Goal: Task Accomplishment & Management: Complete application form

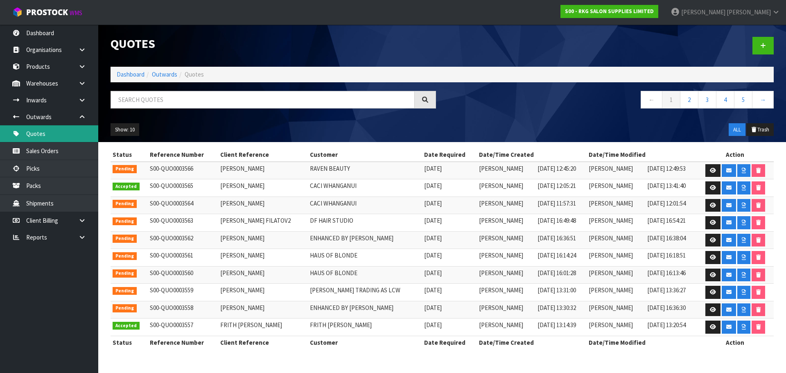
click at [41, 135] on link "Quotes" at bounding box center [49, 133] width 98 height 17
click at [131, 97] on input "text" at bounding box center [263, 100] width 304 height 18
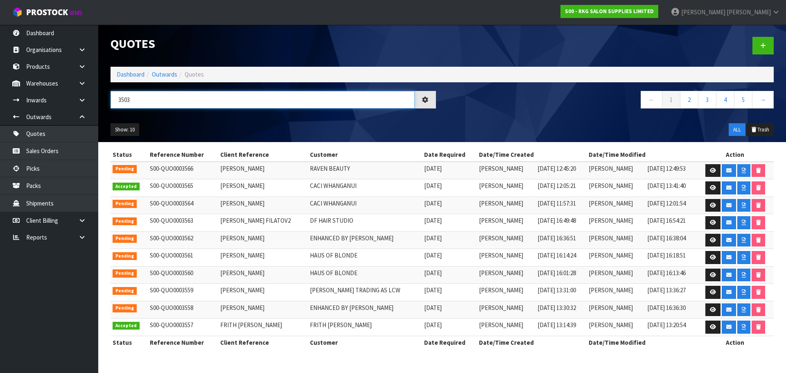
type input "3503"
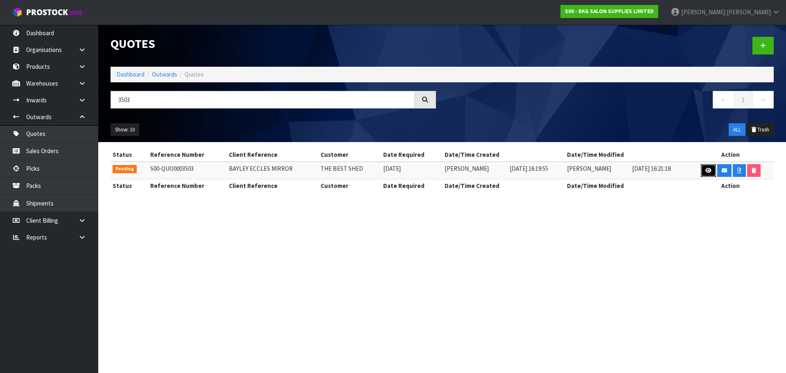
click at [707, 169] on icon at bounding box center [709, 170] width 6 height 5
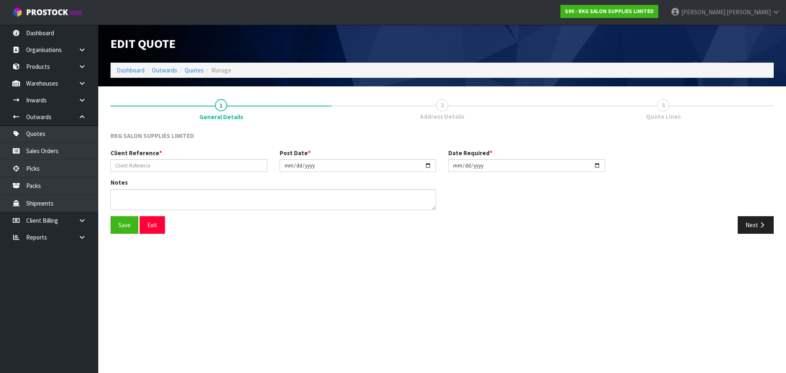
type input "BAYLEY ECCLES MIRROR"
type input "2025-08-19"
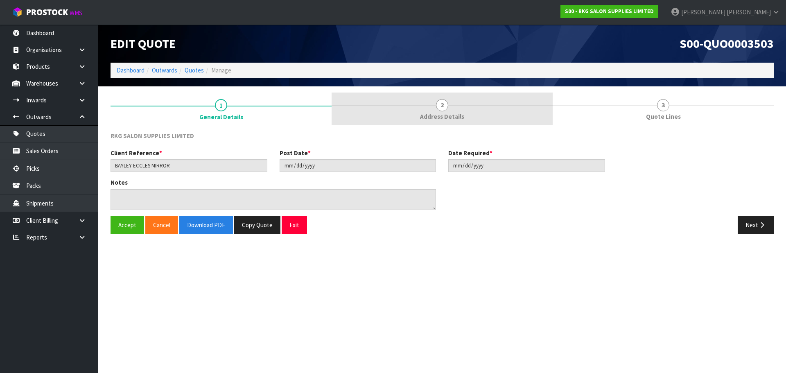
click at [441, 104] on span "2" at bounding box center [442, 105] width 12 height 12
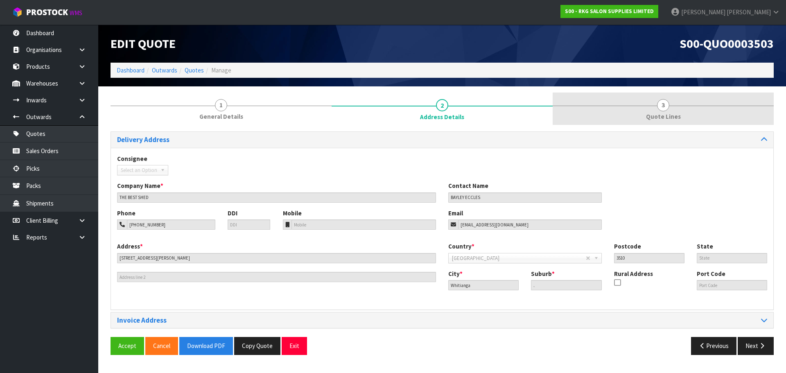
click at [665, 104] on span "3" at bounding box center [663, 105] width 12 height 12
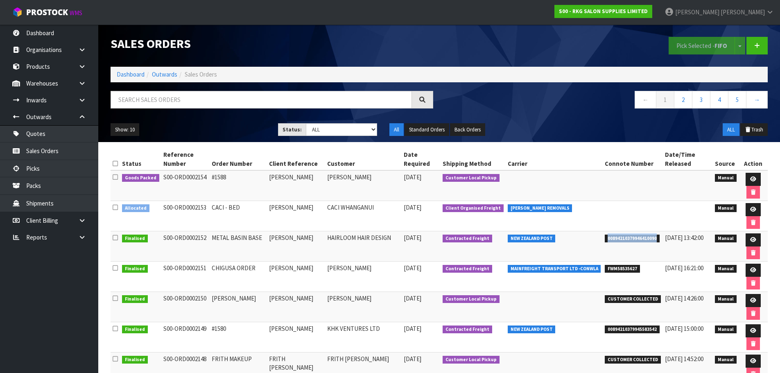
click at [623, 247] on td "00894210379946410090" at bounding box center [633, 246] width 60 height 30
drag, startPoint x: 603, startPoint y: 238, endPoint x: 656, endPoint y: 234, distance: 52.6
click at [656, 234] on td "00894210379946410090" at bounding box center [633, 246] width 60 height 30
copy span "00894210379946410090"
click at [43, 133] on link "Quotes" at bounding box center [49, 133] width 98 height 17
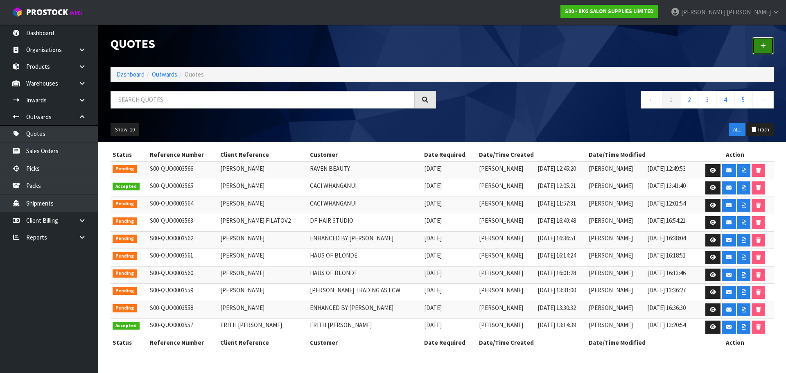
click at [765, 48] on icon at bounding box center [763, 46] width 6 height 6
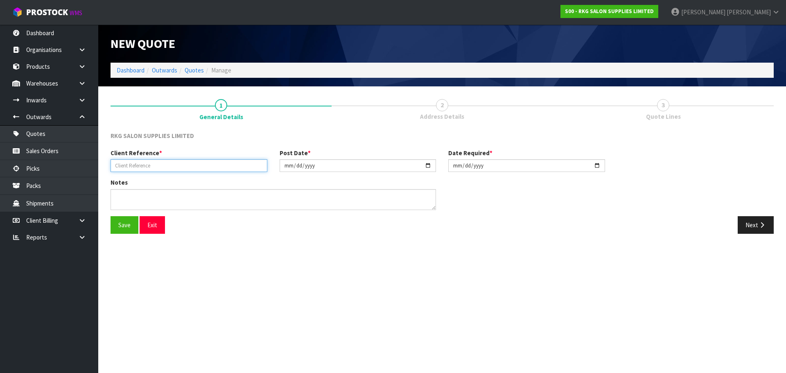
click at [176, 165] on input "text" at bounding box center [189, 165] width 157 height 13
type input "[PERSON_NAME]"
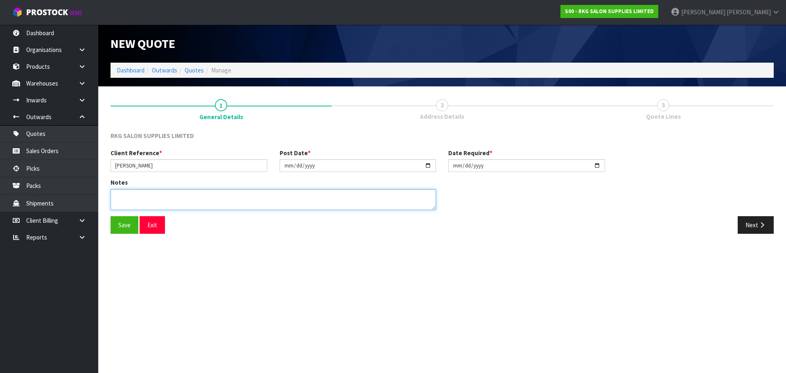
click at [135, 192] on textarea at bounding box center [274, 199] width 326 height 21
click at [116, 196] on textarea at bounding box center [274, 199] width 326 height 21
type textarea "LED MIRROR 900MM"
click at [122, 226] on button "Save" at bounding box center [125, 225] width 28 height 18
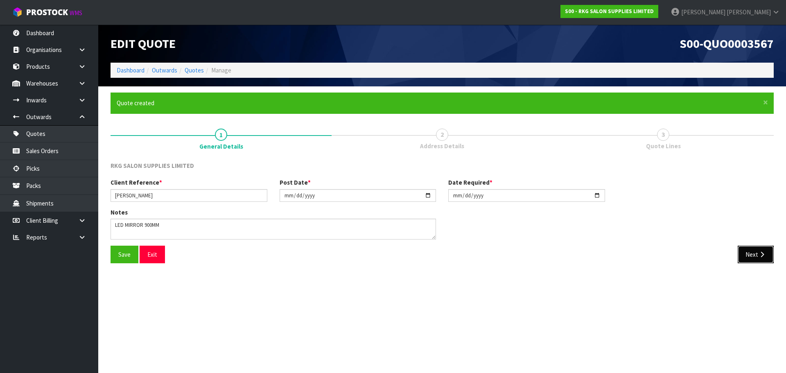
click at [754, 256] on button "Next" at bounding box center [756, 255] width 36 height 18
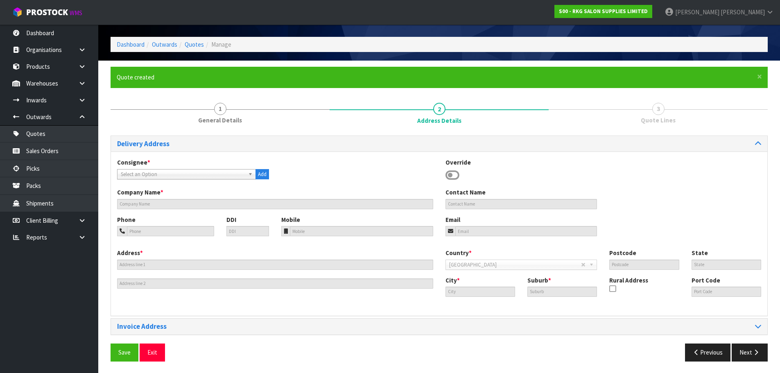
scroll to position [27, 0]
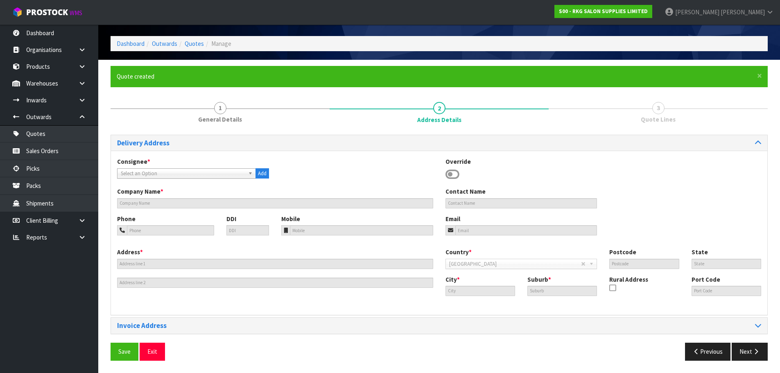
click at [454, 174] on icon at bounding box center [453, 174] width 14 height 12
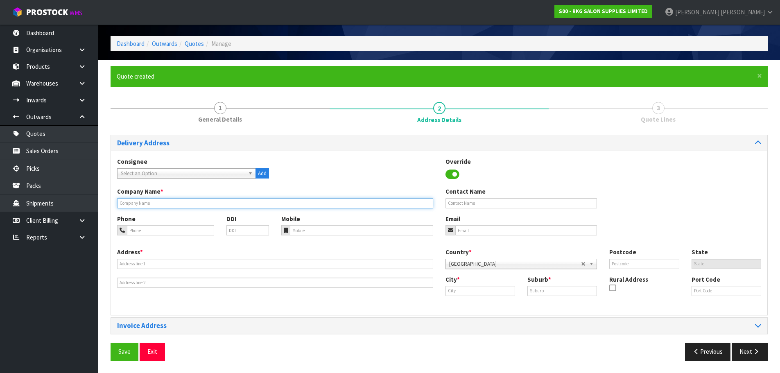
click at [198, 206] on input "text" at bounding box center [275, 203] width 316 height 10
type input "REBECCA"
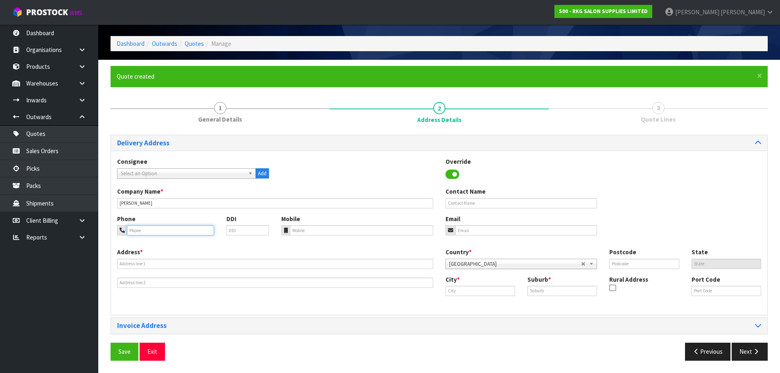
click at [157, 233] on input "tel" at bounding box center [170, 230] width 87 height 10
type input "027-696-2249"
click at [464, 226] on input "email" at bounding box center [526, 230] width 142 height 10
click at [468, 231] on input "email" at bounding box center [526, 230] width 142 height 10
paste input "rebecca.holmes@aoteasecurity.co.nz"
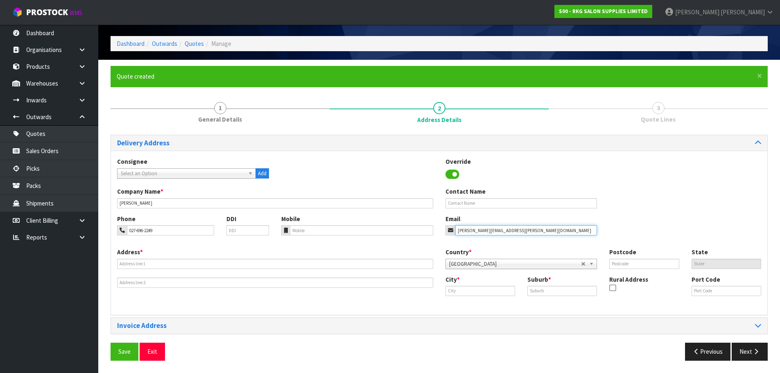
type input "rebecca.holmes@aoteasecurity.co.nz"
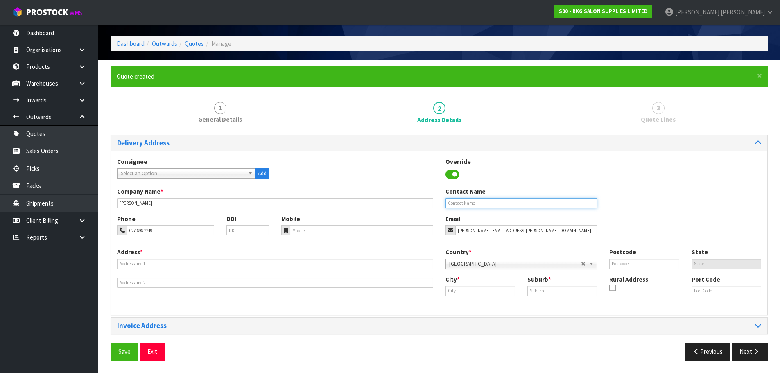
click at [465, 201] on input "text" at bounding box center [522, 203] width 152 height 10
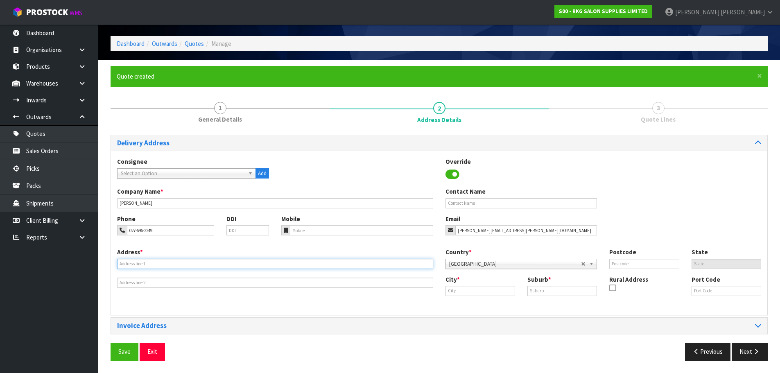
click at [132, 260] on input "text" at bounding box center [275, 264] width 316 height 10
type input "3 COCKBURN ST"
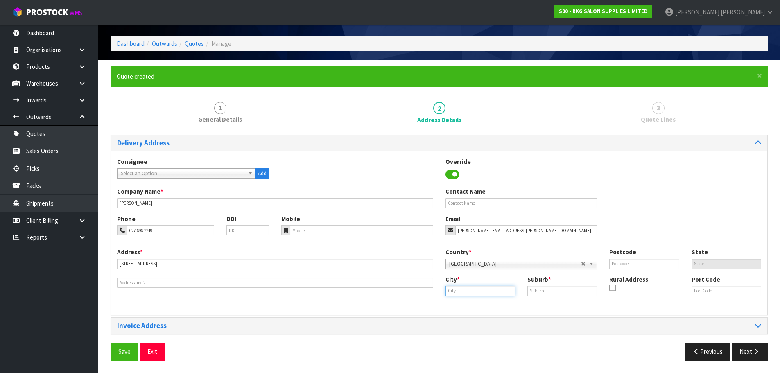
click at [451, 291] on input "text" at bounding box center [481, 291] width 70 height 10
click at [460, 308] on strong "Dune" at bounding box center [461, 305] width 15 height 8
type input "Dunedin"
click at [549, 292] on input "text" at bounding box center [562, 291] width 70 height 10
type input "FAIRFIELD"
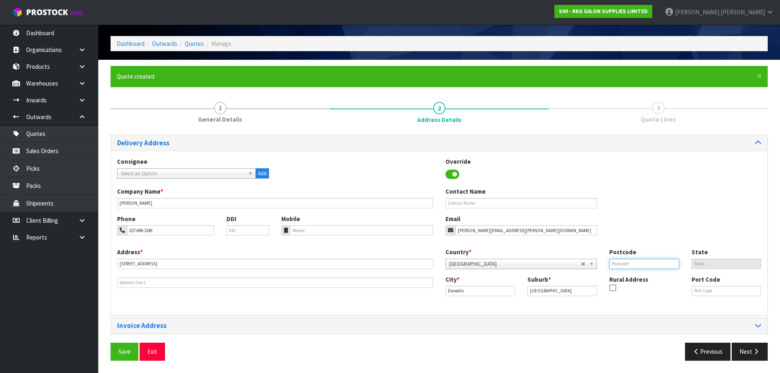
click at [611, 260] on input "text" at bounding box center [644, 264] width 70 height 10
type input "9018"
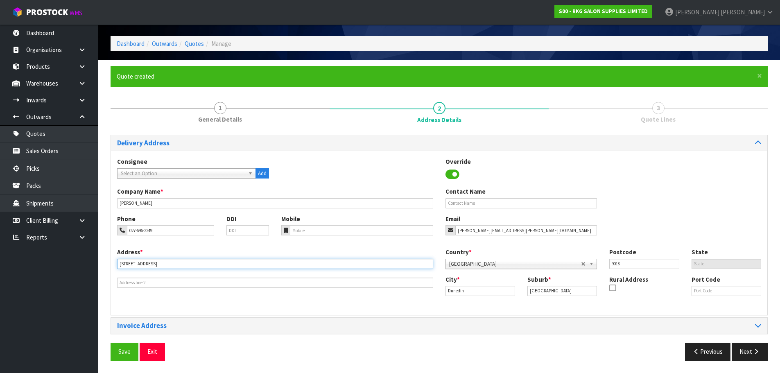
drag, startPoint x: 164, startPoint y: 262, endPoint x: 114, endPoint y: 262, distance: 50.0
click at [114, 262] on div "Address * 3 COCKBURN ST" at bounding box center [275, 268] width 328 height 40
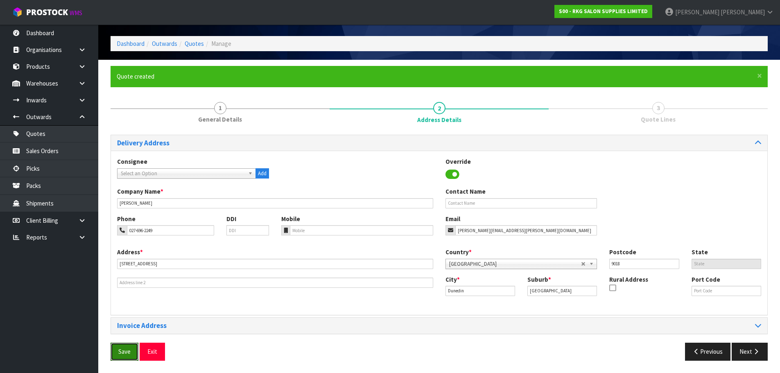
drag, startPoint x: 125, startPoint y: 355, endPoint x: 195, endPoint y: 305, distance: 85.4
click at [124, 354] on button "Save" at bounding box center [125, 352] width 28 height 18
click at [748, 353] on button "Next" at bounding box center [750, 352] width 36 height 18
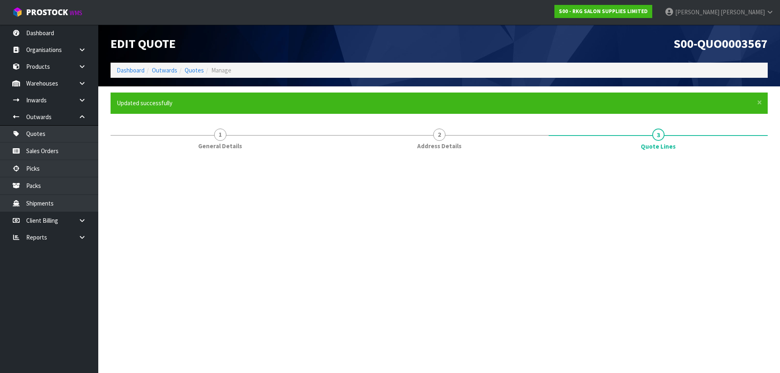
scroll to position [0, 0]
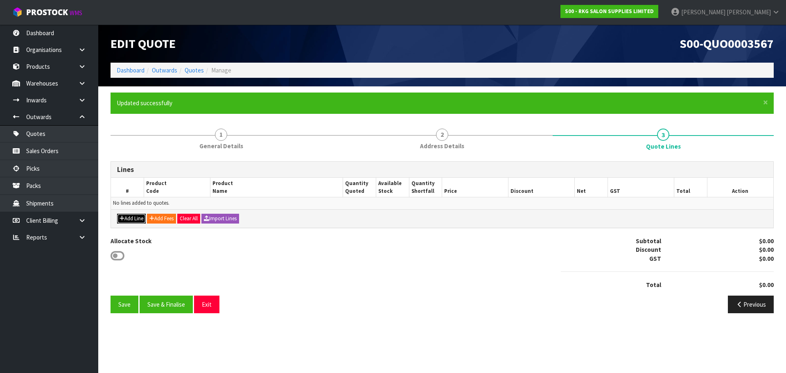
click at [127, 215] on button "Add Line" at bounding box center [131, 219] width 29 height 10
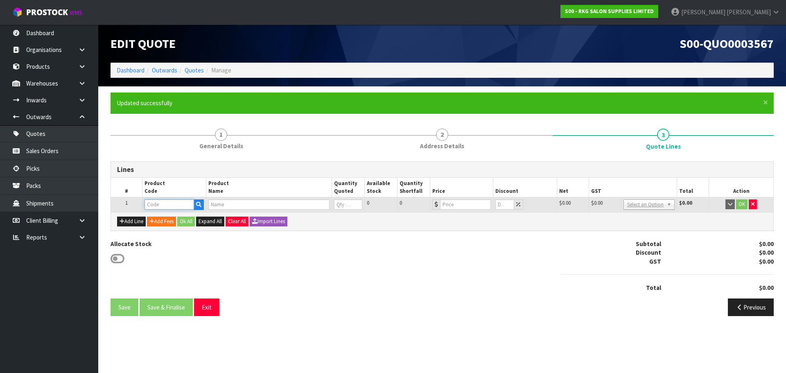
click at [156, 206] on input "text" at bounding box center [169, 204] width 49 height 10
type input "LEDP"
click at [156, 228] on strong "LEDP" at bounding box center [160, 230] width 14 height 8
type input "LEDP900"
type input "AURA – LED BACK LIGHT POLISHED EDGE CIRCLE MIRROR 900MM"
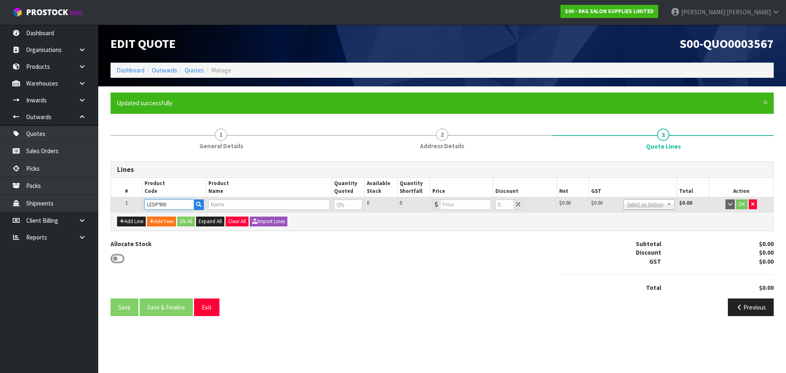
type input "0"
type input "564.35"
type input "0"
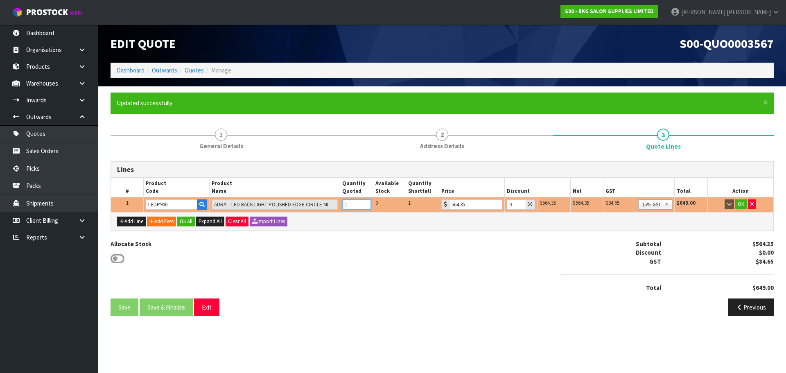
type input "1"
click at [364, 201] on input "1" at bounding box center [356, 204] width 29 height 10
drag, startPoint x: 514, startPoint y: 204, endPoint x: 506, endPoint y: 204, distance: 8.6
click at [506, 204] on td "0" at bounding box center [520, 204] width 33 height 15
type input "15"
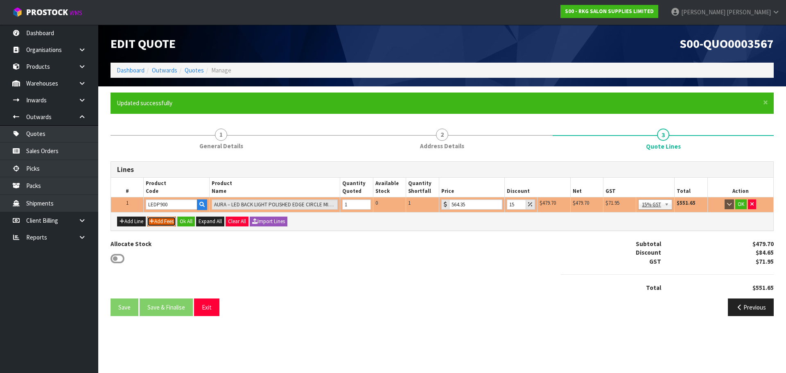
click at [165, 222] on button "Add Fees" at bounding box center [161, 222] width 29 height 10
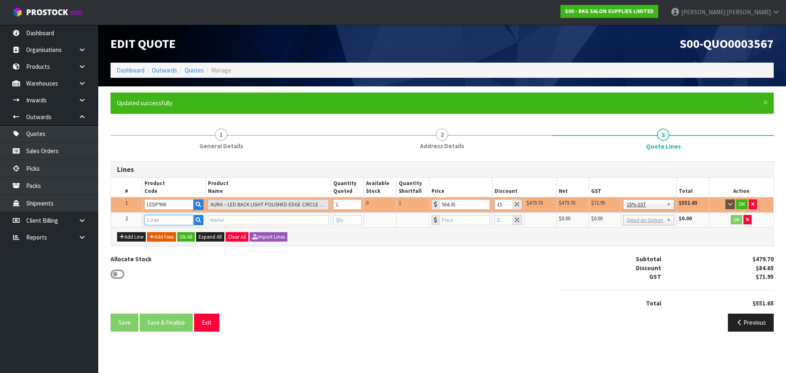
click at [161, 221] on input "text" at bounding box center [169, 220] width 49 height 10
type input "FRE"
click at [161, 232] on strong "FRE" at bounding box center [158, 234] width 10 height 8
type input "FREIGHT"
type input "FREIGHT FEE"
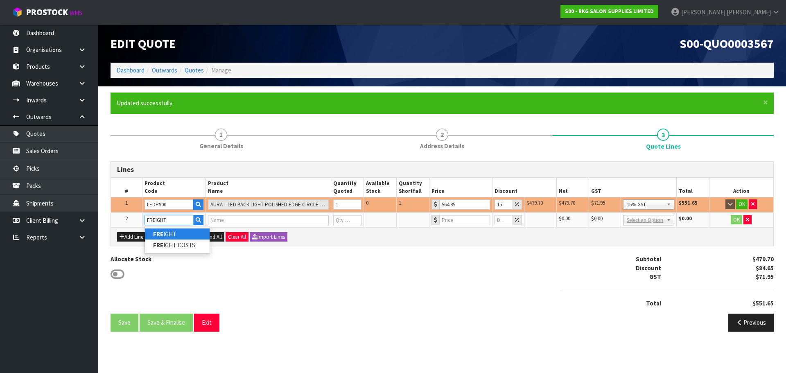
type input "1"
type input "0"
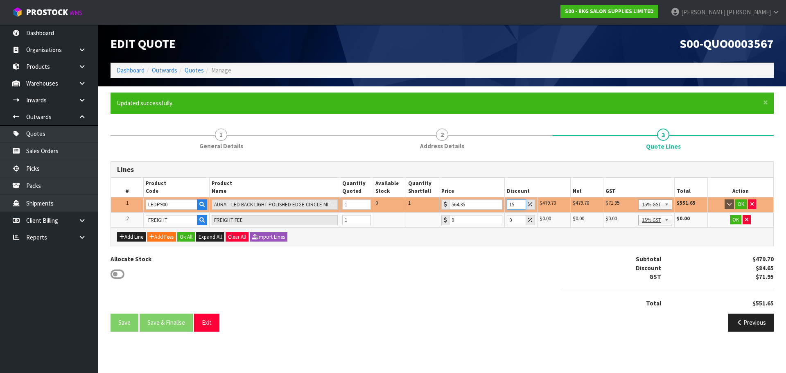
drag, startPoint x: 517, startPoint y: 205, endPoint x: 505, endPoint y: 206, distance: 11.6
click at [505, 206] on td "15" at bounding box center [520, 204] width 33 height 15
drag, startPoint x: 516, startPoint y: 206, endPoint x: 505, endPoint y: 207, distance: 10.7
click at [505, 207] on td "20" at bounding box center [520, 204] width 33 height 15
type input "15"
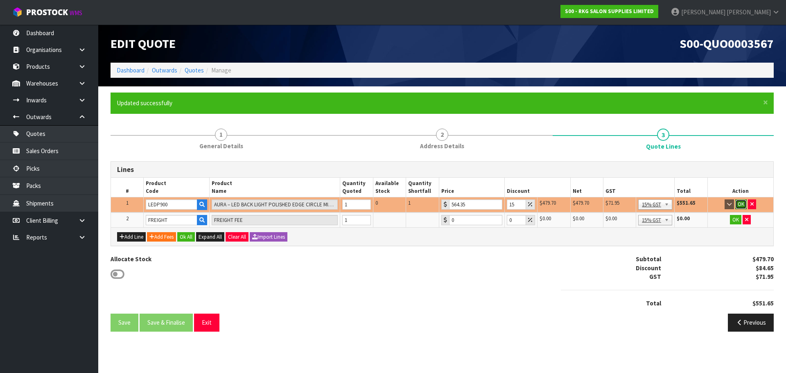
click at [742, 204] on button "OK" at bounding box center [740, 204] width 11 height 10
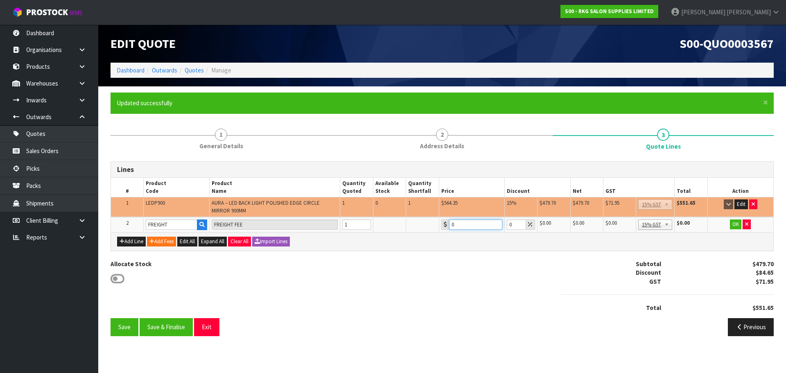
drag, startPoint x: 457, startPoint y: 224, endPoint x: 448, endPoint y: 225, distance: 9.5
click at [448, 225] on div "0" at bounding box center [471, 224] width 61 height 10
type input "65.22"
click at [734, 224] on button "OK" at bounding box center [735, 224] width 11 height 10
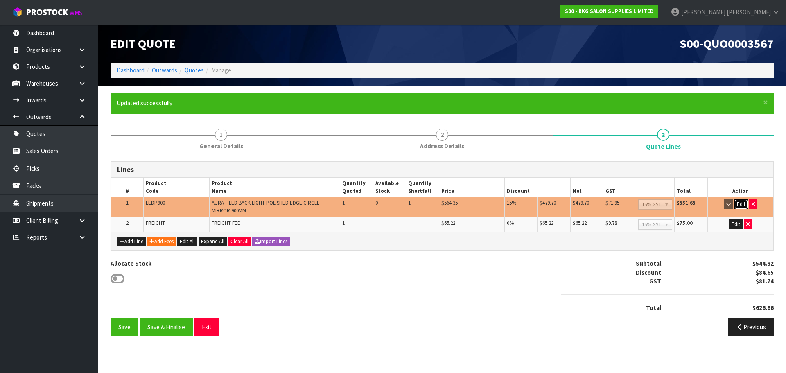
click at [742, 205] on button "Edit" at bounding box center [742, 204] width 14 height 10
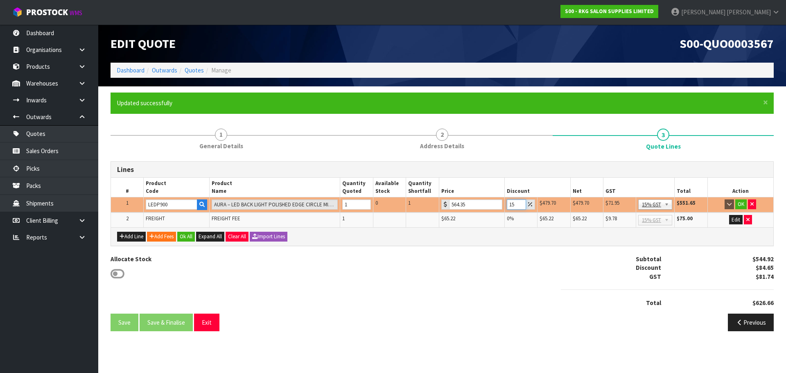
drag, startPoint x: 514, startPoint y: 204, endPoint x: 506, endPoint y: 204, distance: 8.6
click at [506, 204] on td "15" at bounding box center [520, 204] width 33 height 15
type input "20"
click at [739, 205] on button "OK" at bounding box center [740, 204] width 11 height 10
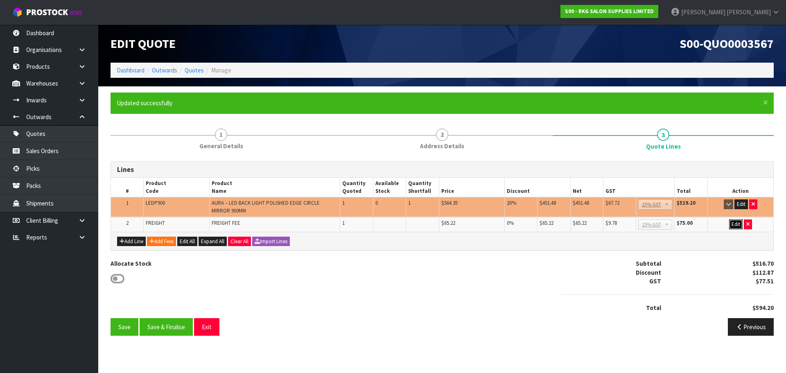
click at [735, 225] on button "Edit" at bounding box center [736, 224] width 14 height 10
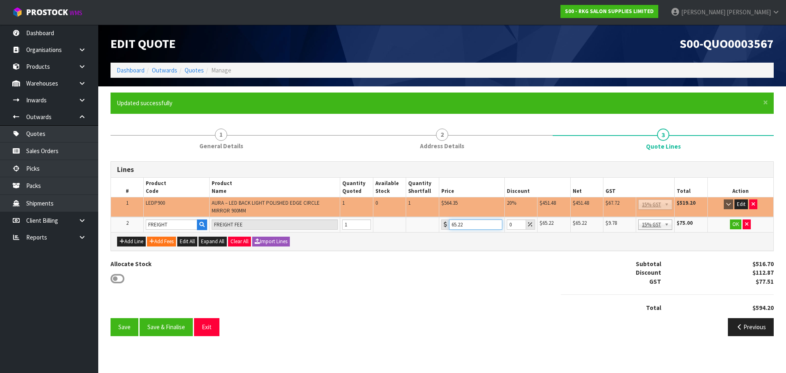
drag, startPoint x: 464, startPoint y: 226, endPoint x: 450, endPoint y: 227, distance: 13.9
click at [450, 227] on input "65.22" at bounding box center [475, 224] width 53 height 10
type input "80"
click at [737, 224] on button "OK" at bounding box center [735, 224] width 11 height 10
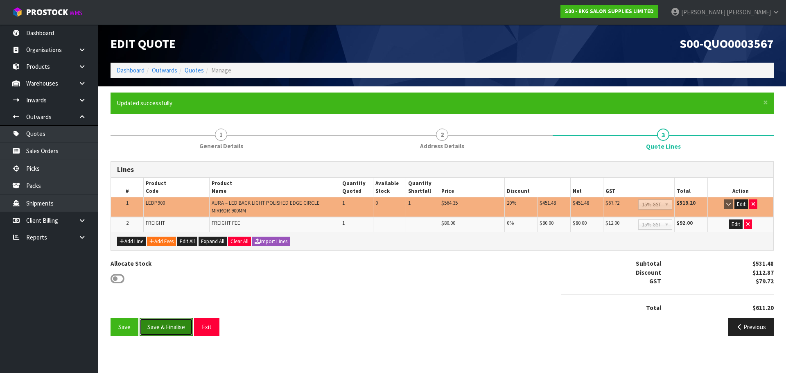
click at [176, 328] on button "Save & Finalise" at bounding box center [166, 327] width 53 height 18
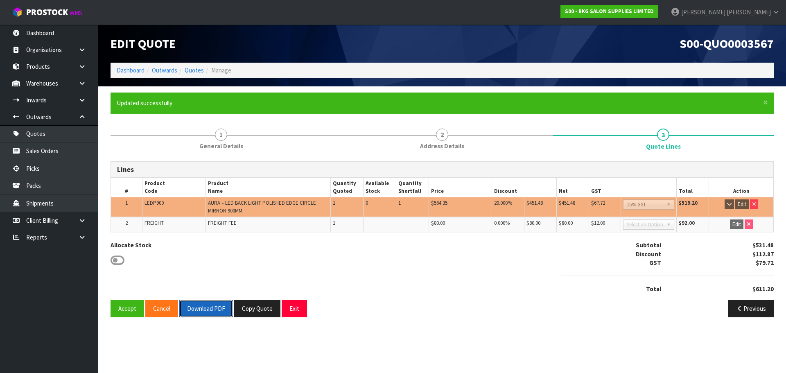
click at [205, 306] on button "Download PDF" at bounding box center [206, 309] width 54 height 18
click at [260, 308] on button "Copy Quote" at bounding box center [257, 309] width 46 height 18
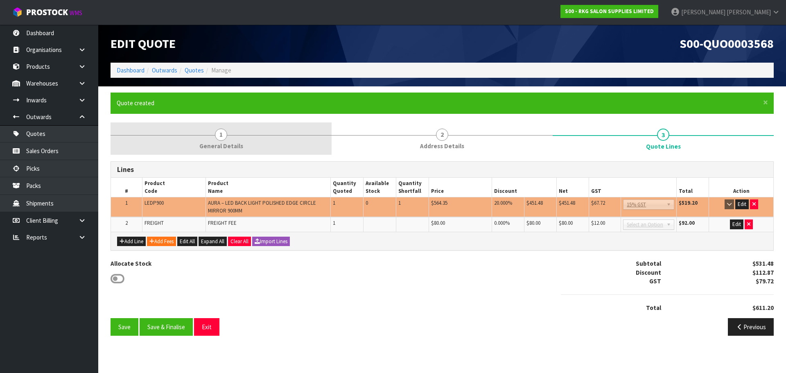
click at [220, 129] on span "1" at bounding box center [221, 135] width 12 height 12
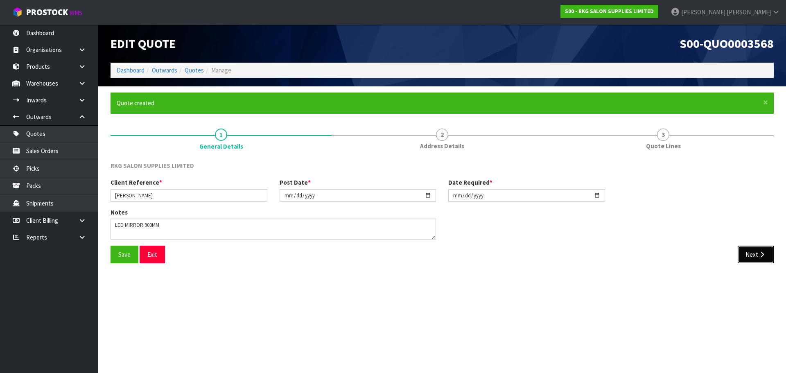
click at [750, 252] on button "Next" at bounding box center [756, 255] width 36 height 18
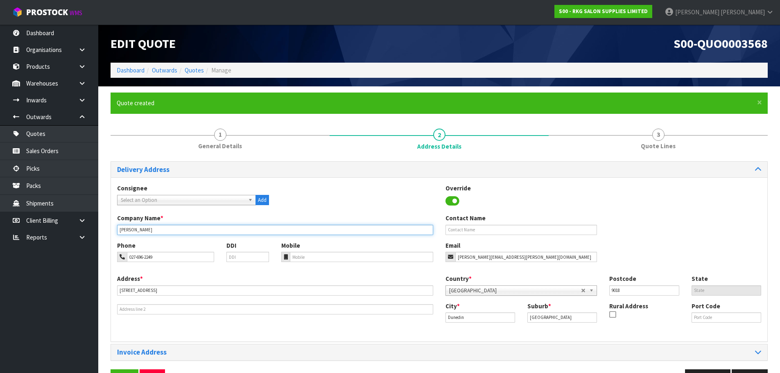
click at [170, 228] on input "[PERSON_NAME]" at bounding box center [275, 230] width 316 height 10
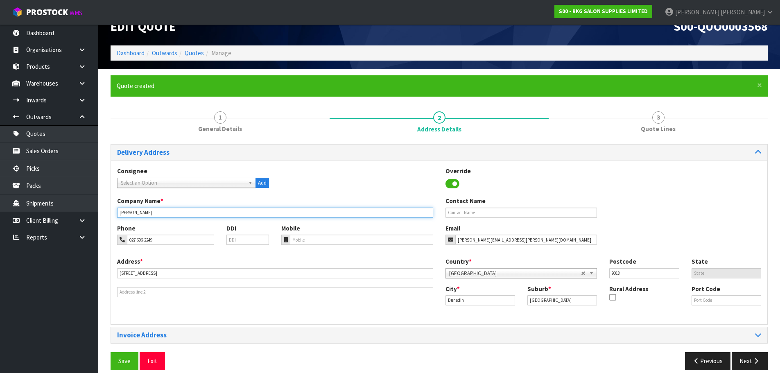
scroll to position [27, 0]
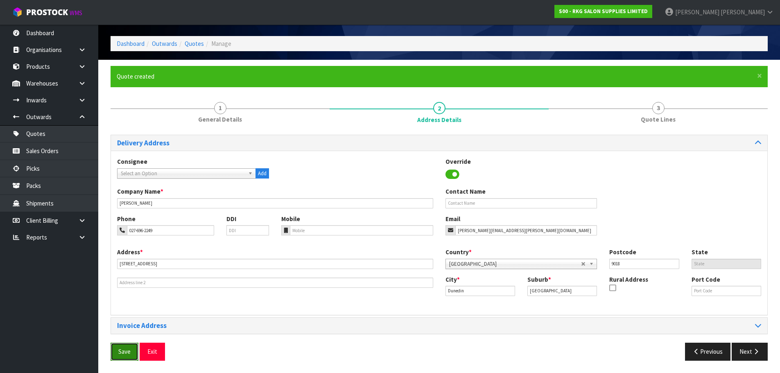
click at [123, 348] on button "Save" at bounding box center [125, 352] width 28 height 18
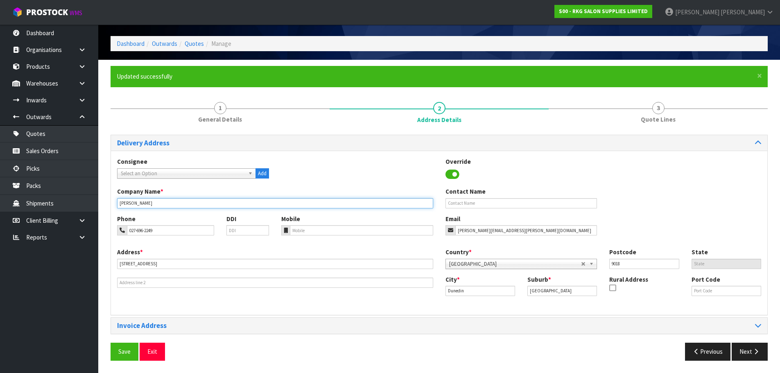
click at [176, 201] on input "[PERSON_NAME]" at bounding box center [275, 203] width 316 height 10
drag, startPoint x: 177, startPoint y: 204, endPoint x: 116, endPoint y: 205, distance: 61.0
click at [116, 205] on div "Company Name * REBECCA HOLMES" at bounding box center [275, 197] width 328 height 21
paste input "THE SMILE STUDIO"
type input "THE SMILE STUDIO"
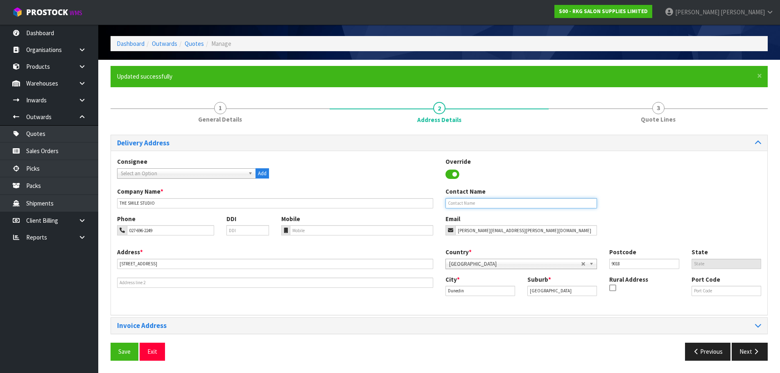
click at [451, 201] on input "text" at bounding box center [522, 203] width 152 height 10
click at [451, 203] on input "text" at bounding box center [522, 203] width 152 height 10
paste input "[PERSON_NAME]"
type input "[PERSON_NAME]"
click at [347, 183] on div "Consignee 000001.BAY MECHANICS - BAY MECHANICS 000001A - BRAKE & TRANSMISSION N…" at bounding box center [439, 172] width 656 height 30
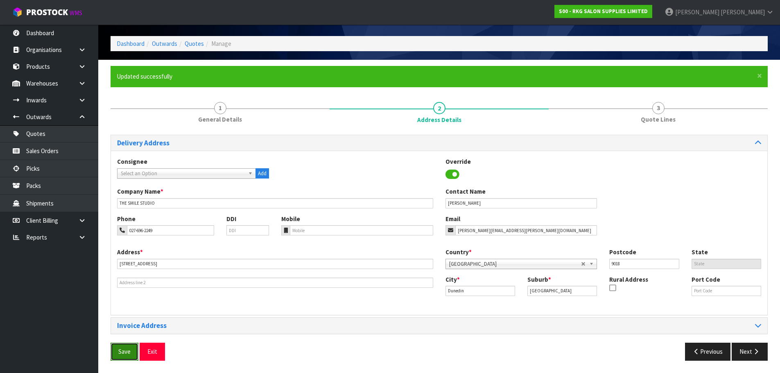
click at [122, 351] on button "Save" at bounding box center [125, 352] width 28 height 18
click at [750, 351] on button "Next" at bounding box center [750, 352] width 36 height 18
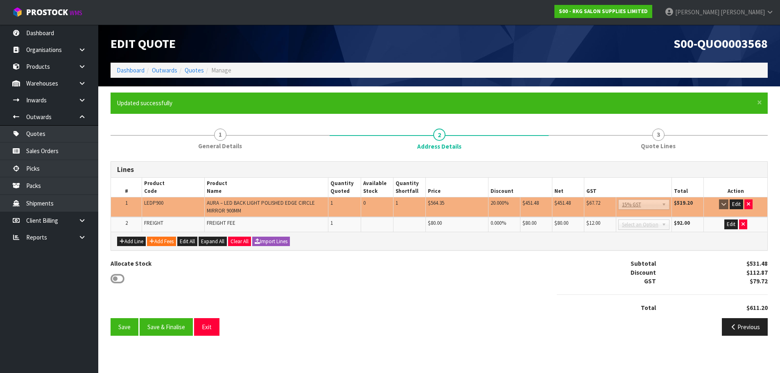
scroll to position [0, 0]
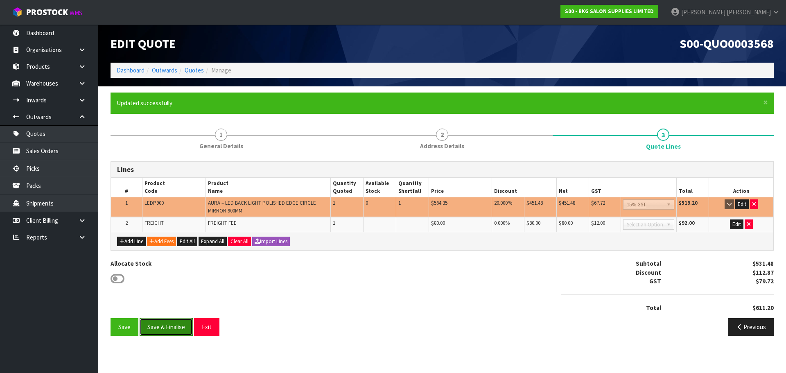
click at [173, 326] on button "Save & Finalise" at bounding box center [166, 327] width 53 height 18
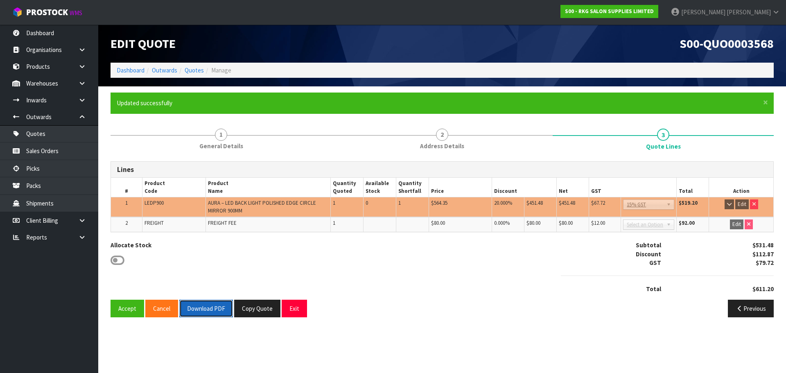
click at [208, 306] on button "Download PDF" at bounding box center [206, 309] width 54 height 18
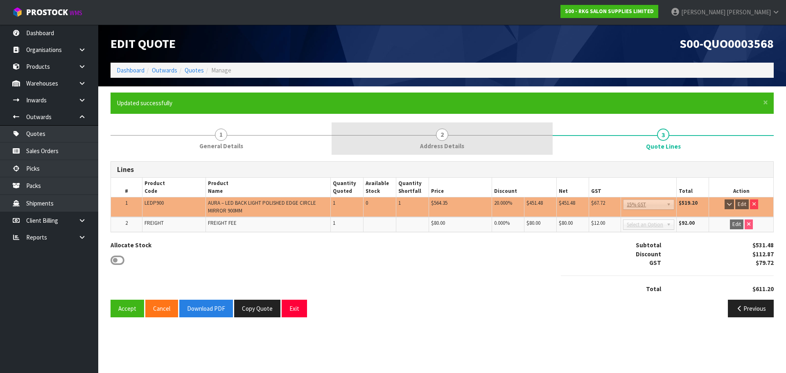
click at [446, 136] on span "2" at bounding box center [442, 135] width 12 height 12
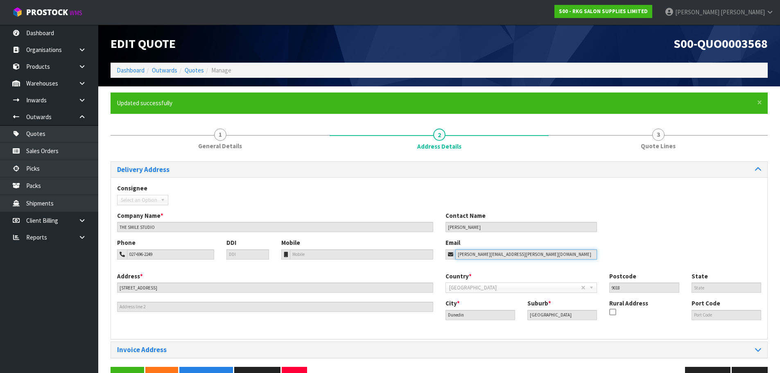
drag, startPoint x: 554, startPoint y: 256, endPoint x: 450, endPoint y: 257, distance: 103.2
click at [450, 257] on div "rebecca.holmes@aoteasecurity.co.nz" at bounding box center [522, 254] width 152 height 10
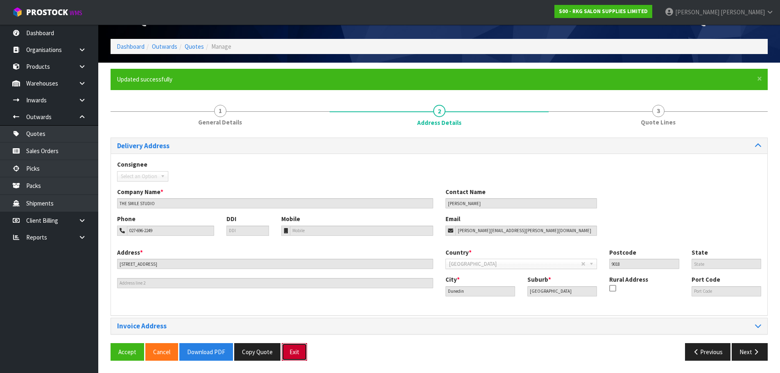
click at [294, 349] on button "Exit" at bounding box center [294, 352] width 25 height 18
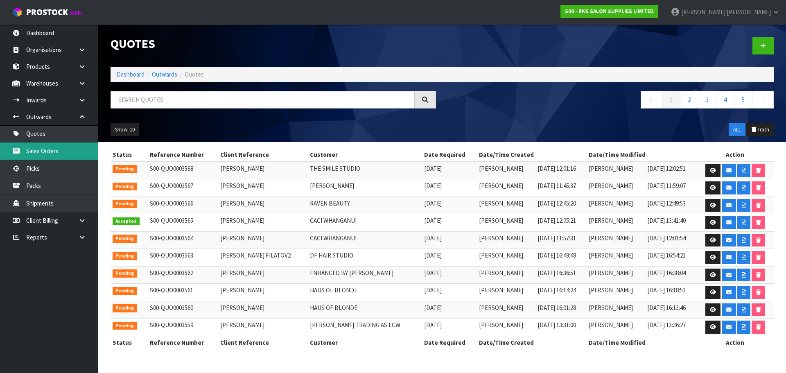
click at [59, 152] on link "Sales Orders" at bounding box center [49, 150] width 98 height 17
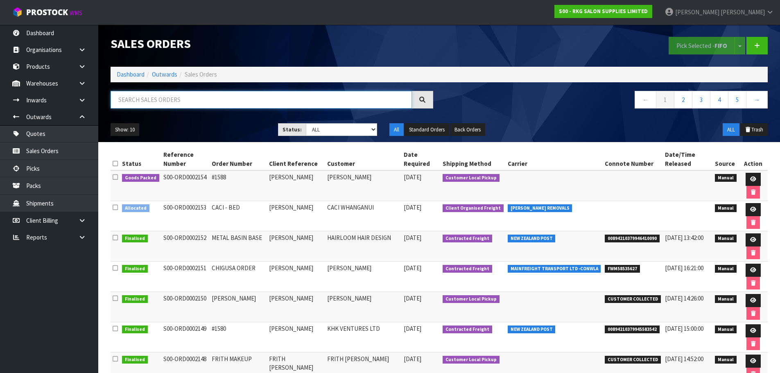
click at [152, 99] on input "text" at bounding box center [261, 100] width 301 height 18
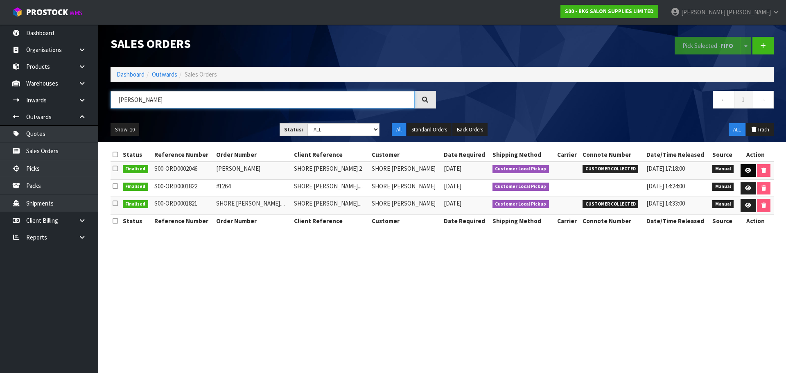
type input "TALWINDER"
click at [745, 170] on icon at bounding box center [748, 170] width 6 height 5
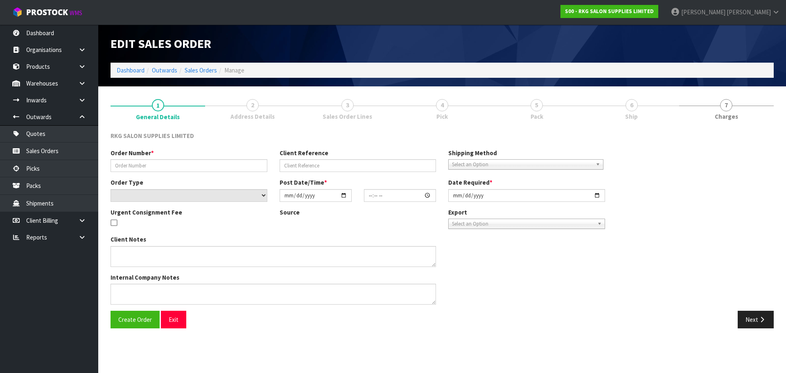
type input "TALWINDER"
type input "SHORE BARBER 2"
select select "number:0"
type input "2025-07-04"
type input "00:00:00.000"
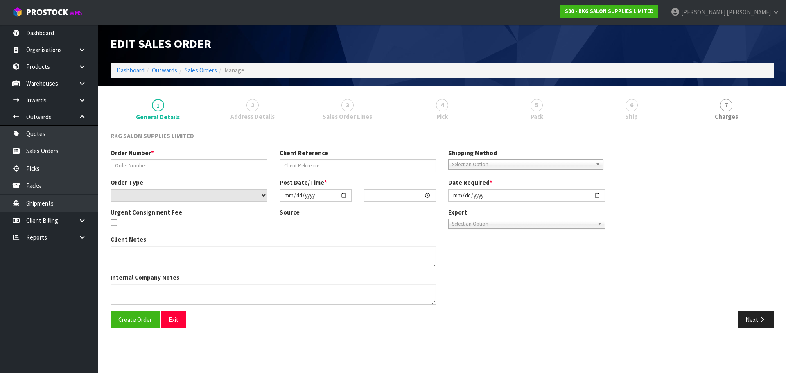
type input "2025-07-04"
type textarea "FOR PICK UP"
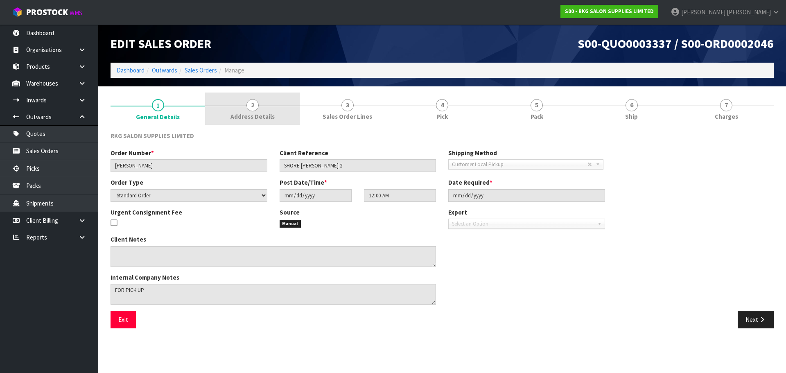
click at [256, 106] on span "2" at bounding box center [253, 105] width 12 height 12
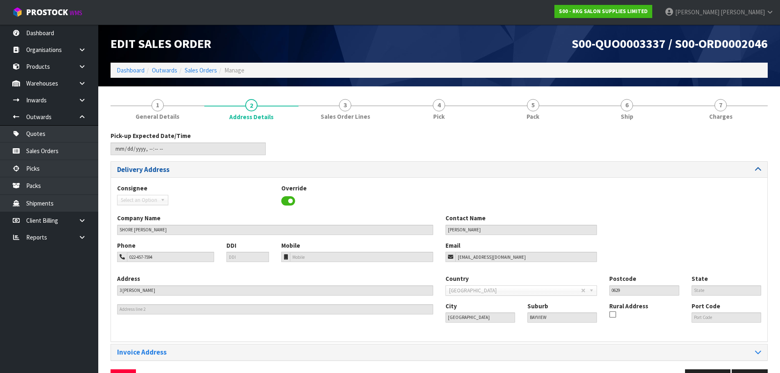
scroll to position [27, 0]
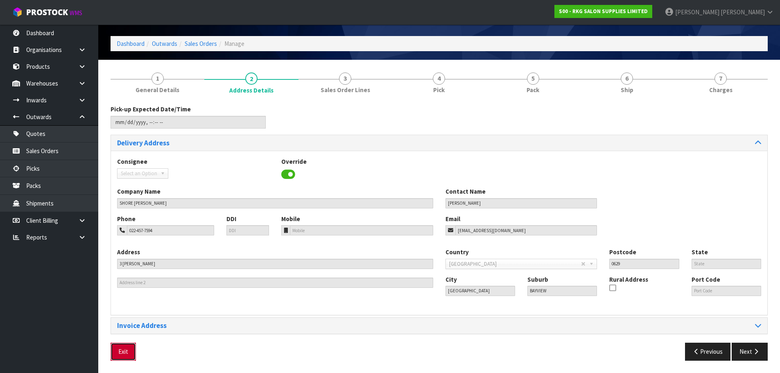
click at [122, 352] on button "Exit" at bounding box center [123, 352] width 25 height 18
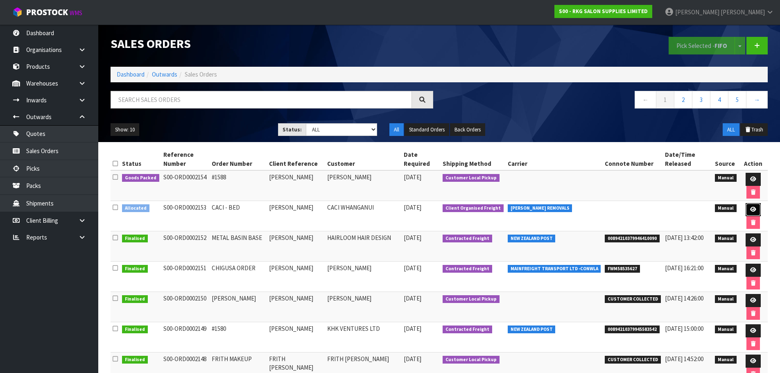
click at [755, 208] on link at bounding box center [753, 209] width 15 height 13
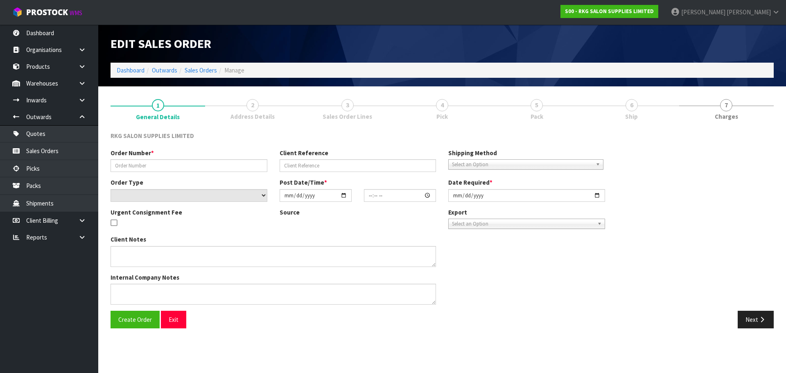
type input "CACI - BED"
type input "[PERSON_NAME]"
select select "number:0"
type input "2025-09-04"
type input "00:00:00.000"
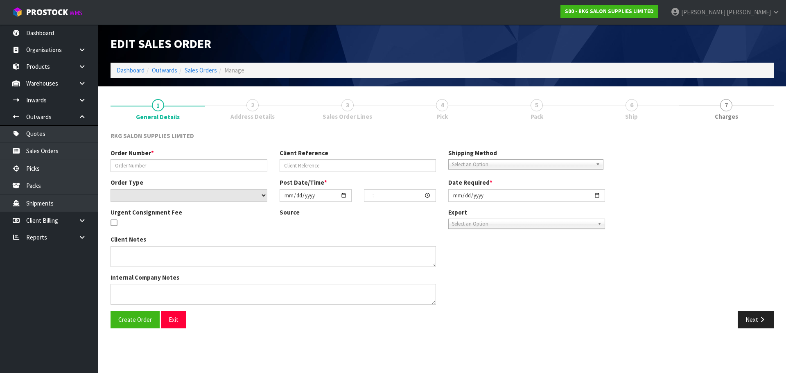
type input "2025-09-05"
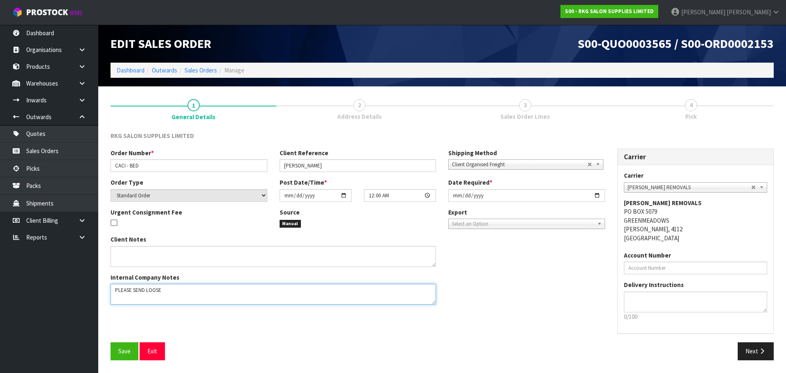
click at [190, 290] on textarea at bounding box center [274, 294] width 326 height 21
drag, startPoint x: 193, startPoint y: 292, endPoint x: 113, endPoint y: 291, distance: 79.9
click at [113, 291] on textarea at bounding box center [274, 294] width 326 height 21
type textarea "FOR PICK UP CONROYS MONDAY 8.9"
click at [121, 349] on span "Save" at bounding box center [124, 351] width 12 height 8
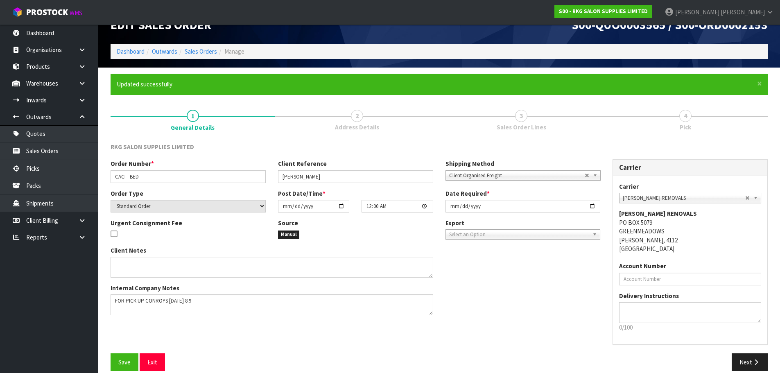
scroll to position [29, 0]
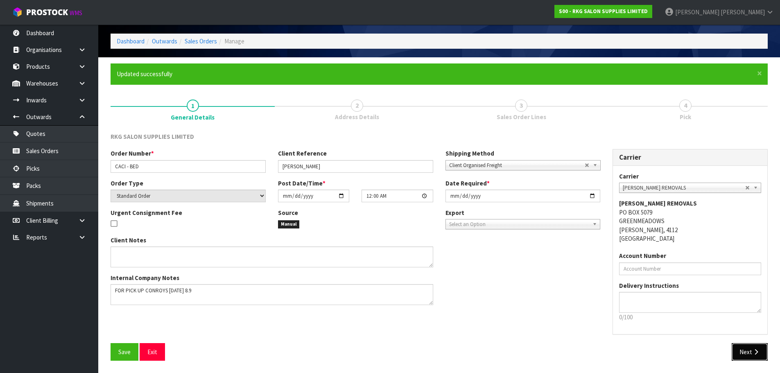
click at [753, 354] on icon "button" at bounding box center [756, 352] width 8 height 6
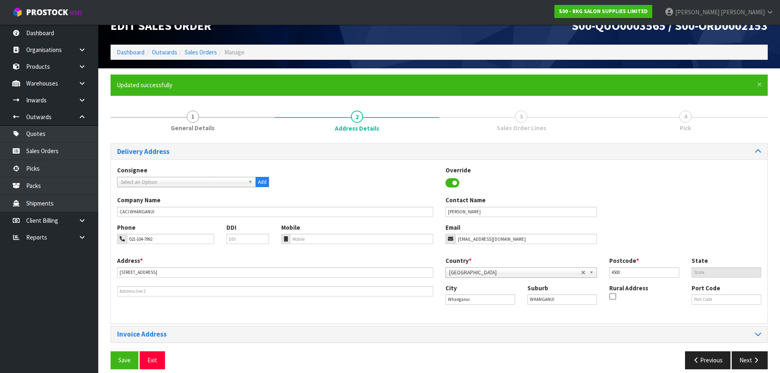
scroll to position [27, 0]
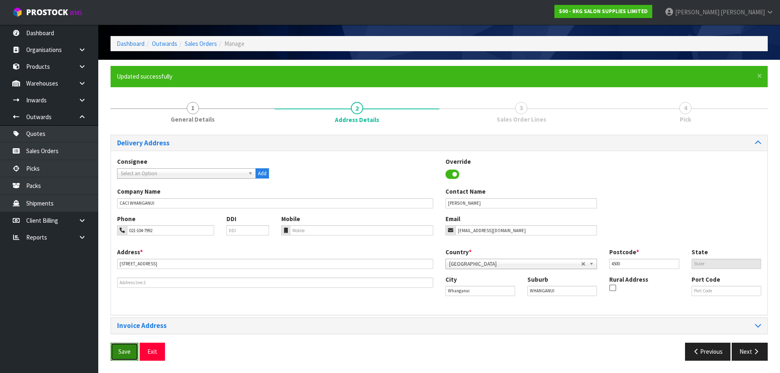
click at [120, 355] on span "Save" at bounding box center [124, 352] width 12 height 8
click at [743, 353] on button "Next" at bounding box center [750, 352] width 36 height 18
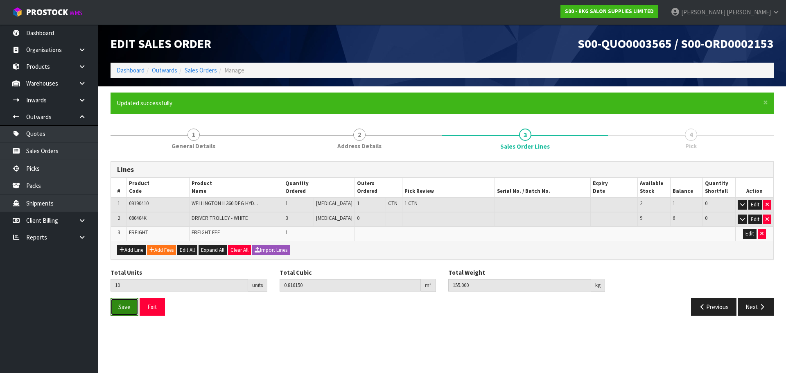
click at [124, 307] on span "Save" at bounding box center [124, 307] width 12 height 8
click at [756, 308] on button "Next" at bounding box center [756, 307] width 36 height 18
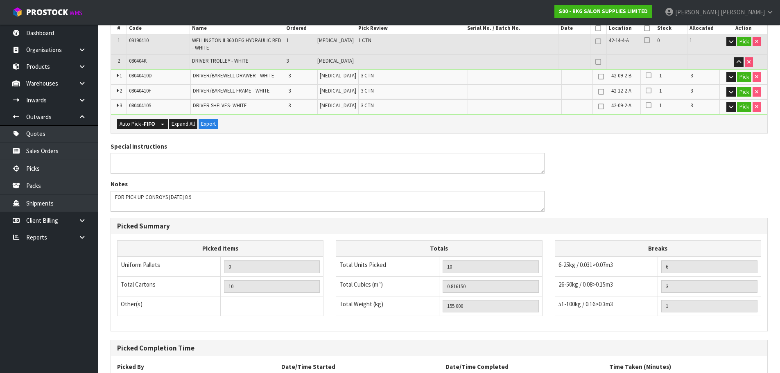
scroll to position [263, 0]
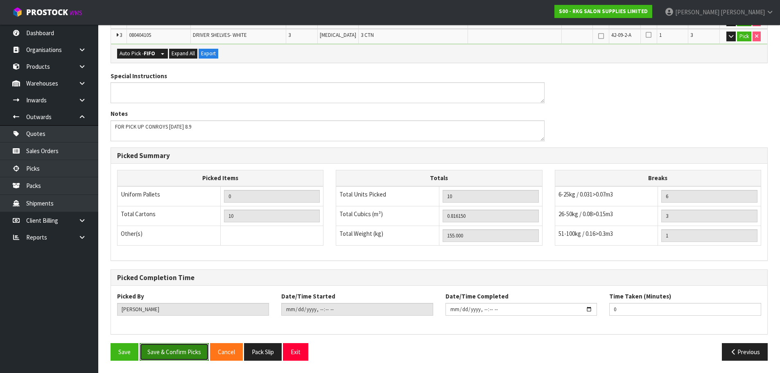
click at [172, 353] on button "Save & Confirm Picks" at bounding box center [174, 352] width 69 height 18
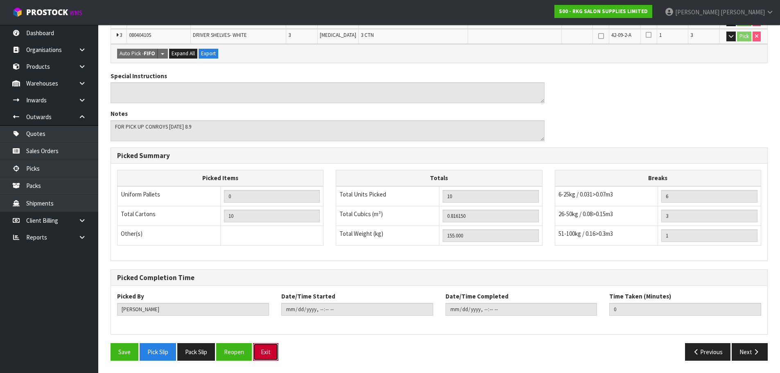
click at [264, 355] on button "Exit" at bounding box center [265, 352] width 25 height 18
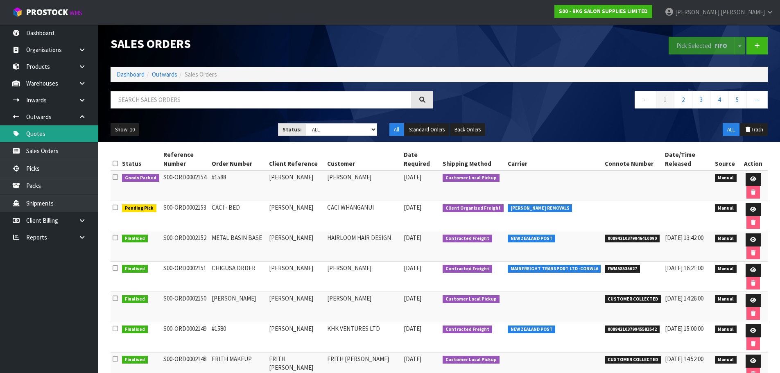
click at [32, 131] on link "Quotes" at bounding box center [49, 133] width 98 height 17
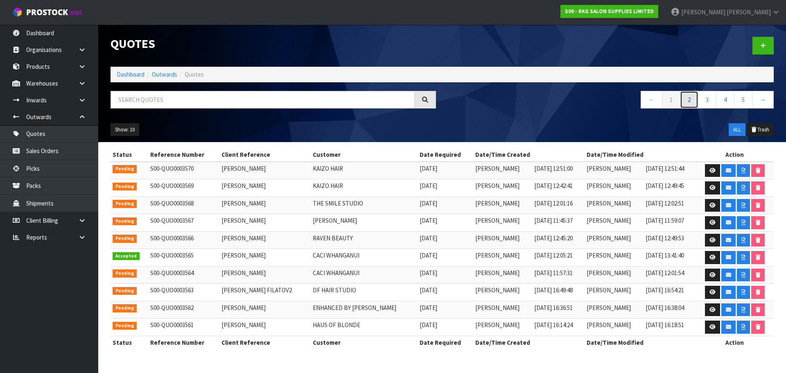
click at [688, 100] on link "2" at bounding box center [689, 100] width 18 height 18
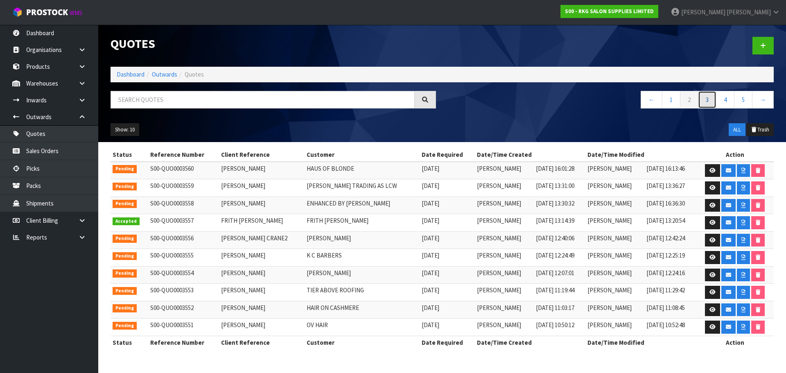
click at [704, 102] on link "3" at bounding box center [707, 100] width 18 height 18
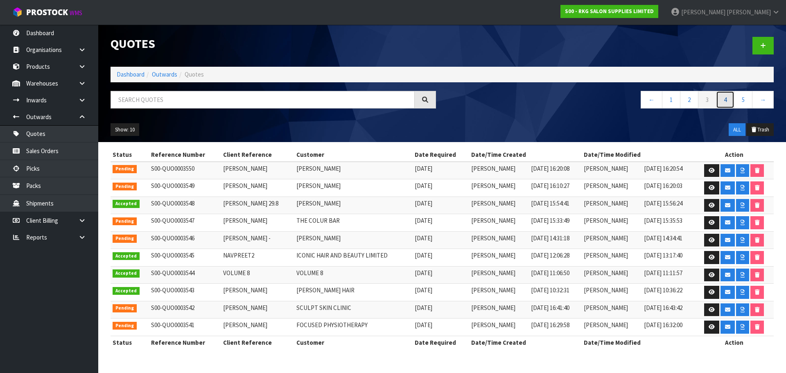
click at [725, 98] on link "4" at bounding box center [725, 100] width 18 height 18
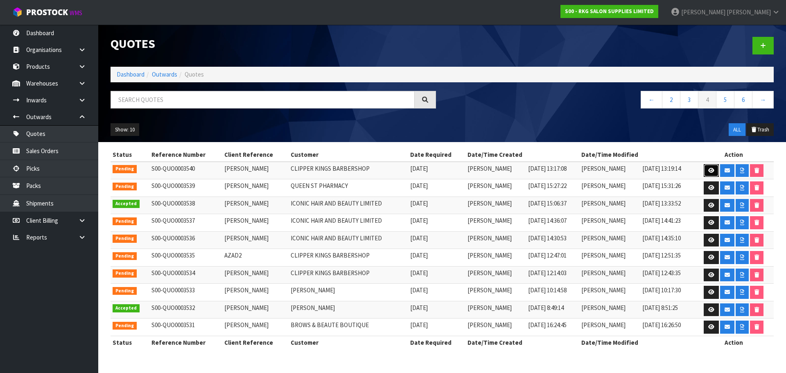
click at [710, 168] on icon at bounding box center [711, 170] width 6 height 5
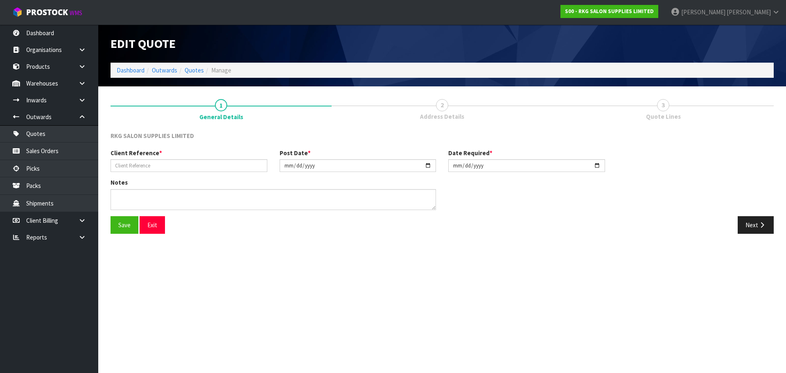
type input "[PERSON_NAME]"
type input "2025-08-29"
type textarea "1 CHAIR BACK ORDER"
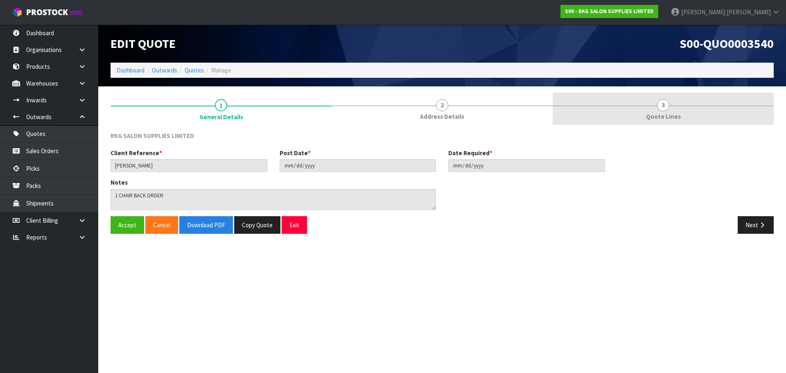
click at [660, 109] on span "3" at bounding box center [663, 105] width 12 height 12
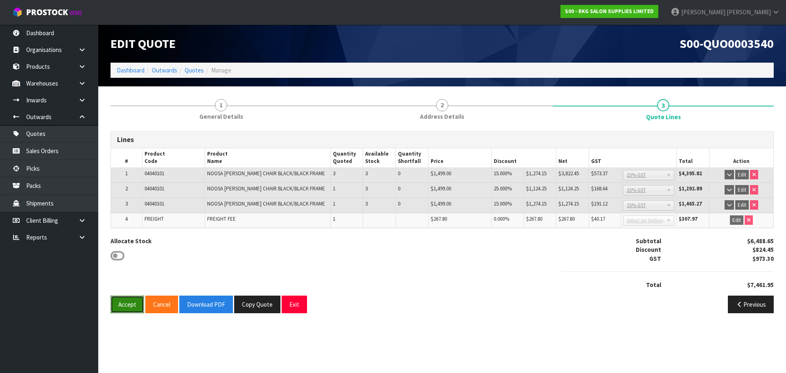
click at [124, 307] on button "Accept" at bounding box center [128, 305] width 34 height 18
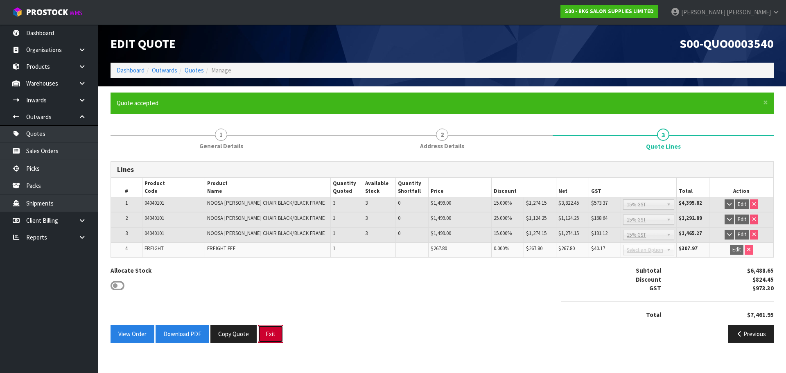
click at [269, 335] on button "Exit" at bounding box center [270, 334] width 25 height 18
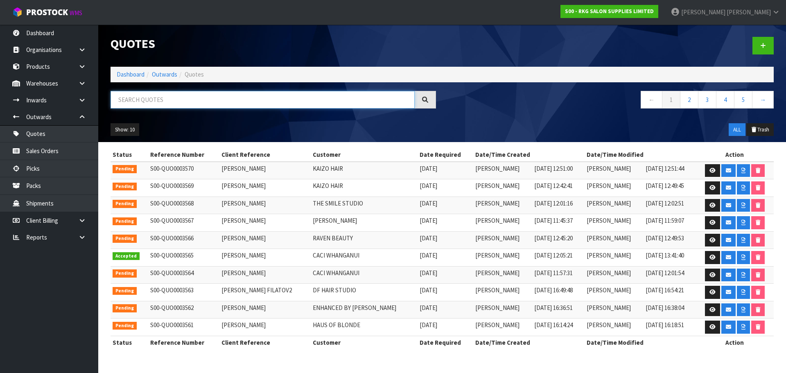
click at [188, 104] on input "text" at bounding box center [263, 100] width 304 height 18
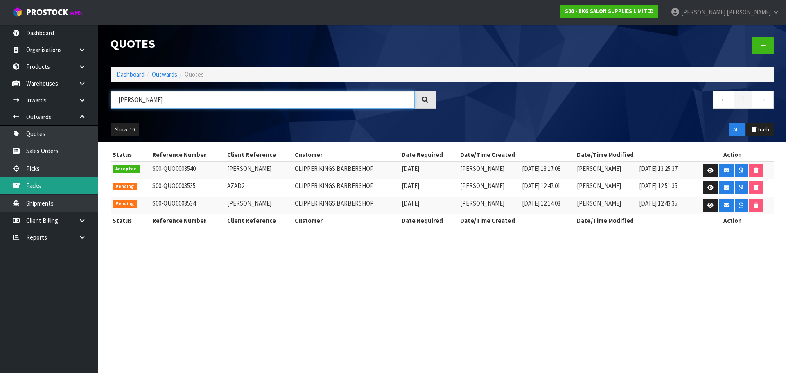
type input "[PERSON_NAME]"
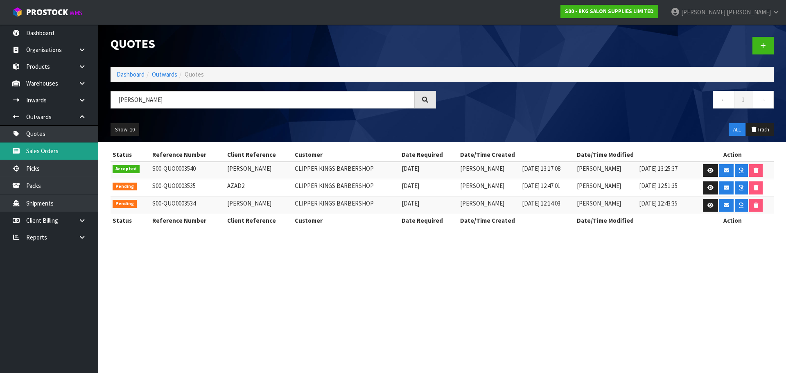
click at [45, 151] on link "Sales Orders" at bounding box center [49, 150] width 98 height 17
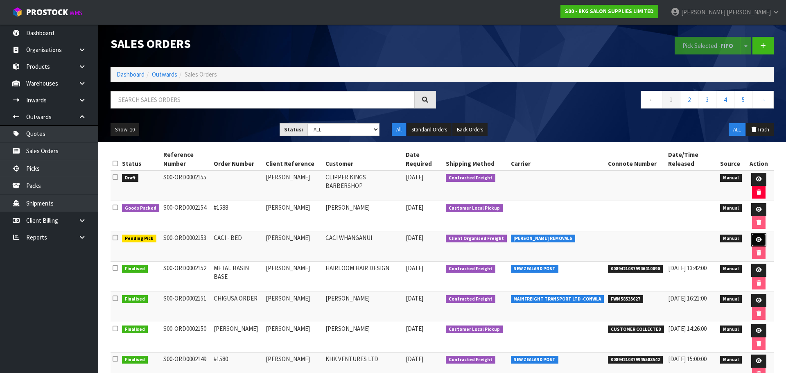
click at [756, 237] on icon at bounding box center [759, 239] width 6 height 5
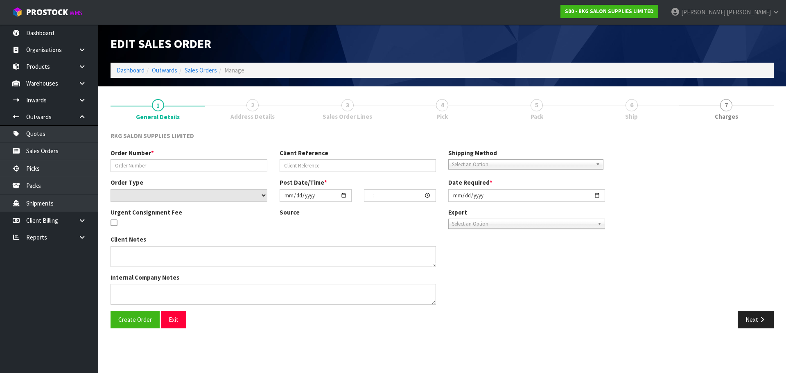
type input "CACI - BED"
type input "[PERSON_NAME]"
select select "number:0"
type input "2025-09-04"
type input "00:00:00.000"
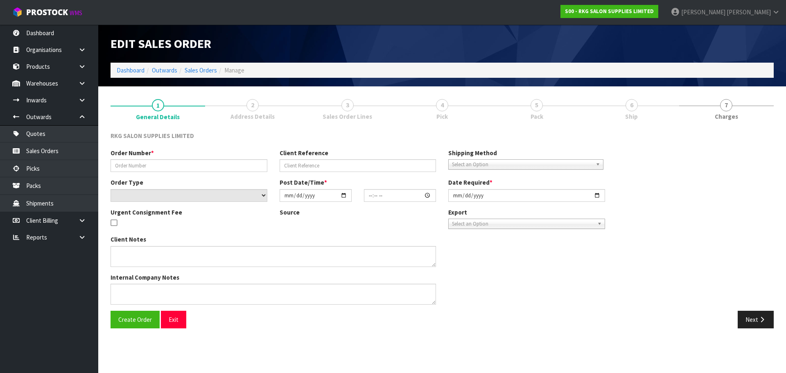
type input "2025-09-05"
type textarea "FOR PICK UP CONROYS MONDAY 8.9"
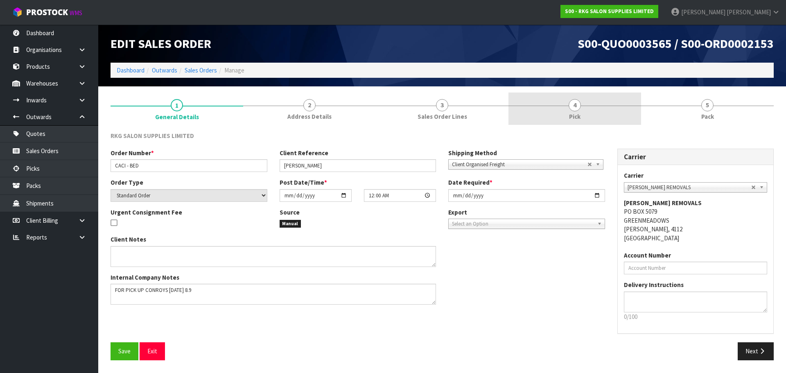
click at [576, 109] on span "4" at bounding box center [575, 105] width 12 height 12
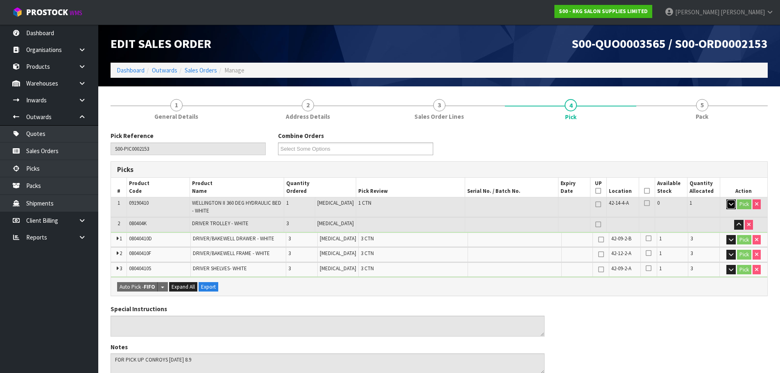
click at [730, 205] on icon "button" at bounding box center [731, 203] width 5 height 5
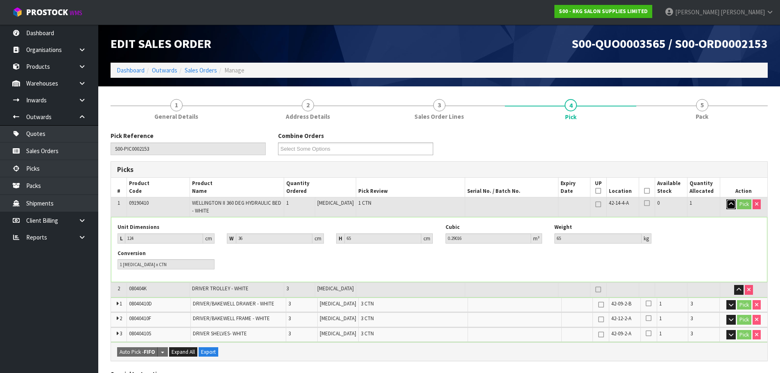
click at [730, 205] on icon "button" at bounding box center [731, 203] width 5 height 5
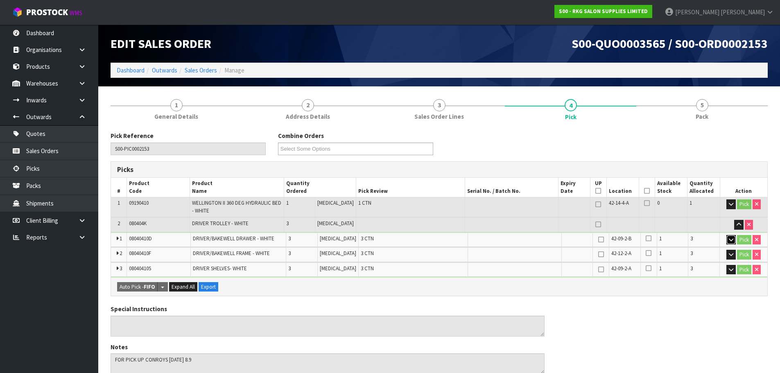
click at [732, 238] on icon "button" at bounding box center [731, 239] width 5 height 5
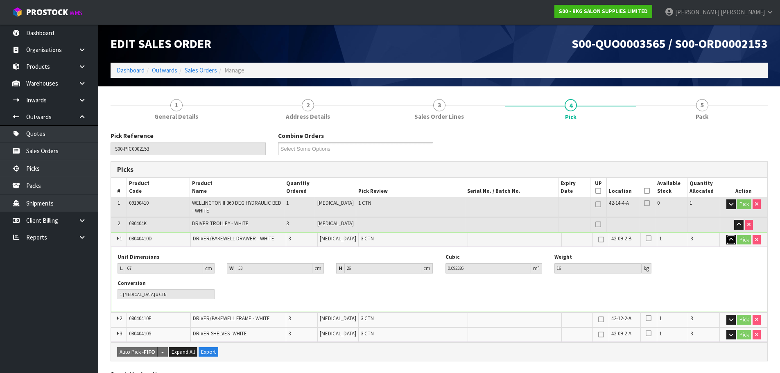
click at [732, 238] on icon "button" at bounding box center [731, 239] width 5 height 5
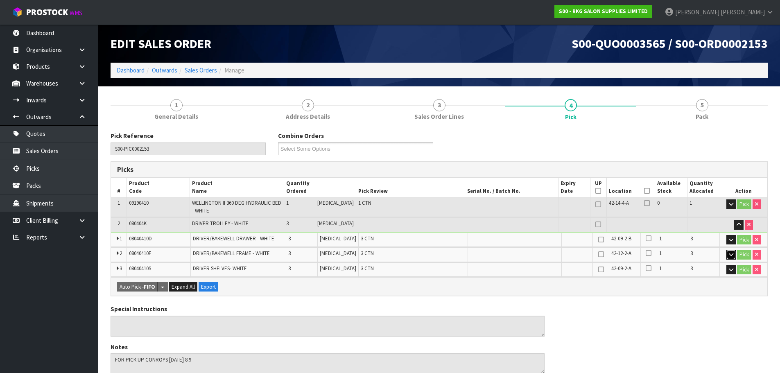
click at [735, 256] on button "button" at bounding box center [730, 255] width 9 height 10
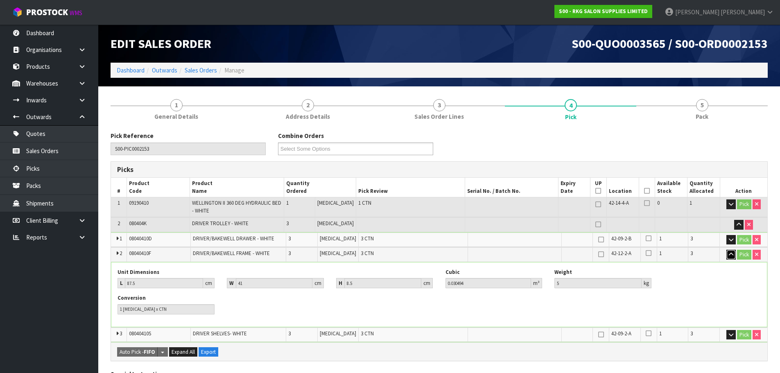
click at [731, 257] on icon "button" at bounding box center [731, 254] width 5 height 5
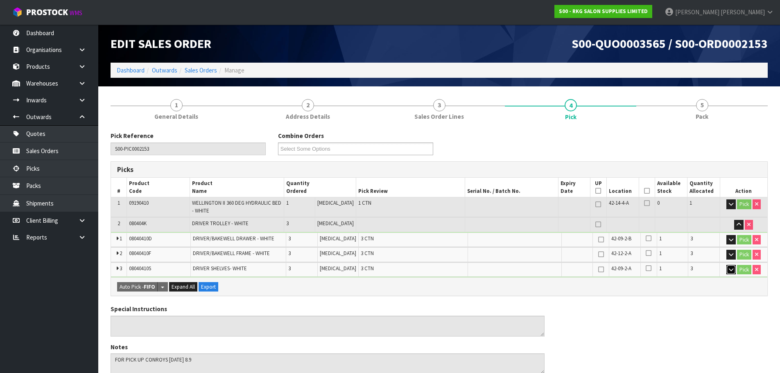
click at [729, 270] on icon "button" at bounding box center [731, 269] width 5 height 5
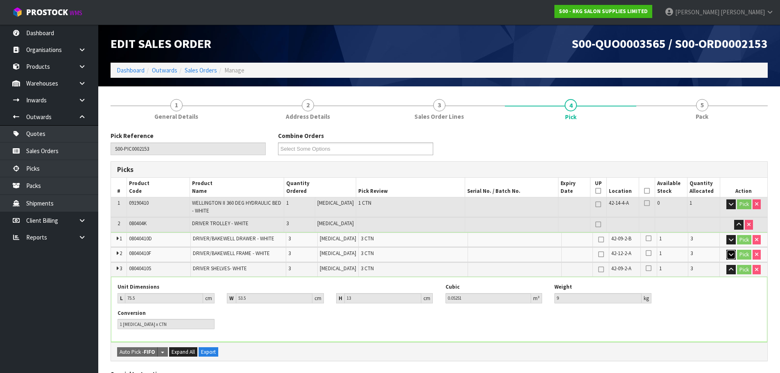
click at [733, 253] on button "button" at bounding box center [730, 255] width 9 height 10
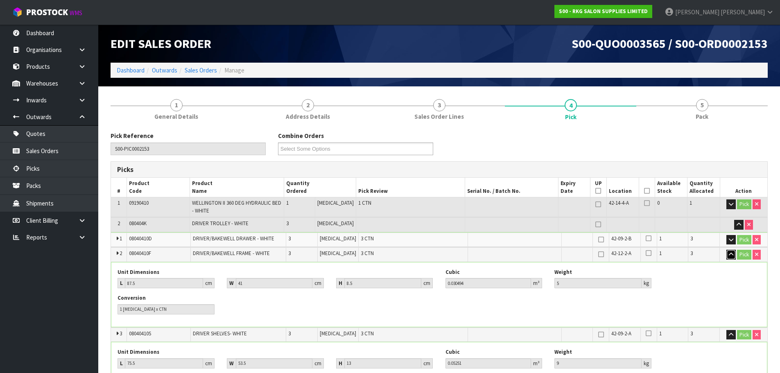
click at [729, 254] on icon "button" at bounding box center [731, 254] width 5 height 5
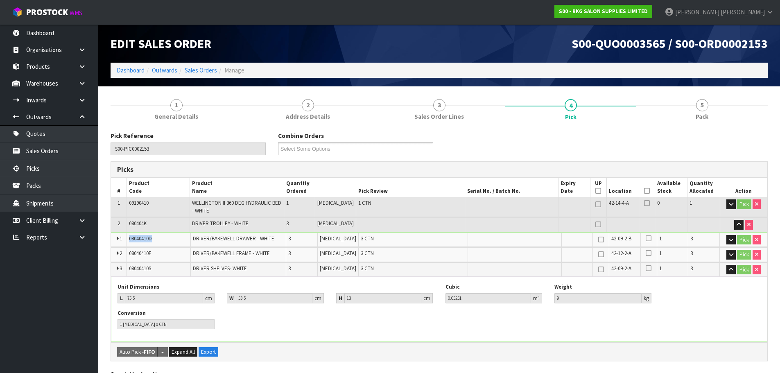
drag, startPoint x: 130, startPoint y: 239, endPoint x: 159, endPoint y: 239, distance: 29.1
click at [159, 239] on td "08040410D" at bounding box center [158, 240] width 63 height 14
click at [164, 239] on td "08040410D" at bounding box center [158, 240] width 63 height 14
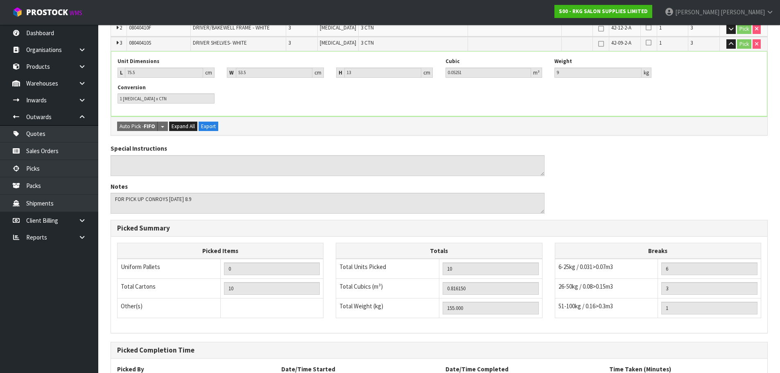
scroll to position [299, 0]
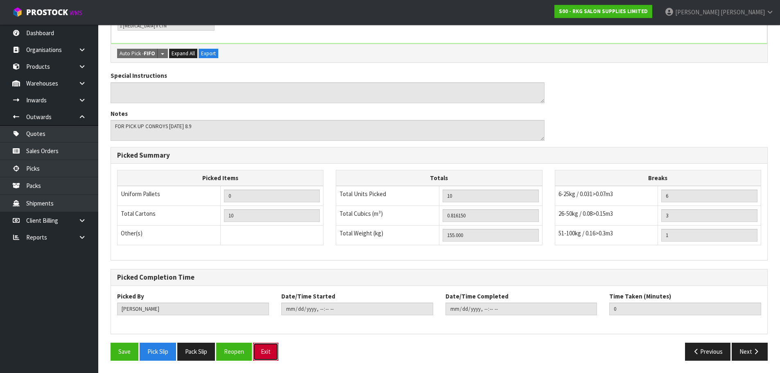
click at [266, 353] on button "Exit" at bounding box center [265, 352] width 25 height 18
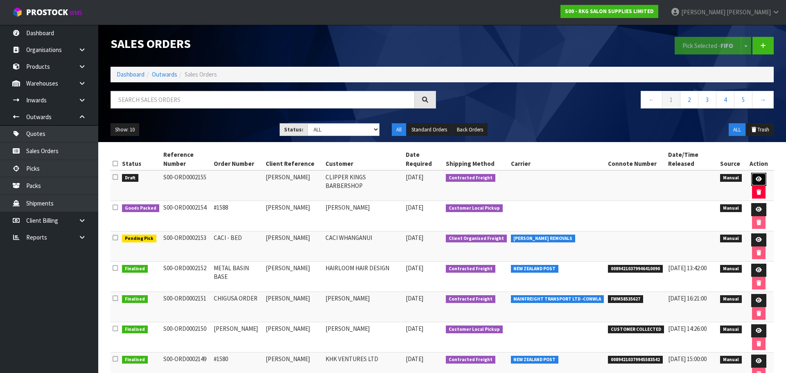
click at [756, 176] on icon at bounding box center [759, 178] width 6 height 5
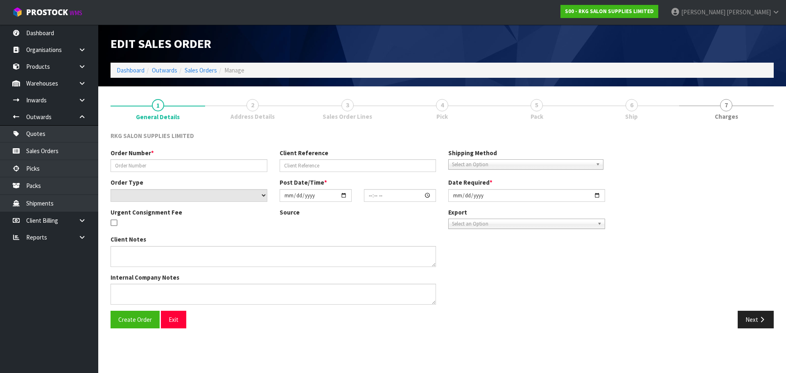
type input "[PERSON_NAME]"
select select "number:0"
type input "2025-08-29"
type textarea "1 CHAIR BACK ORDER"
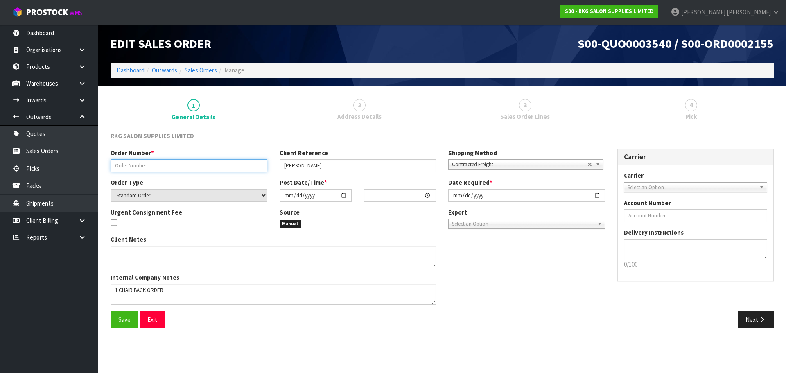
click at [161, 167] on input "text" at bounding box center [189, 165] width 157 height 13
type input "C"
type input "[PERSON_NAME] CHAIR"
click at [343, 196] on input "date" at bounding box center [316, 195] width 72 height 13
type input "2025-09-05"
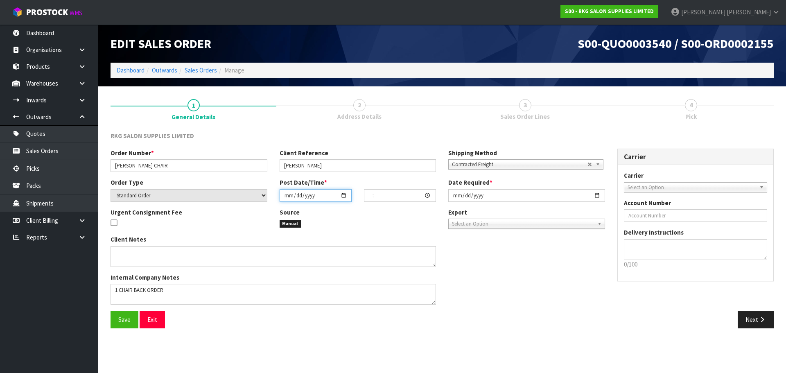
type input "00:00:00.000"
type input "2025-09-05"
click at [598, 195] on input "2025-08-29" at bounding box center [526, 195] width 157 height 13
type input "2025-09-15"
click at [507, 163] on span "Contracted Freight" at bounding box center [520, 165] width 136 height 10
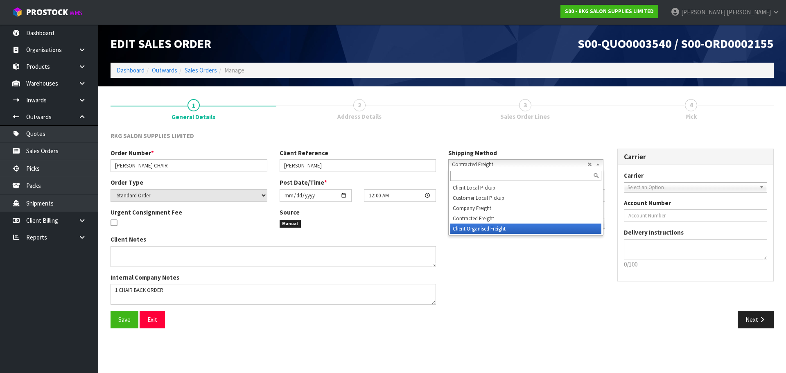
click at [470, 229] on li "Client Organised Freight" at bounding box center [525, 229] width 151 height 10
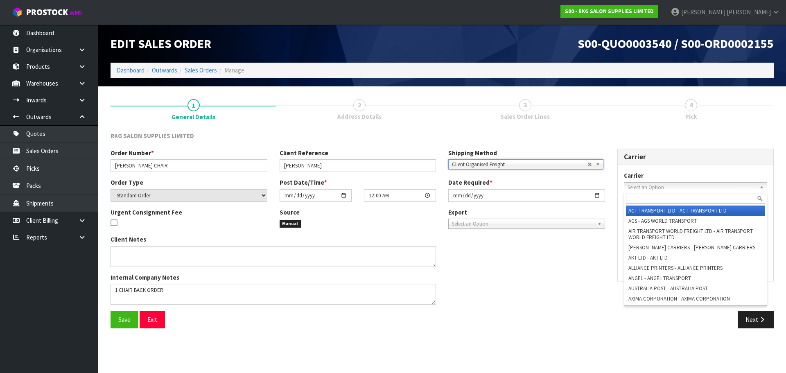
click at [633, 188] on span "Select an Option" at bounding box center [692, 188] width 129 height 10
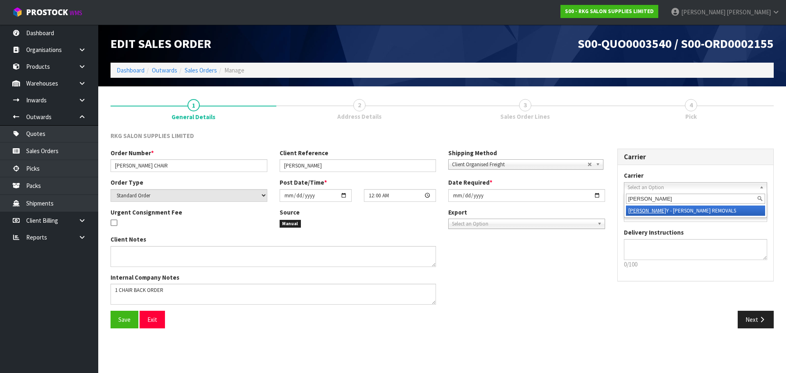
type input "conro"
click at [640, 210] on em "CONRO" at bounding box center [648, 210] width 38 height 7
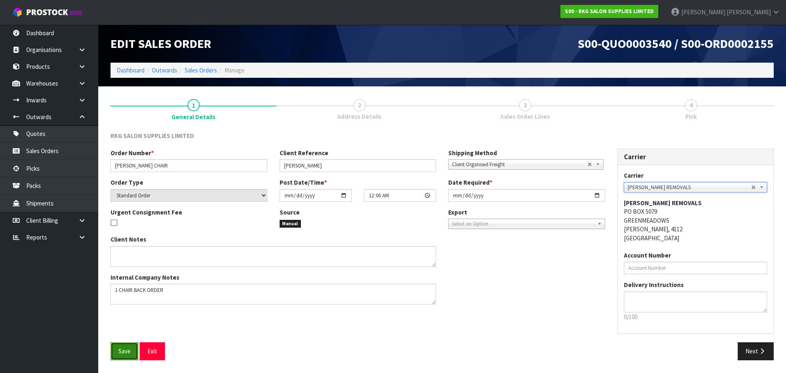
click at [124, 353] on span "Save" at bounding box center [124, 351] width 12 height 8
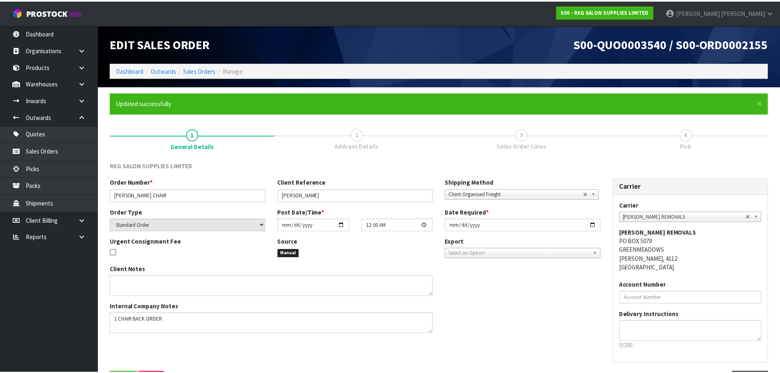
scroll to position [29, 0]
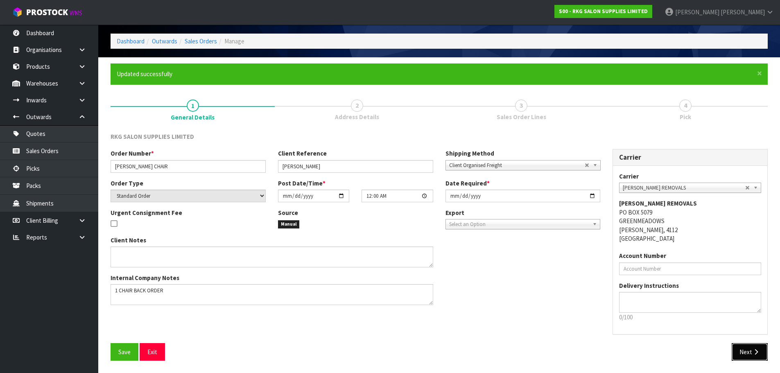
click at [746, 351] on button "Next" at bounding box center [750, 352] width 36 height 18
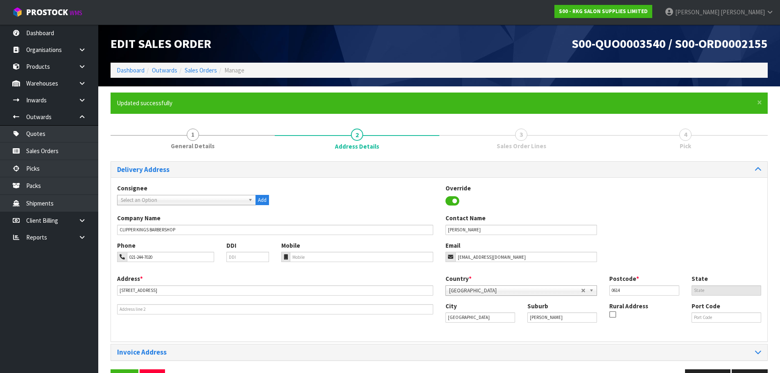
scroll to position [27, 0]
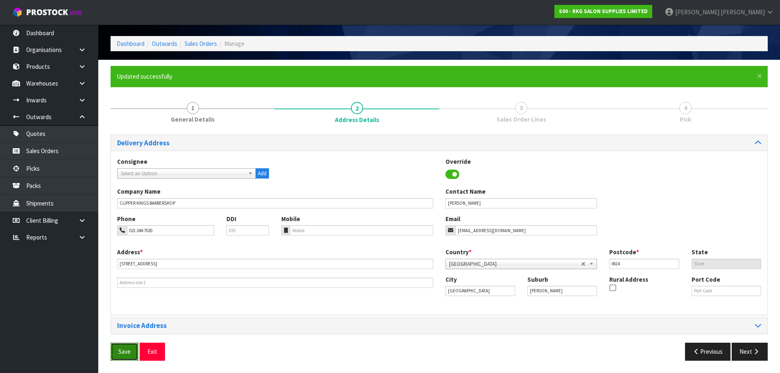
click at [125, 350] on span "Save" at bounding box center [124, 352] width 12 height 8
click at [751, 353] on button "Next" at bounding box center [750, 352] width 36 height 18
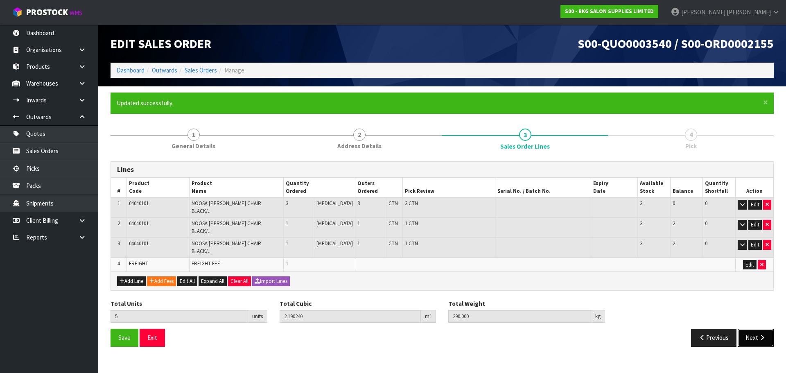
click at [754, 329] on button "Next" at bounding box center [756, 338] width 36 height 18
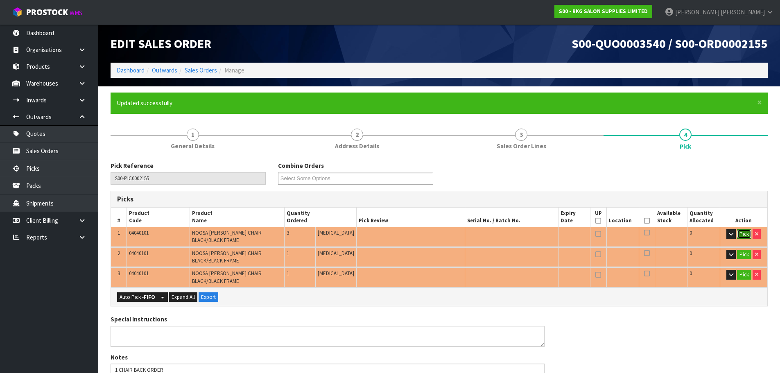
click at [745, 236] on button "Pick" at bounding box center [744, 234] width 14 height 10
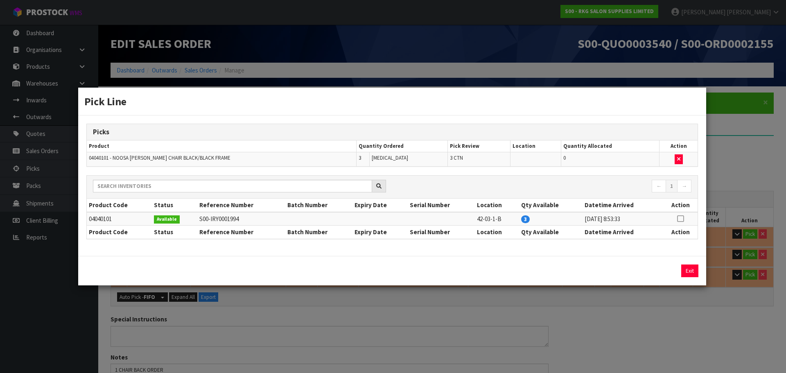
click at [680, 219] on icon at bounding box center [680, 219] width 7 height 0
click at [662, 269] on button "Assign Pick" at bounding box center [662, 271] width 34 height 13
type input "3"
type input "1.314144"
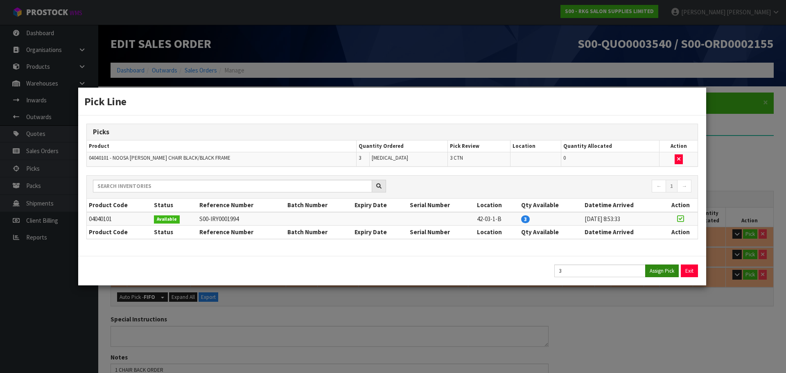
type input "174"
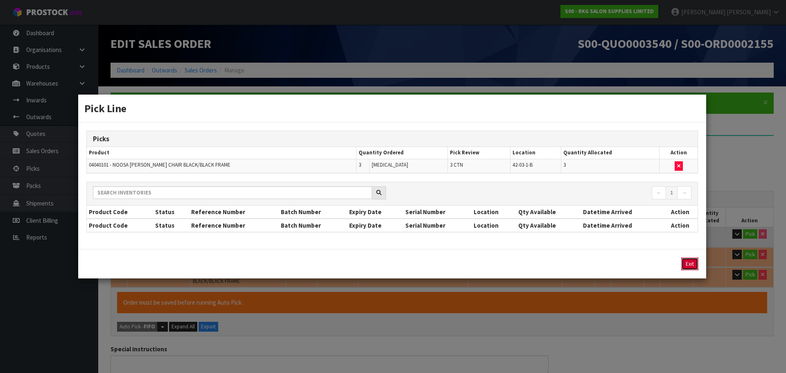
click at [690, 266] on button "Exit" at bounding box center [689, 264] width 17 height 13
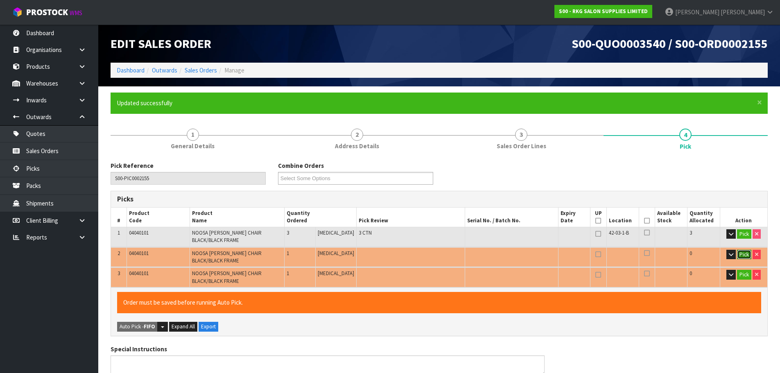
click at [742, 255] on button "Pick" at bounding box center [744, 255] width 14 height 10
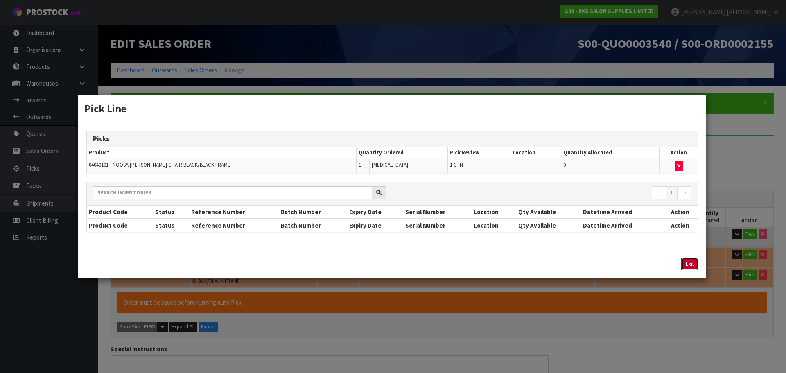
click at [686, 265] on button "Exit" at bounding box center [689, 264] width 17 height 13
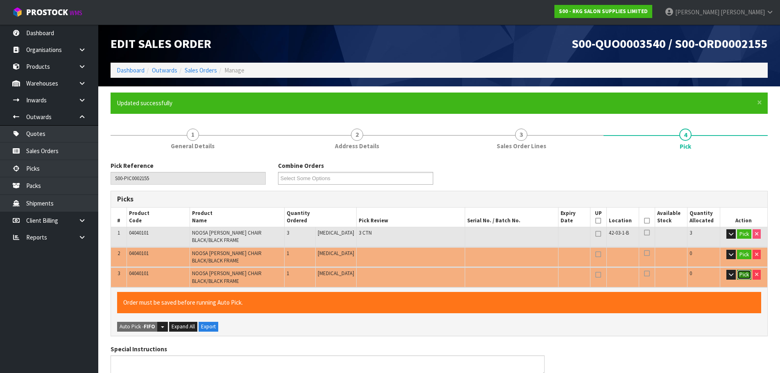
click at [744, 276] on button "Pick" at bounding box center [744, 275] width 14 height 10
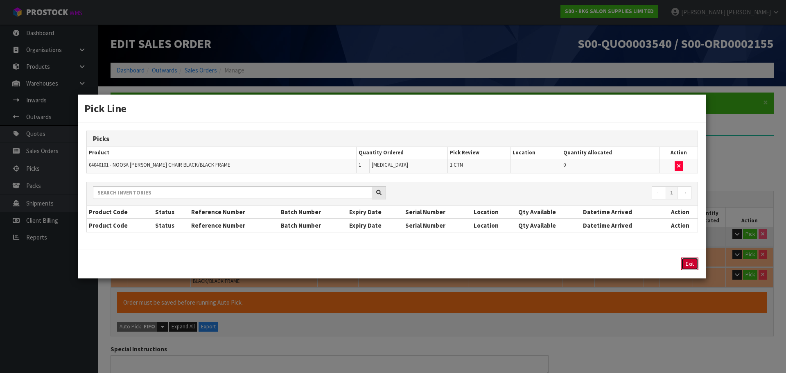
click at [692, 265] on button "Exit" at bounding box center [689, 264] width 17 height 13
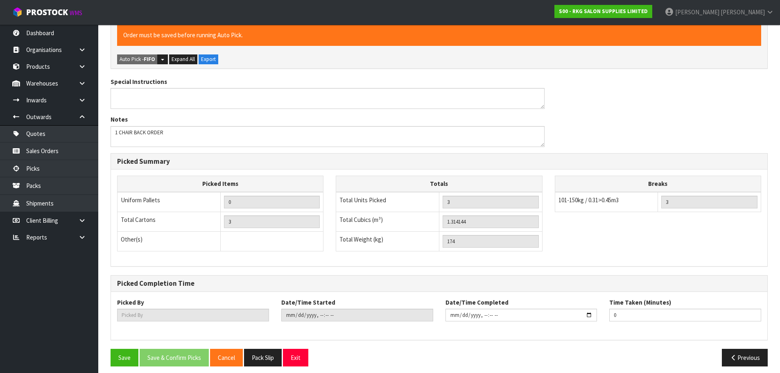
scroll to position [273, 0]
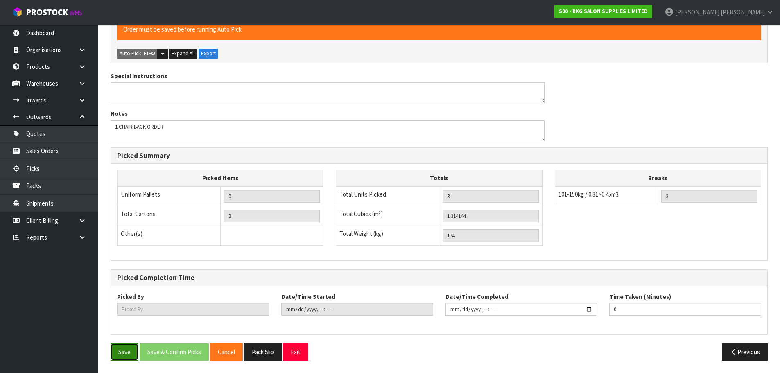
click at [121, 353] on button "Save" at bounding box center [125, 352] width 28 height 18
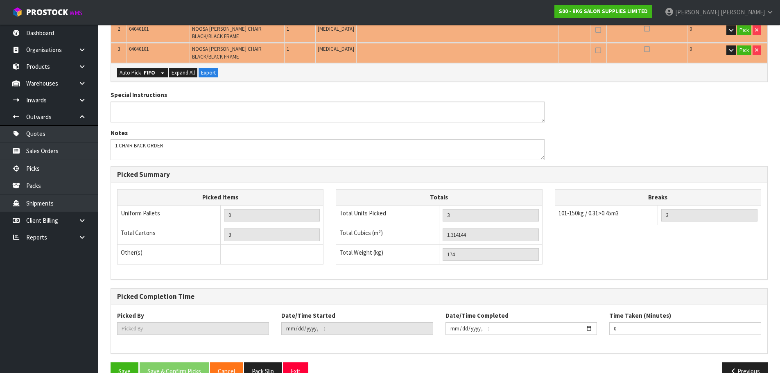
scroll to position [244, 0]
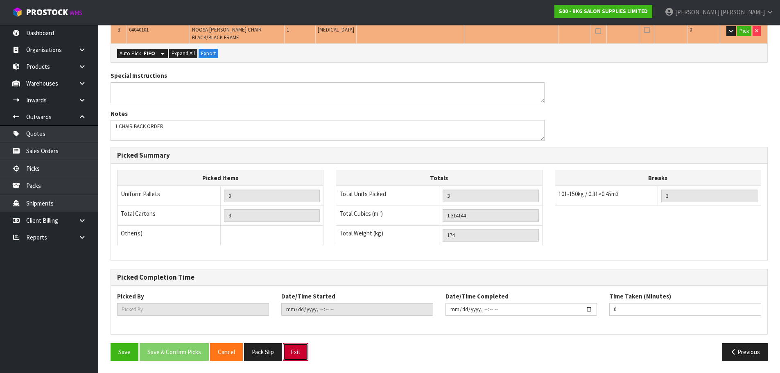
click at [299, 352] on button "Exit" at bounding box center [295, 352] width 25 height 18
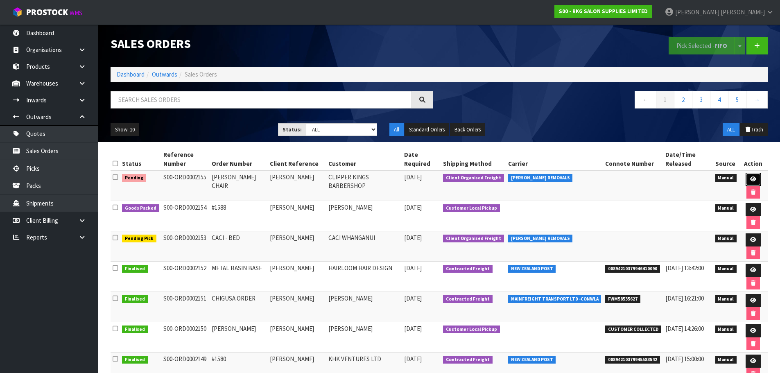
click at [751, 177] on icon at bounding box center [753, 178] width 6 height 5
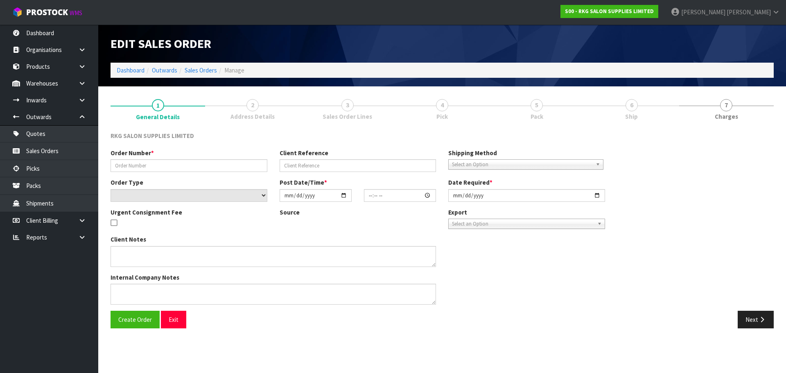
type input "[PERSON_NAME] CHAIR"
type input "[PERSON_NAME]"
select select "number:0"
type input "2025-09-05"
type input "00:00:00.000"
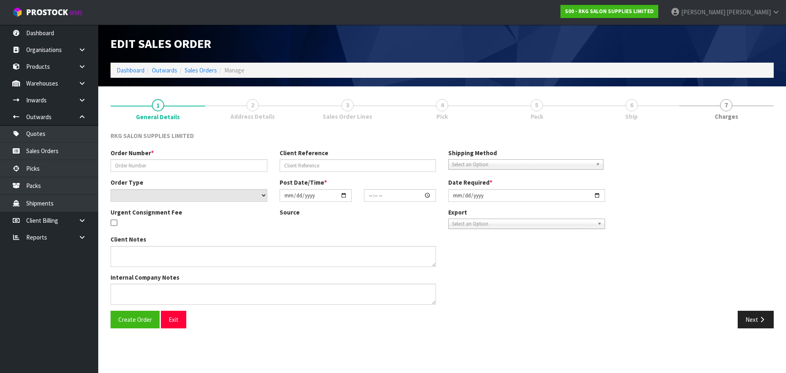
type input "2025-09-15"
type textarea "1 CHAIR BACK ORDER"
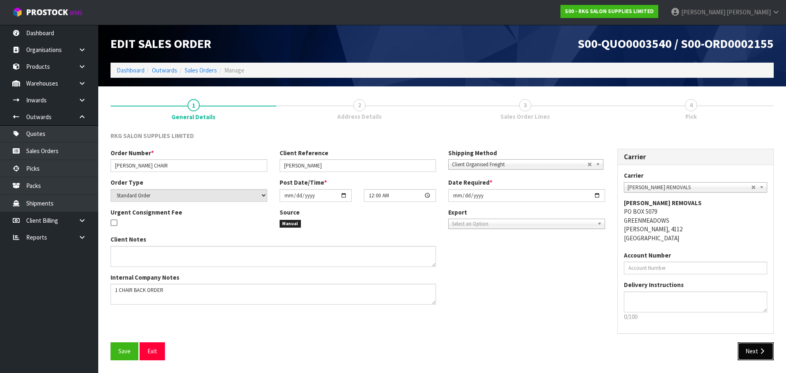
click at [750, 351] on button "Next" at bounding box center [756, 351] width 36 height 18
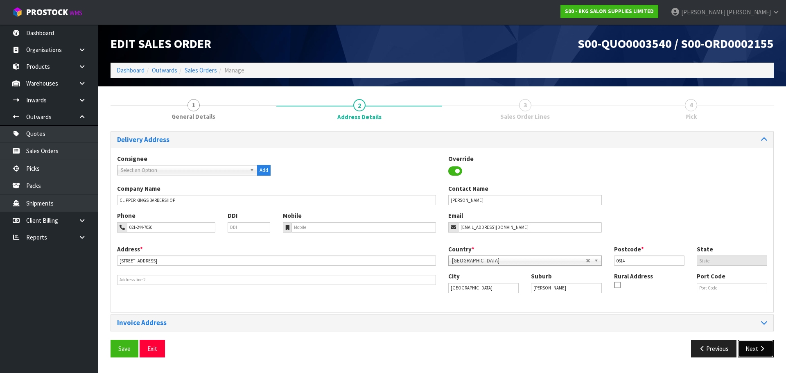
click at [753, 351] on button "Next" at bounding box center [756, 349] width 36 height 18
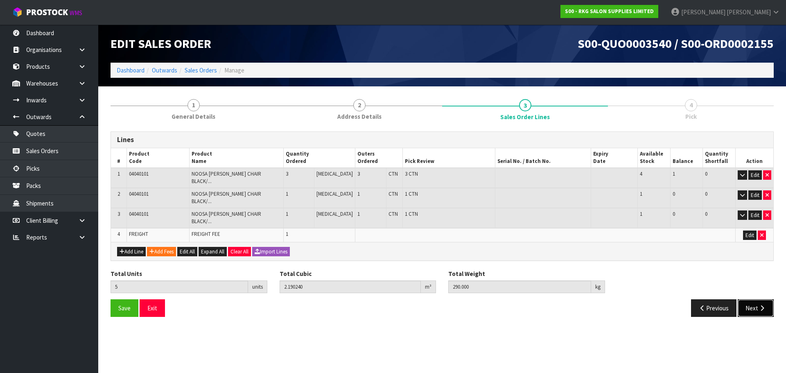
click at [749, 299] on button "Next" at bounding box center [756, 308] width 36 height 18
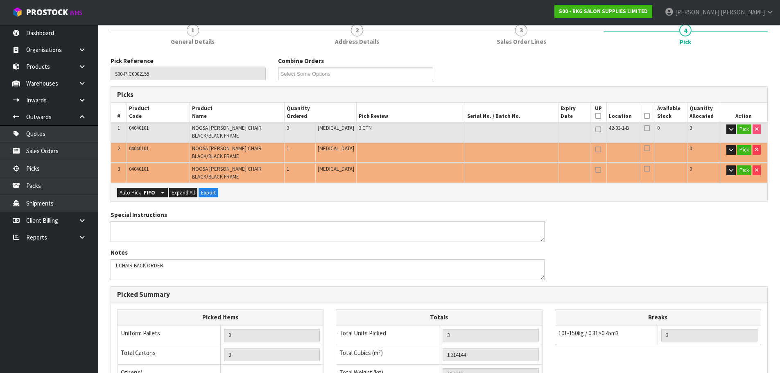
scroll to position [82, 0]
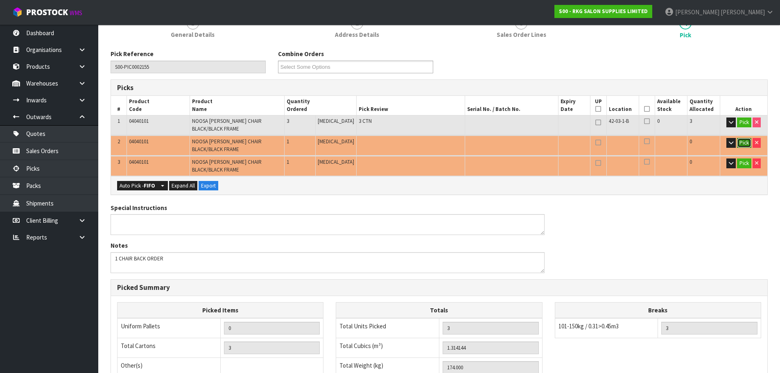
click at [744, 142] on button "Pick" at bounding box center [744, 143] width 14 height 10
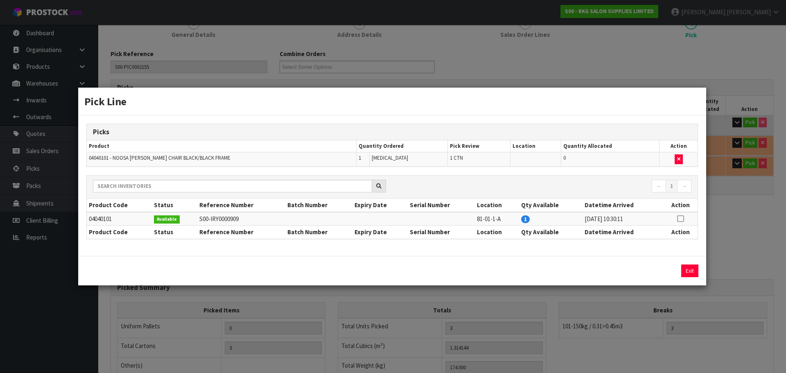
click at [679, 219] on icon at bounding box center [680, 219] width 7 height 0
click at [656, 271] on button "Assign Pick" at bounding box center [662, 271] width 34 height 13
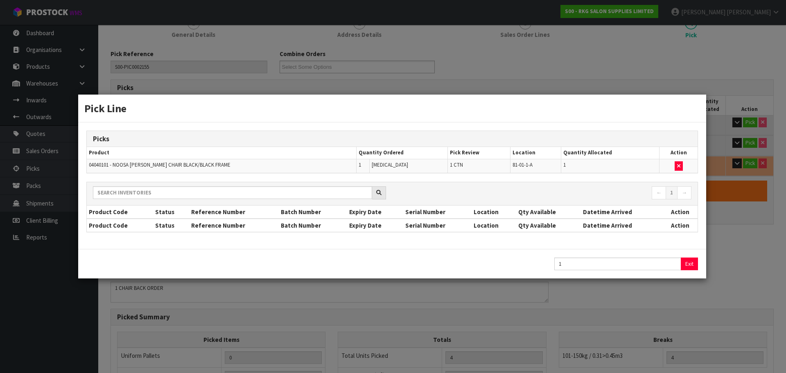
type input "4"
type input "1.752192"
type input "232"
click at [690, 267] on button "Exit" at bounding box center [689, 264] width 17 height 13
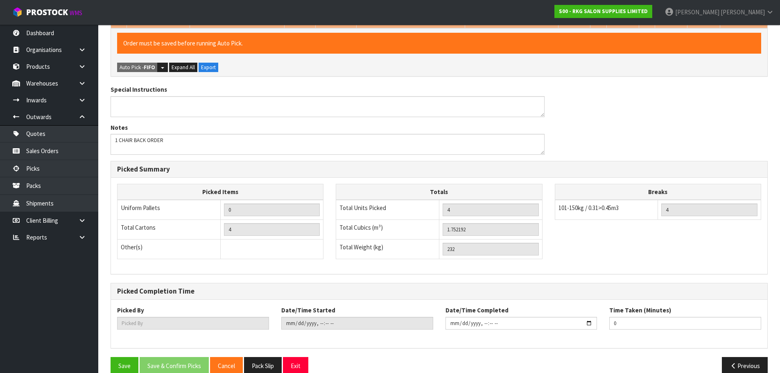
scroll to position [244, 0]
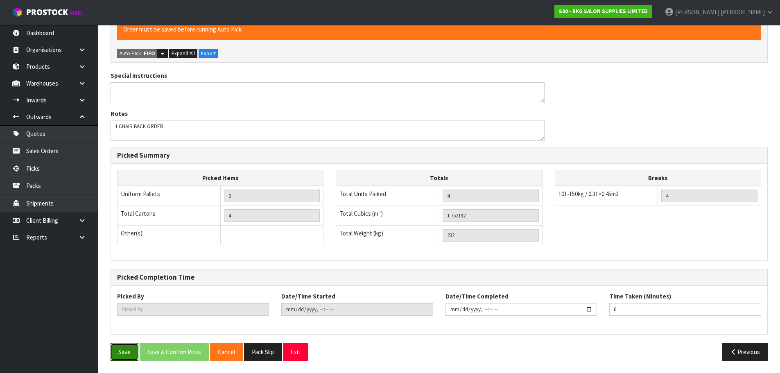
drag, startPoint x: 129, startPoint y: 353, endPoint x: 150, endPoint y: 314, distance: 44.0
click at [130, 352] on button "Save" at bounding box center [125, 352] width 28 height 18
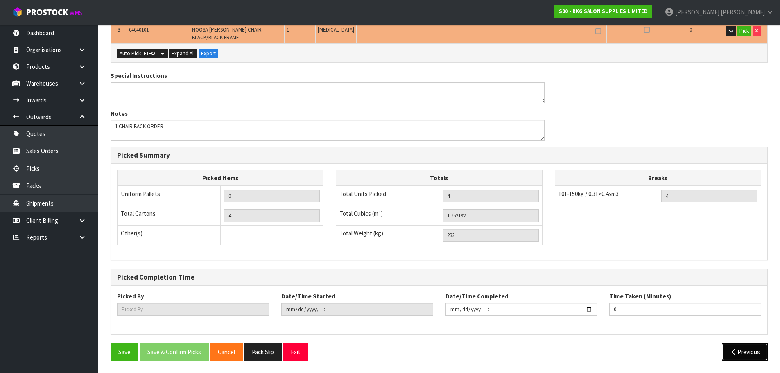
click at [725, 349] on button "Previous" at bounding box center [745, 352] width 46 height 18
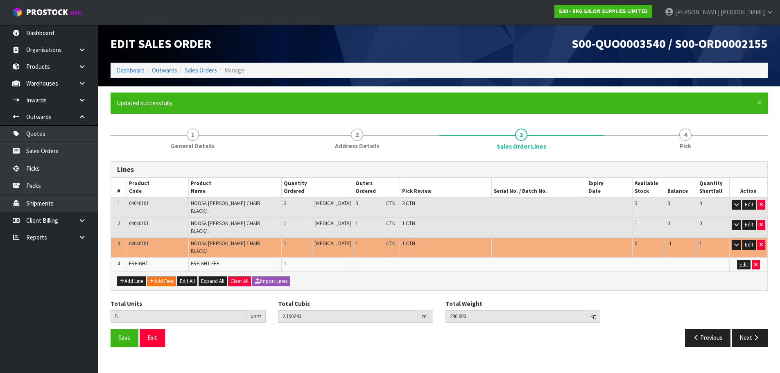
scroll to position [0, 0]
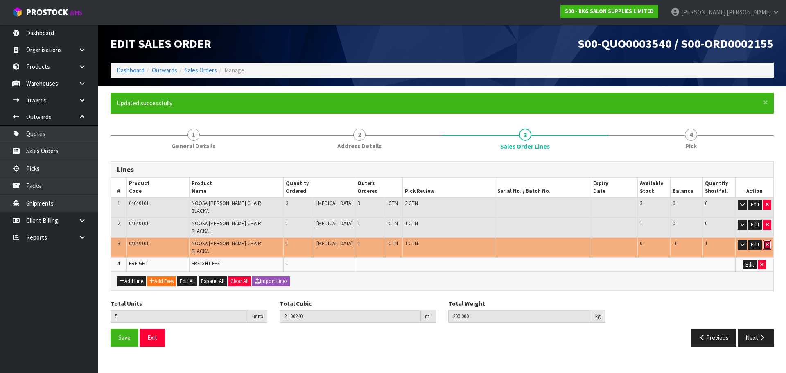
click at [769, 240] on button "button" at bounding box center [767, 245] width 8 height 10
type input "4"
type input "1.752192"
type input "232"
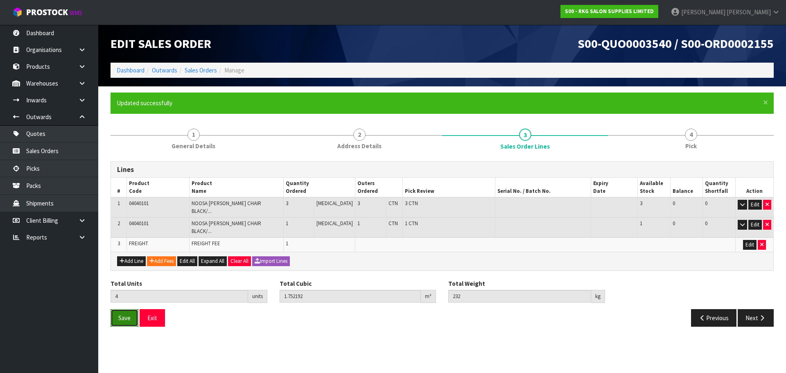
click at [127, 314] on span "Save" at bounding box center [124, 318] width 12 height 8
click at [756, 312] on button "Next" at bounding box center [756, 318] width 36 height 18
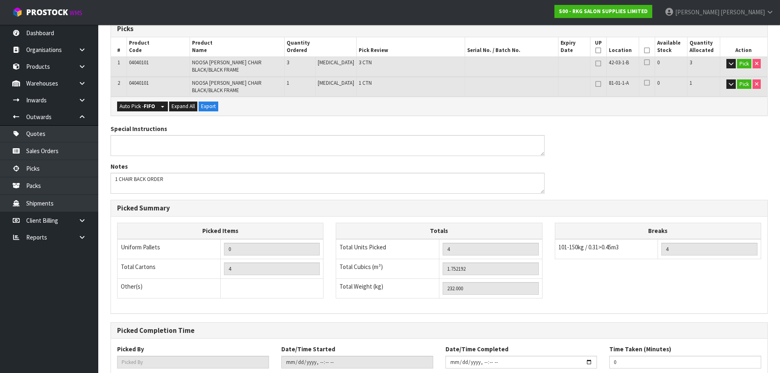
scroll to position [223, 0]
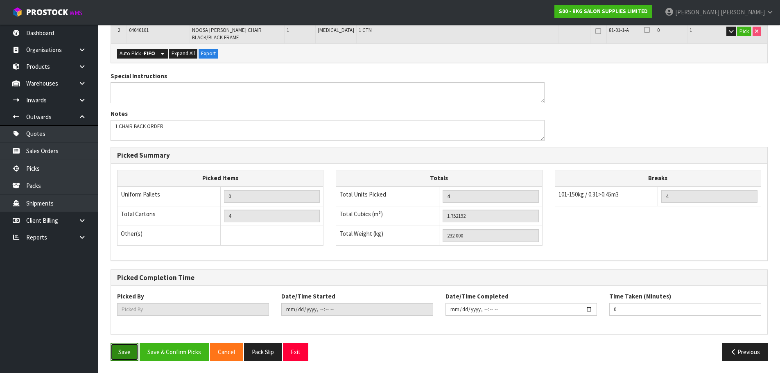
click at [121, 352] on button "Save" at bounding box center [125, 352] width 28 height 18
click at [299, 357] on button "Exit" at bounding box center [295, 352] width 25 height 18
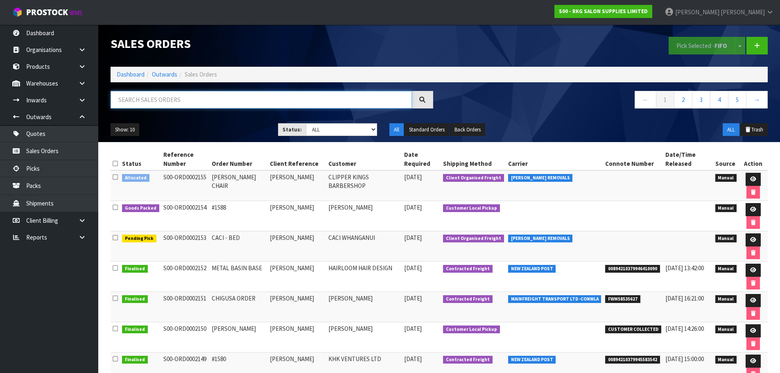
click at [147, 96] on input "text" at bounding box center [261, 100] width 301 height 18
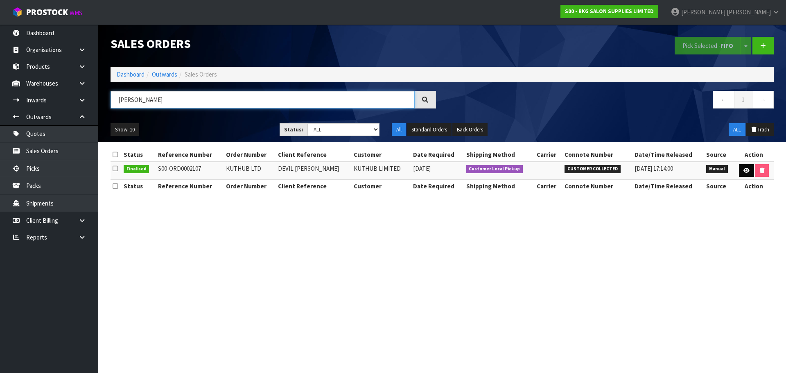
type input "KAT HUB"
click at [746, 170] on icon at bounding box center [747, 170] width 6 height 5
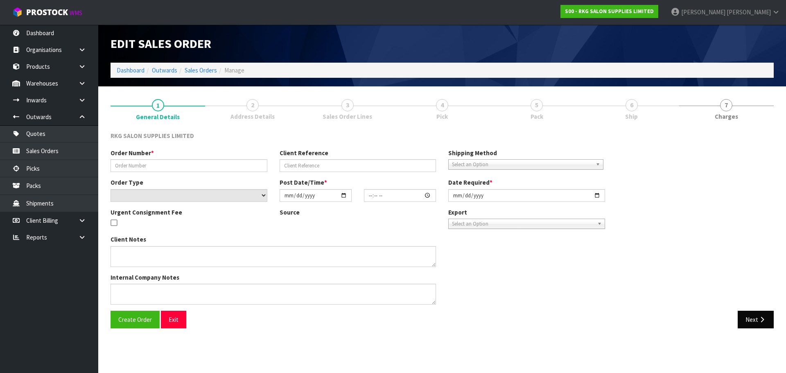
type input "KUTHUB LTD"
type input "DEVIL [PERSON_NAME]"
select select "number:0"
type input "[DATE]"
type input "09:30:00.000"
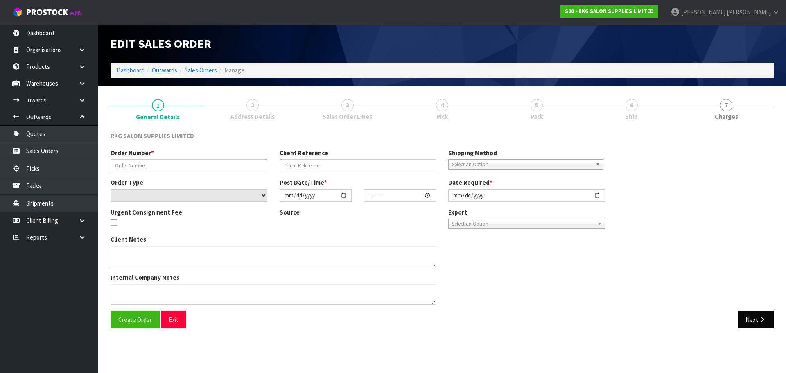
type input "[DATE]"
type textarea "WILL COLLECT - NO WARRANTY ON SHAMPOO UNIT"
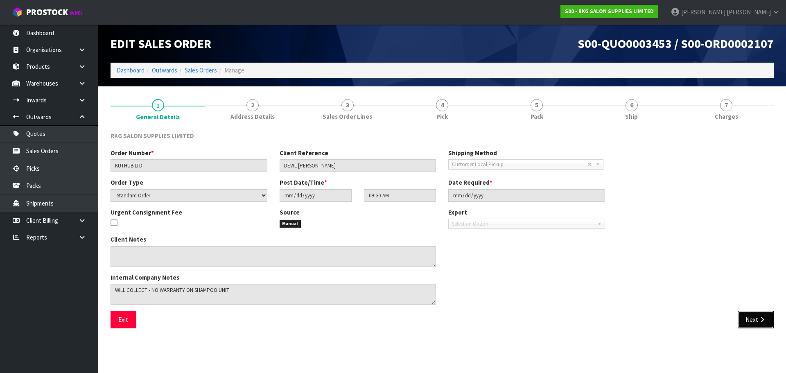
click at [755, 321] on button "Next" at bounding box center [756, 320] width 36 height 18
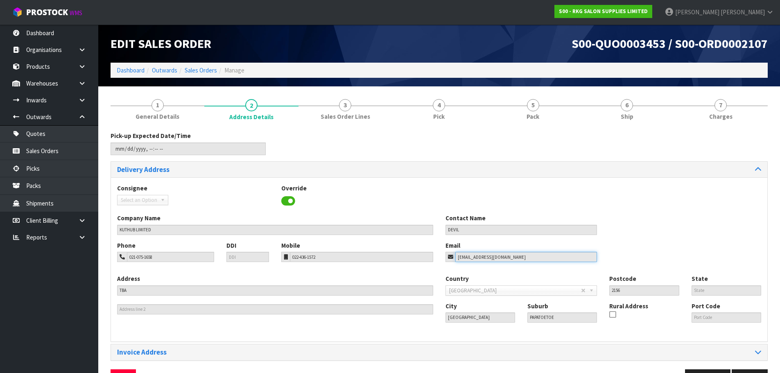
drag, startPoint x: 513, startPoint y: 257, endPoint x: 451, endPoint y: 263, distance: 63.0
click at [451, 263] on div "Phone 021-075-1658 DDI Mobile 022-436-1572 Email kuthublimited@gmail.com" at bounding box center [439, 257] width 656 height 33
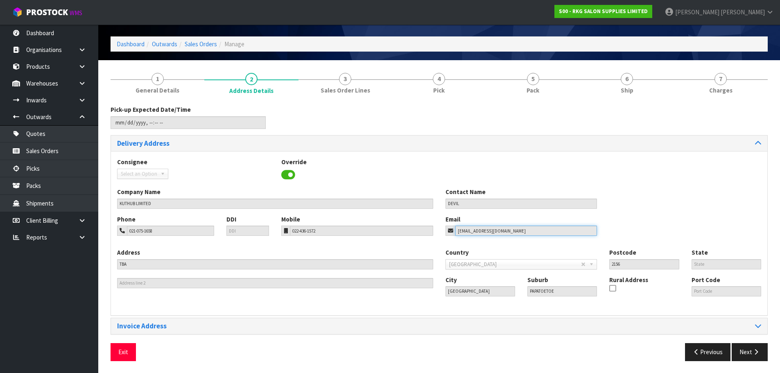
scroll to position [27, 0]
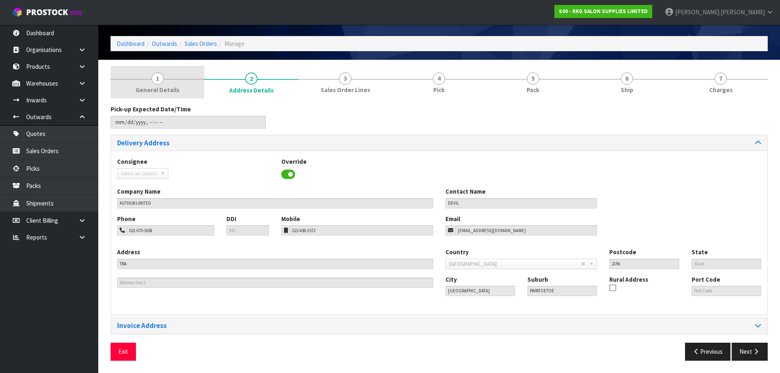
click at [159, 78] on span "1" at bounding box center [158, 78] width 12 height 12
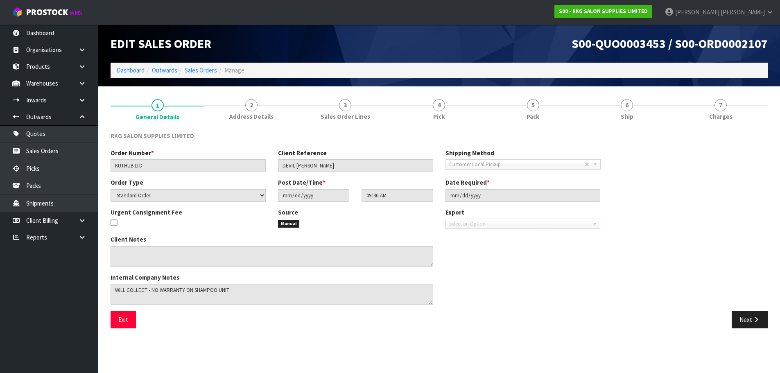
scroll to position [0, 0]
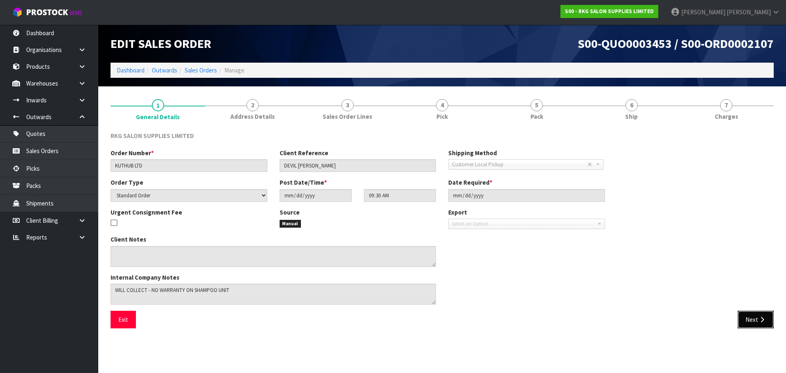
click at [750, 321] on button "Next" at bounding box center [756, 320] width 36 height 18
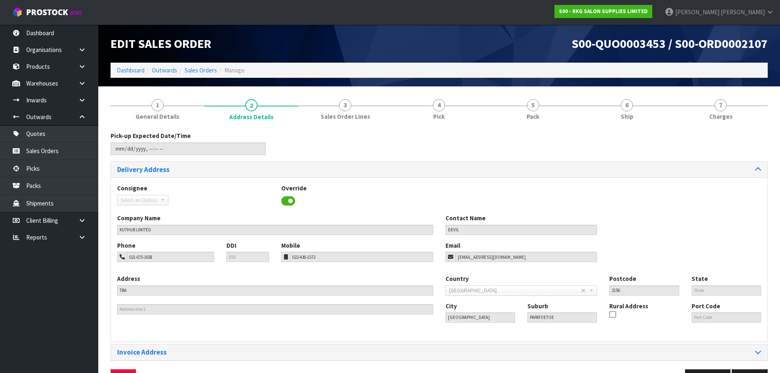
scroll to position [27, 0]
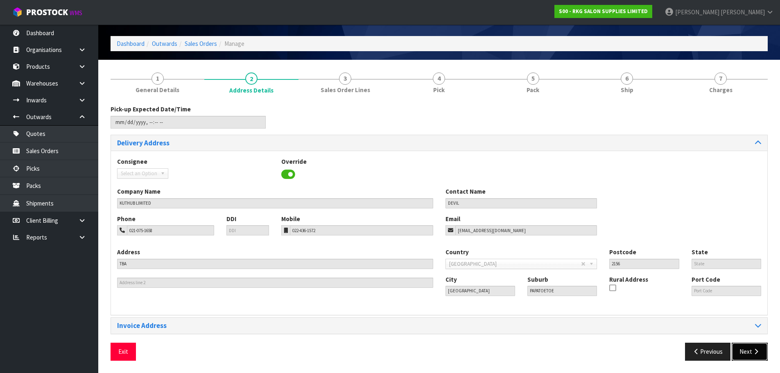
click at [751, 353] on button "Next" at bounding box center [750, 352] width 36 height 18
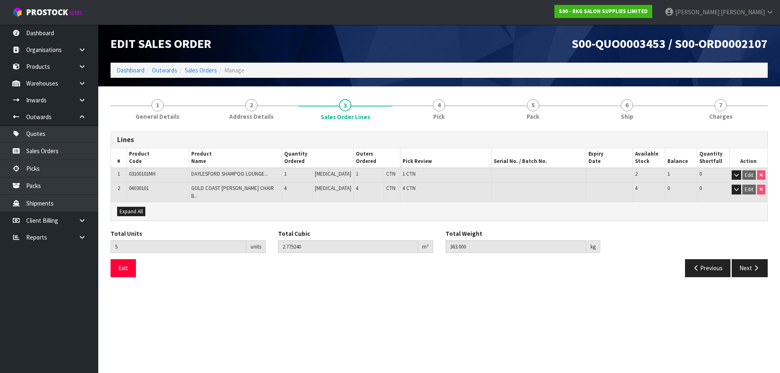
scroll to position [0, 0]
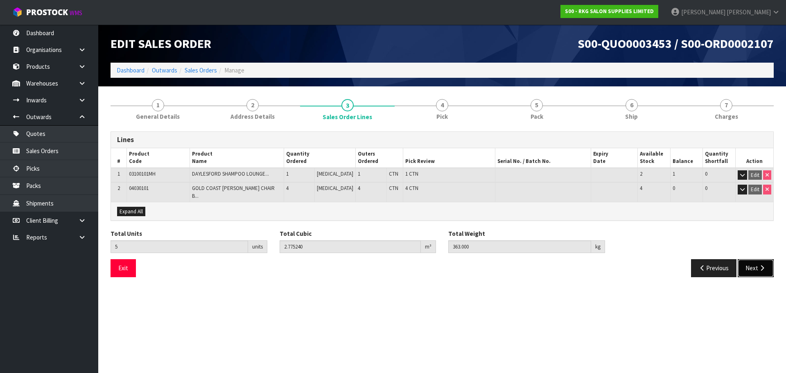
click at [754, 265] on button "Next" at bounding box center [756, 268] width 36 height 18
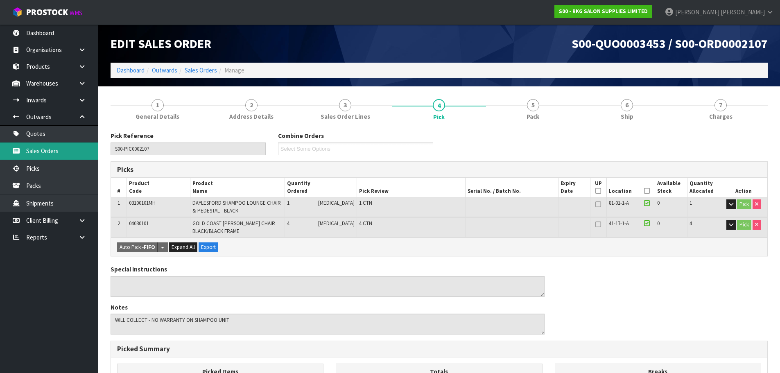
click at [44, 153] on link "Sales Orders" at bounding box center [49, 150] width 98 height 17
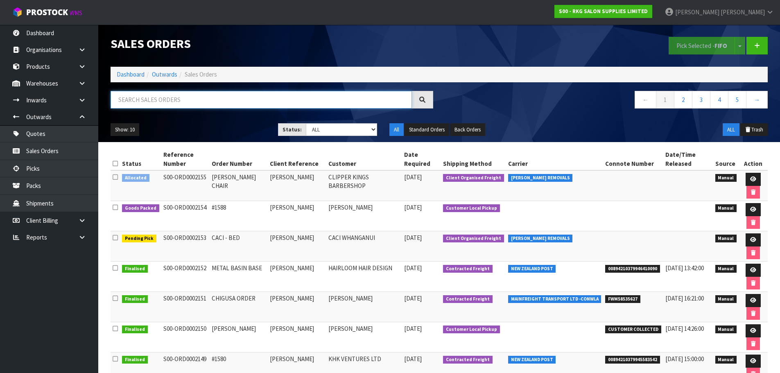
click at [252, 100] on input "text" at bounding box center [261, 100] width 301 height 18
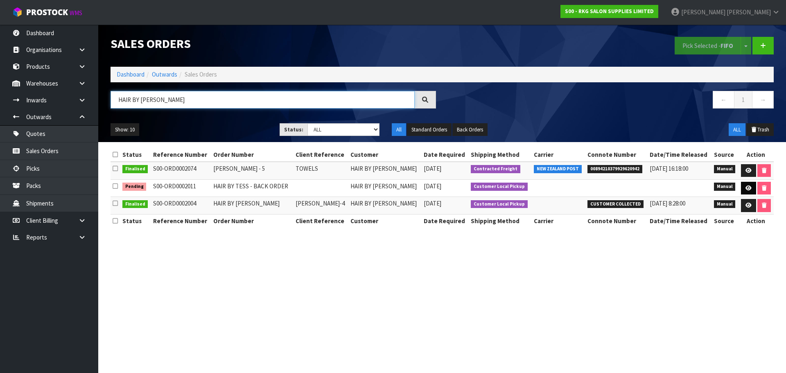
type input "HAIR BY [PERSON_NAME]"
click at [749, 188] on icon at bounding box center [749, 187] width 6 height 5
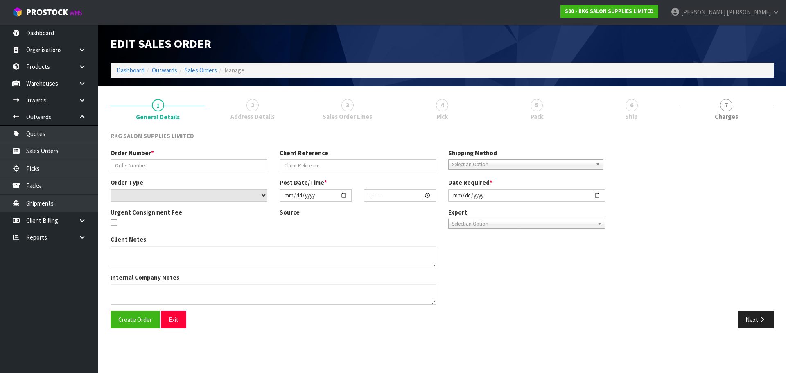
type input "HAIR BY TESS - BACK ORDER"
select select "number:0"
type input "2025-08-01"
type input "12:00:00.000"
type input "2025-08-01"
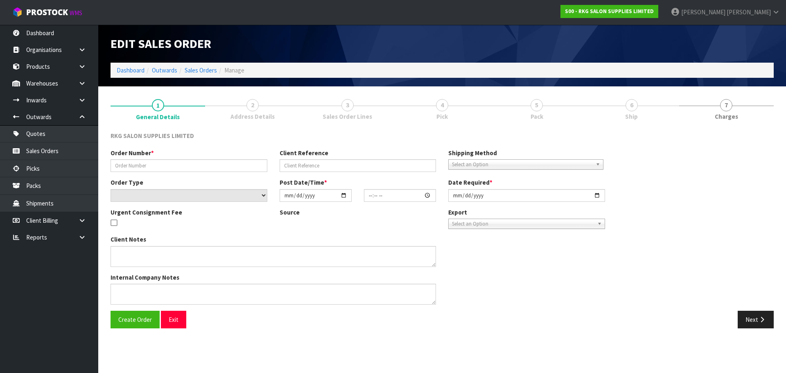
type textarea "WILL PICK UP WHEN AVAILABLE - PAID"
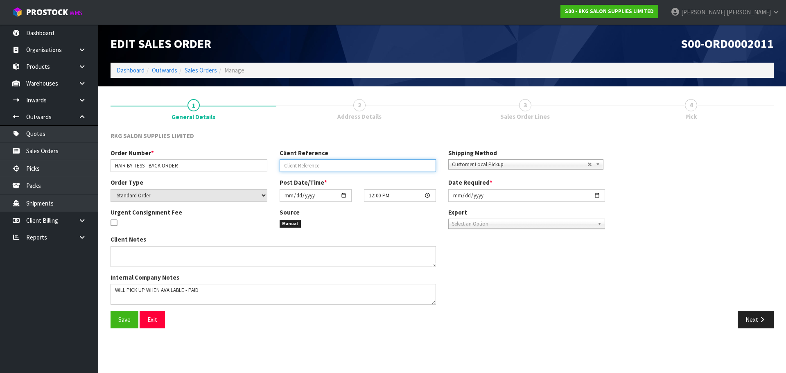
click at [298, 166] on input "text" at bounding box center [358, 165] width 157 height 13
type input "[PERSON_NAME]"
click at [127, 315] on button "Save" at bounding box center [125, 320] width 28 height 18
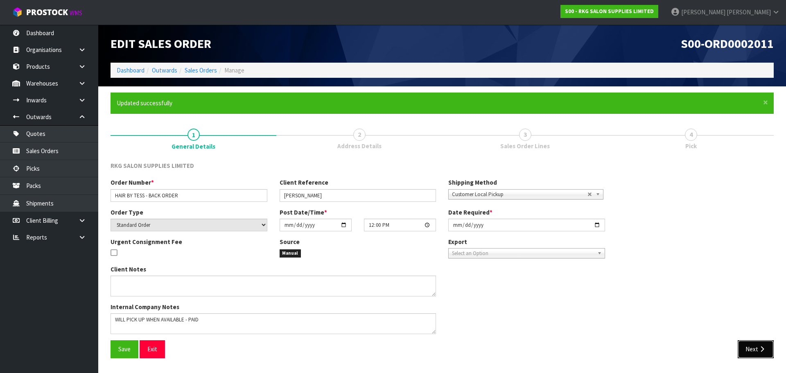
click at [753, 348] on button "Next" at bounding box center [756, 349] width 36 height 18
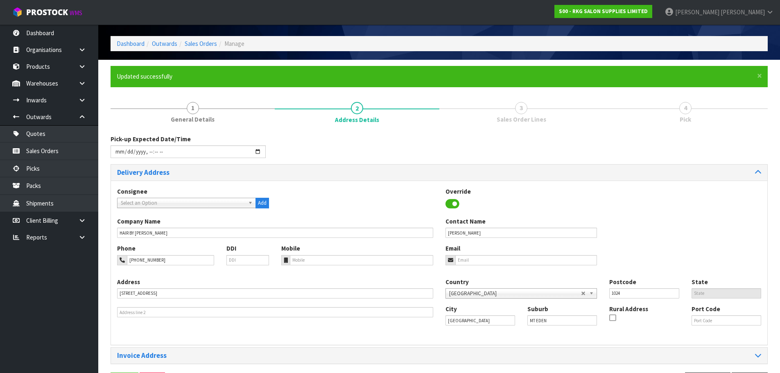
scroll to position [56, 0]
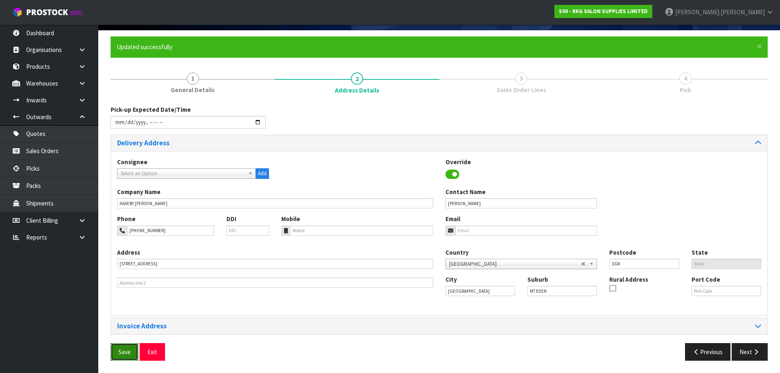
drag, startPoint x: 125, startPoint y: 353, endPoint x: 130, endPoint y: 347, distance: 7.6
click at [125, 353] on span "Save" at bounding box center [124, 352] width 12 height 8
click at [740, 350] on button "Next" at bounding box center [750, 352] width 36 height 18
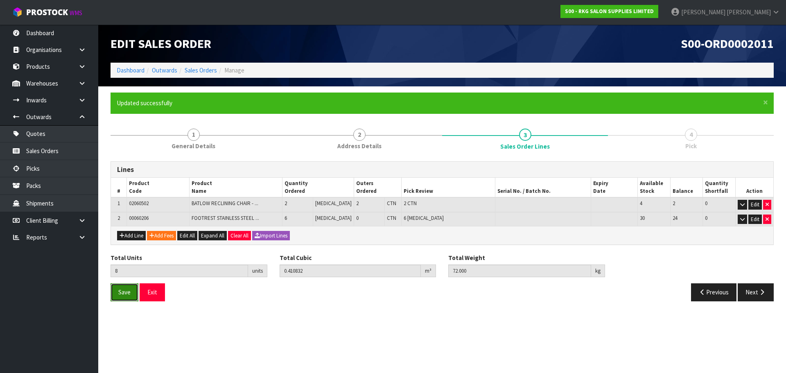
click at [126, 292] on span "Save" at bounding box center [124, 292] width 12 height 8
click at [753, 290] on button "Next" at bounding box center [756, 292] width 36 height 18
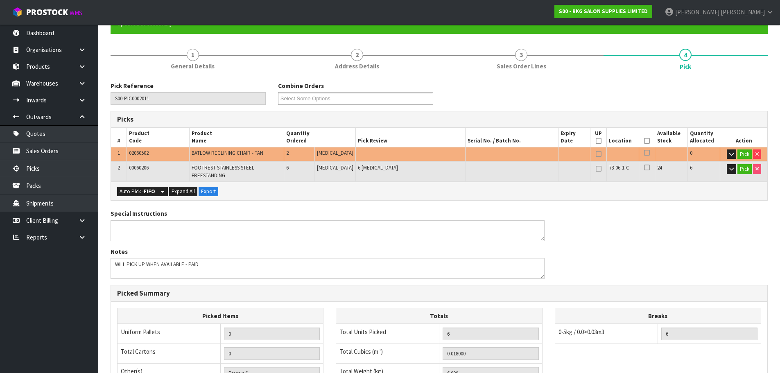
scroll to position [82, 0]
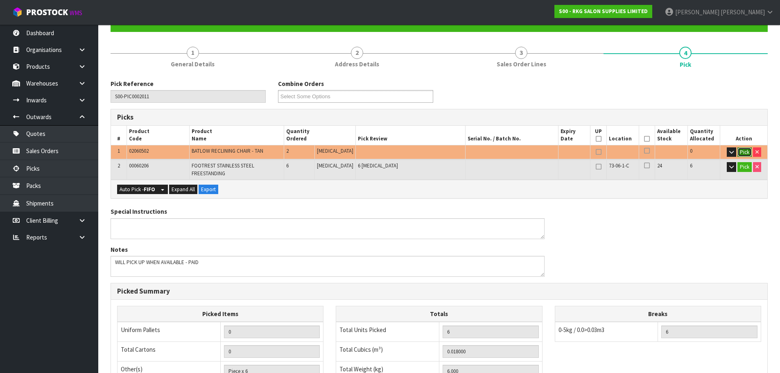
click at [741, 151] on button "Pick" at bounding box center [744, 152] width 14 height 10
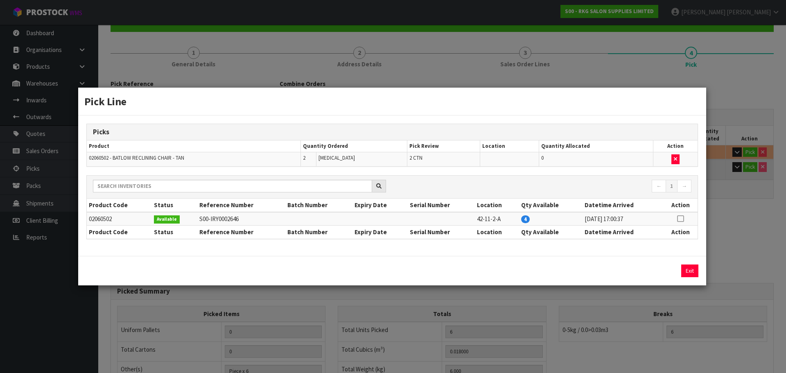
click at [681, 219] on icon at bounding box center [680, 219] width 7 height 0
click at [659, 268] on button "Assign Pick" at bounding box center [662, 271] width 34 height 13
type input "2"
type input "8"
type input "0.410832"
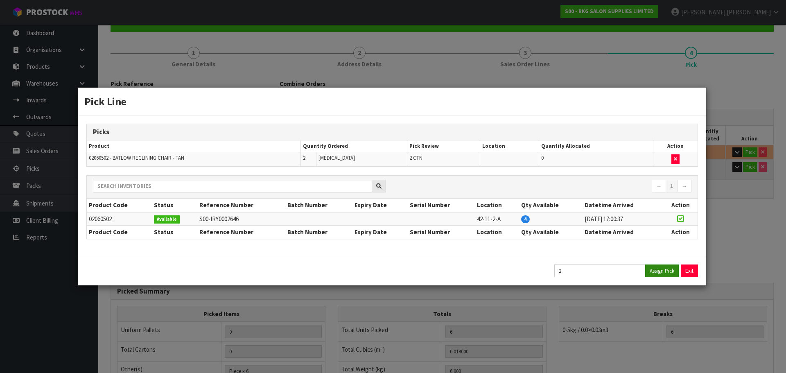
type input "72"
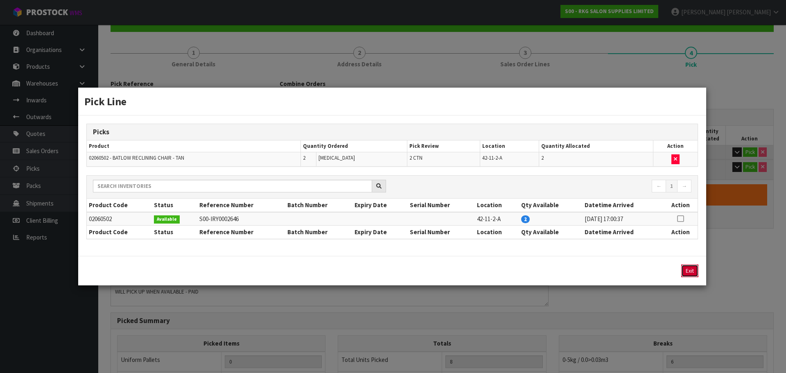
click at [690, 269] on button "Exit" at bounding box center [689, 271] width 17 height 13
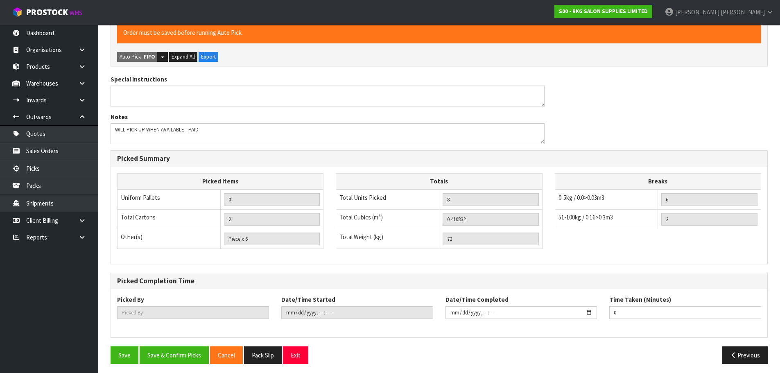
scroll to position [247, 0]
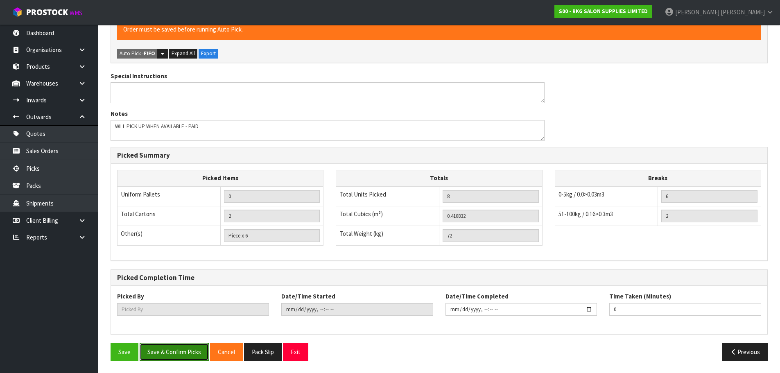
click at [173, 352] on button "Save & Confirm Picks" at bounding box center [174, 352] width 69 height 18
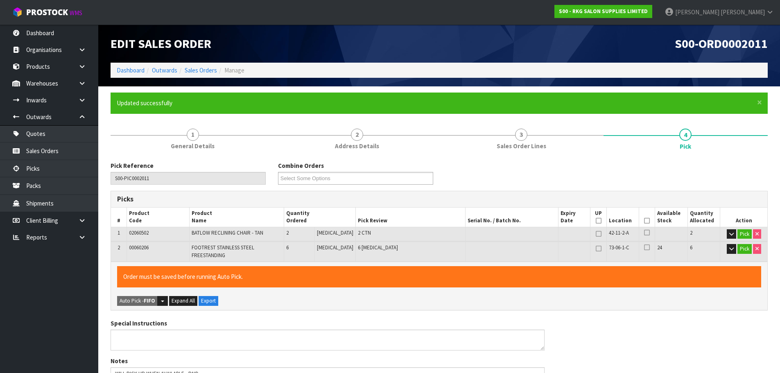
type input "[PERSON_NAME]"
type input "2025-09-05T15:23:16"
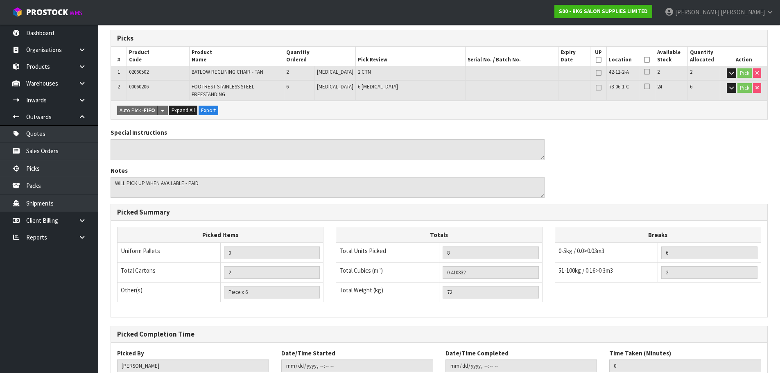
scroll to position [218, 0]
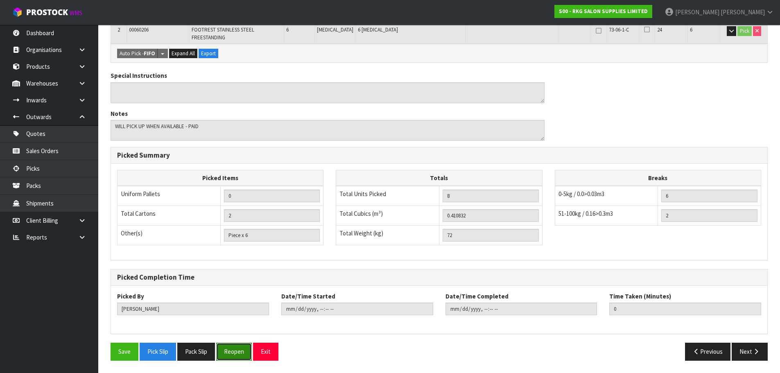
click at [235, 350] on button "Reopen" at bounding box center [234, 352] width 36 height 18
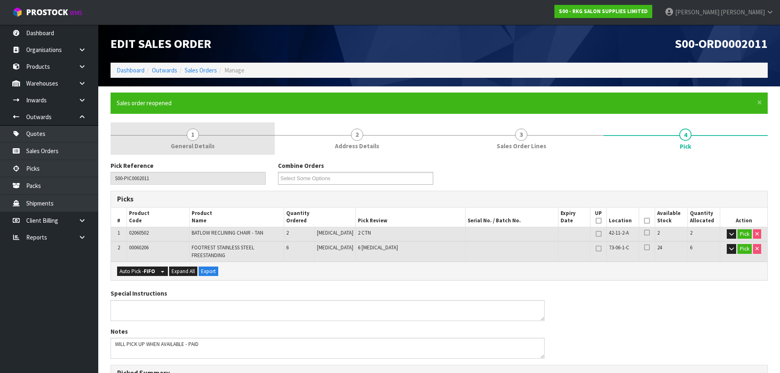
click at [194, 138] on span "1" at bounding box center [193, 135] width 12 height 12
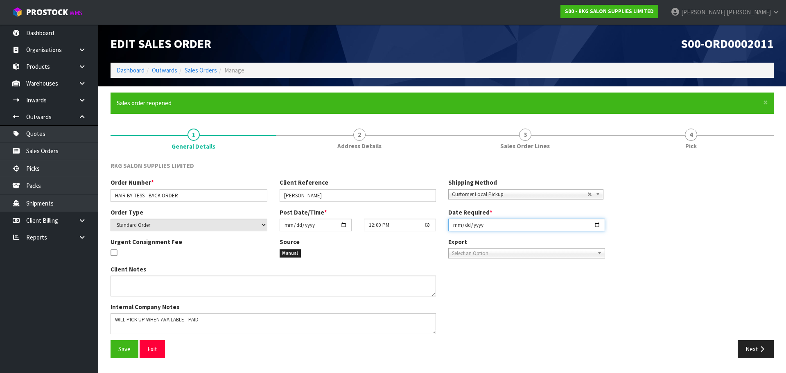
click at [595, 225] on input "2025-08-01" at bounding box center [526, 225] width 157 height 13
type input "2025-09-05"
click at [118, 346] on span "Save" at bounding box center [124, 349] width 12 height 8
drag, startPoint x: 752, startPoint y: 355, endPoint x: 635, endPoint y: 343, distance: 117.3
click at [752, 355] on button "Next" at bounding box center [756, 349] width 36 height 18
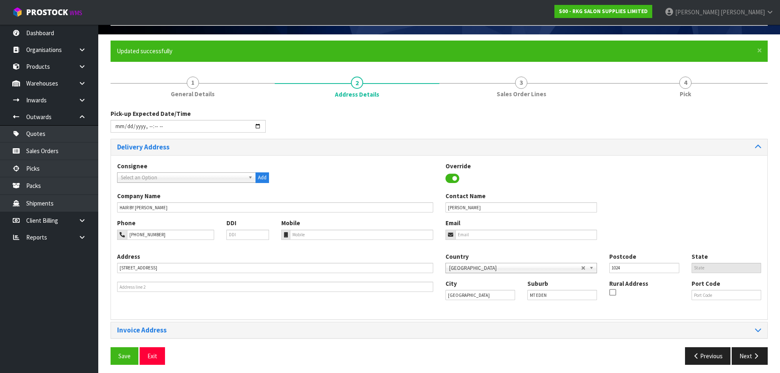
scroll to position [56, 0]
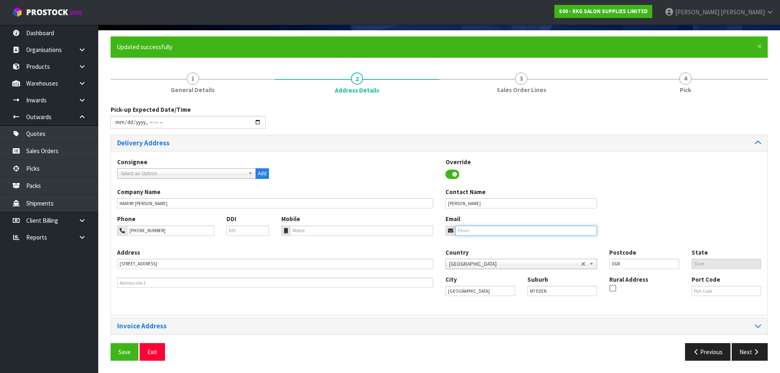
click at [471, 232] on input "email" at bounding box center [526, 231] width 142 height 10
paste input "[EMAIL_ADDRESS][DOMAIN_NAME]"
type input "[EMAIL_ADDRESS][DOMAIN_NAME]"
click at [124, 351] on span "Save" at bounding box center [124, 352] width 12 height 8
click at [256, 122] on input "datetime-local" at bounding box center [188, 122] width 155 height 13
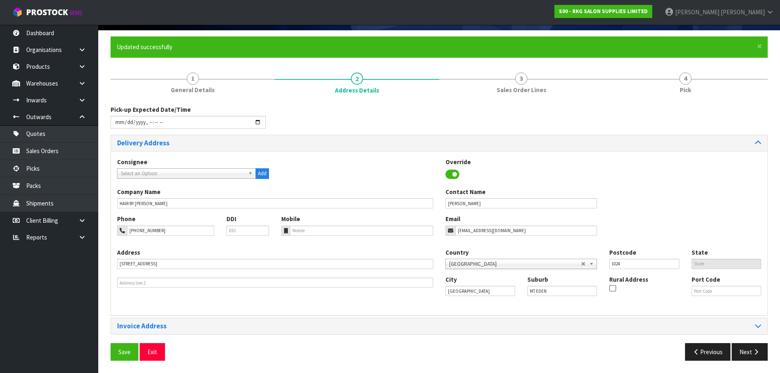
click at [335, 115] on div "Pick-up Expected Date/Time" at bounding box center [439, 119] width 670 height 29
click at [123, 352] on span "Save" at bounding box center [124, 352] width 12 height 8
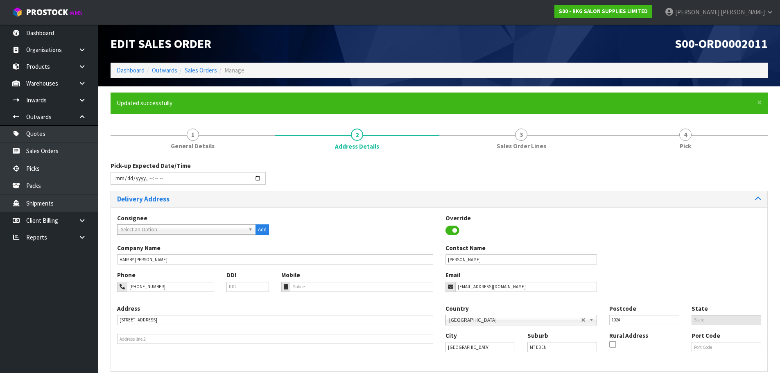
type input "2025-09-08T15:38"
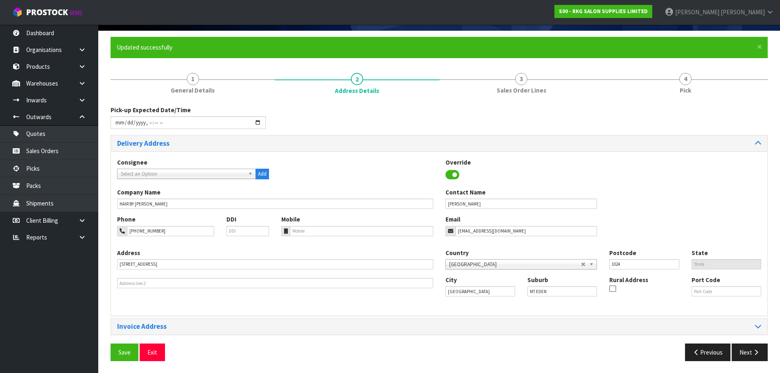
scroll to position [56, 0]
click at [746, 353] on button "Next" at bounding box center [750, 352] width 36 height 18
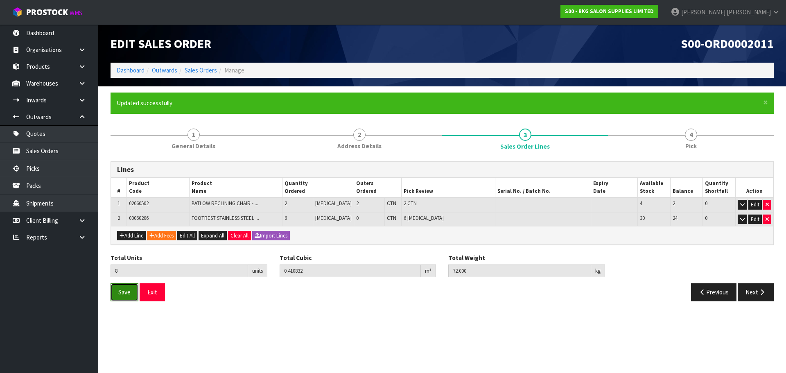
click at [120, 292] on span "Save" at bounding box center [124, 292] width 12 height 8
click at [758, 296] on button "Next" at bounding box center [756, 292] width 36 height 18
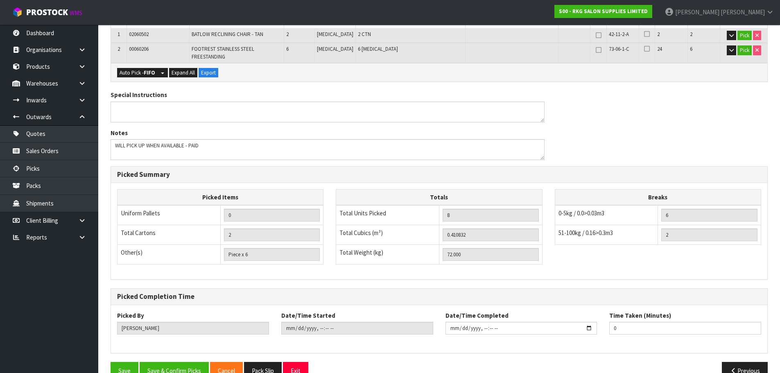
scroll to position [218, 0]
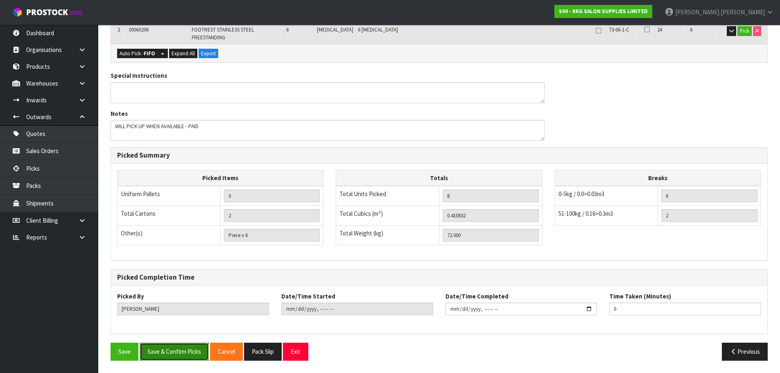
click at [164, 352] on button "Save & Confirm Picks" at bounding box center [174, 352] width 69 height 18
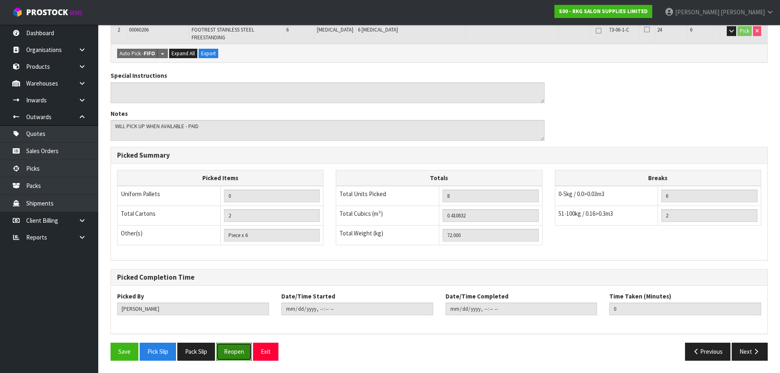
click at [235, 352] on button "Reopen" at bounding box center [234, 352] width 36 height 18
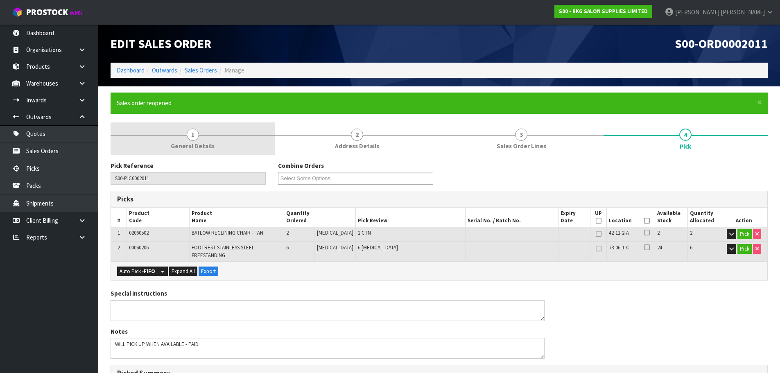
click at [188, 134] on span "1" at bounding box center [193, 135] width 12 height 12
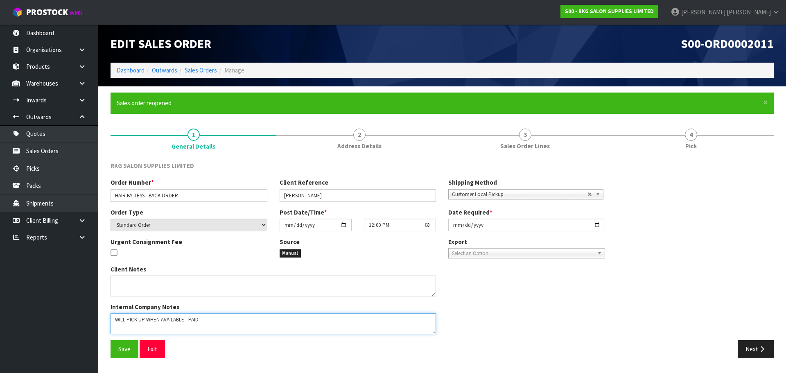
click at [212, 320] on textarea at bounding box center [274, 323] width 326 height 21
drag, startPoint x: 146, startPoint y: 321, endPoint x: 184, endPoint y: 320, distance: 38.1
click at [184, 320] on textarea at bounding box center [274, 323] width 326 height 21
click at [208, 316] on textarea at bounding box center [274, 323] width 326 height 21
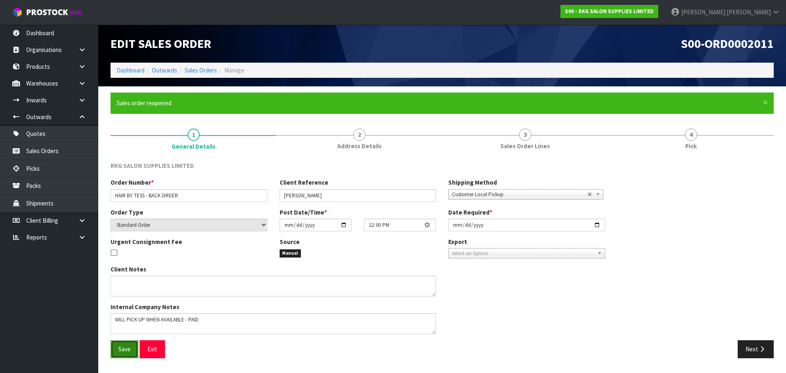
click at [127, 349] on span "Save" at bounding box center [124, 349] width 12 height 8
click at [746, 347] on button "Next" at bounding box center [756, 349] width 36 height 18
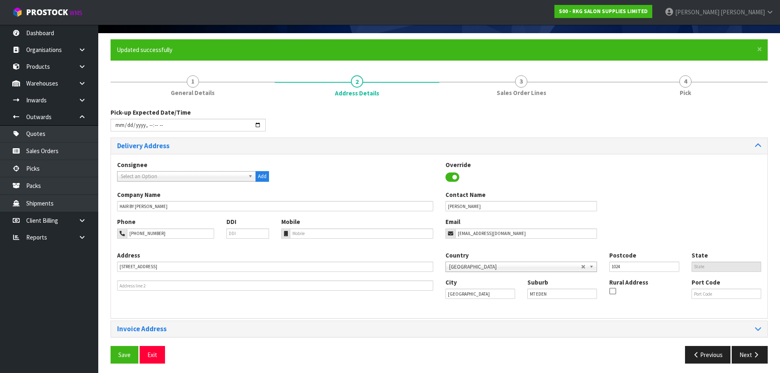
scroll to position [56, 0]
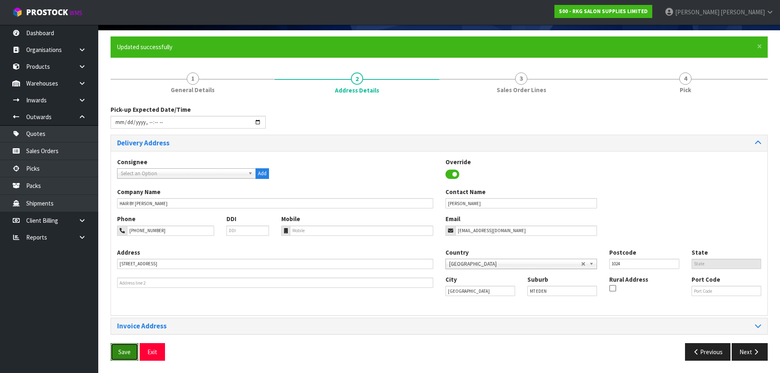
click at [122, 352] on span "Save" at bounding box center [124, 352] width 12 height 8
click at [747, 351] on button "Next" at bounding box center [750, 352] width 36 height 18
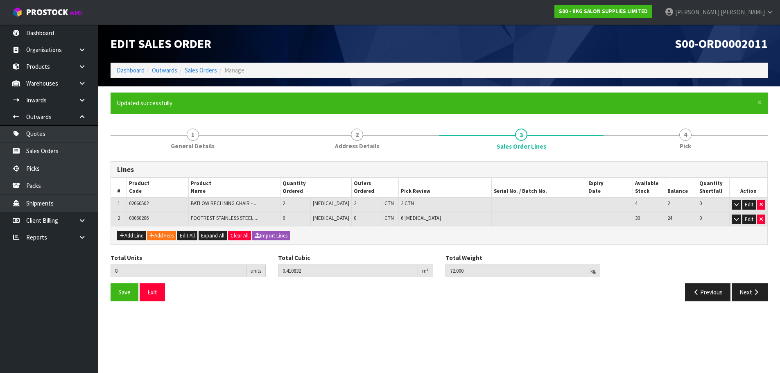
scroll to position [0, 0]
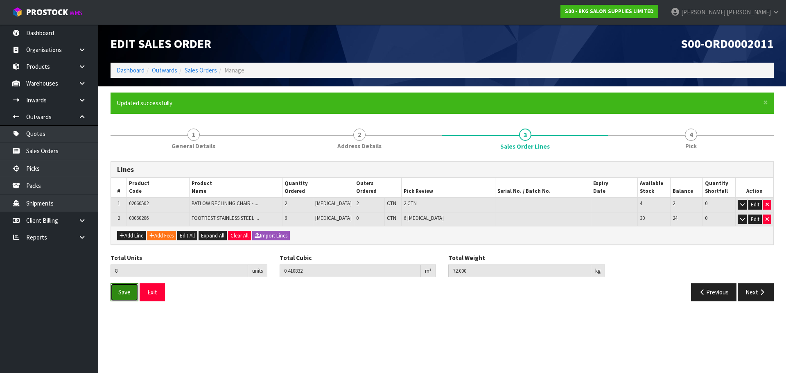
click at [129, 290] on span "Save" at bounding box center [124, 292] width 12 height 8
click at [750, 290] on button "Next" at bounding box center [756, 292] width 36 height 18
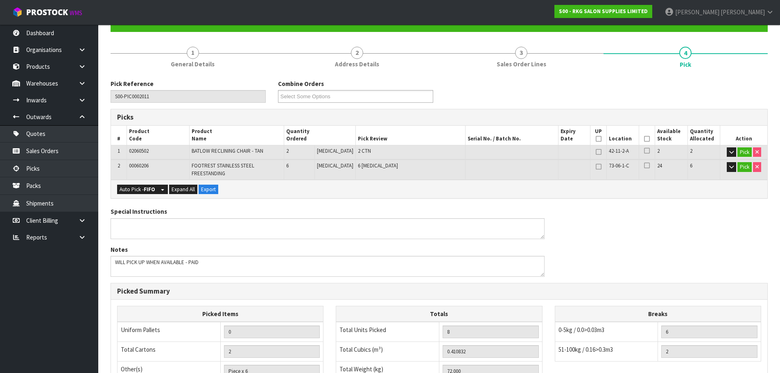
scroll to position [218, 0]
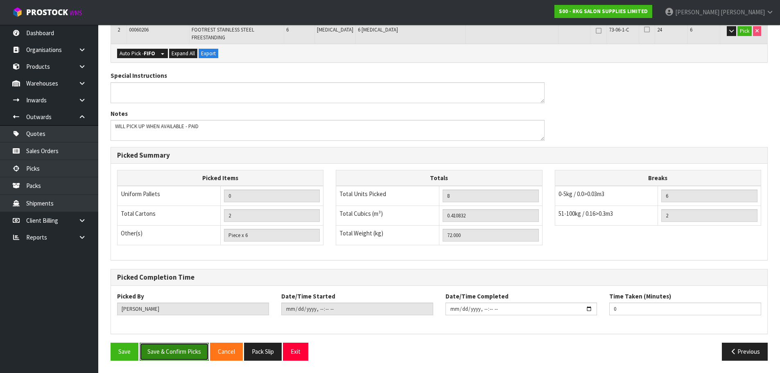
drag, startPoint x: 168, startPoint y: 352, endPoint x: 171, endPoint y: 347, distance: 5.3
click at [168, 352] on button "Save & Confirm Picks" at bounding box center [174, 352] width 69 height 18
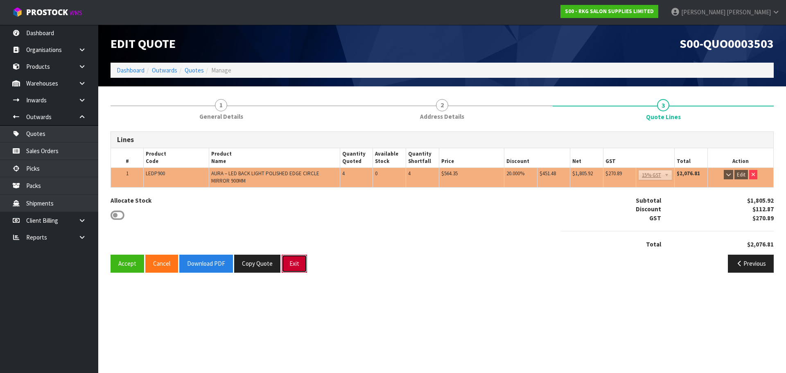
click at [296, 265] on button "Exit" at bounding box center [294, 264] width 25 height 18
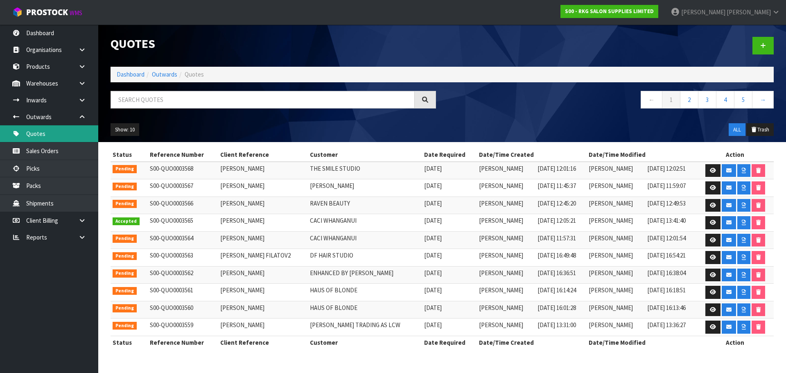
click at [41, 136] on link "Quotes" at bounding box center [49, 133] width 98 height 17
click at [762, 46] on icon at bounding box center [763, 46] width 6 height 6
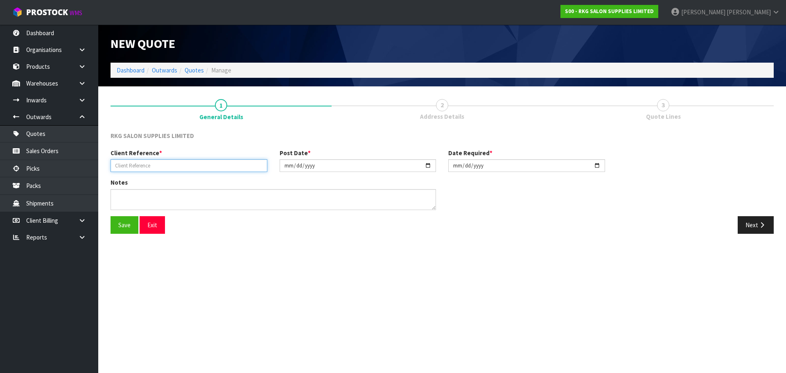
click at [135, 166] on input "text" at bounding box center [189, 165] width 157 height 13
type input "STEPH SAUNDERS"
drag, startPoint x: 122, startPoint y: 223, endPoint x: 208, endPoint y: 222, distance: 86.0
click at [122, 223] on button "Save" at bounding box center [125, 225] width 28 height 18
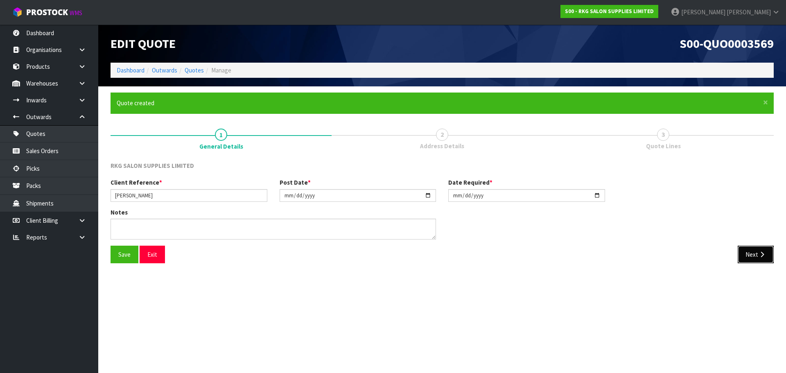
click at [753, 256] on button "Next" at bounding box center [756, 255] width 36 height 18
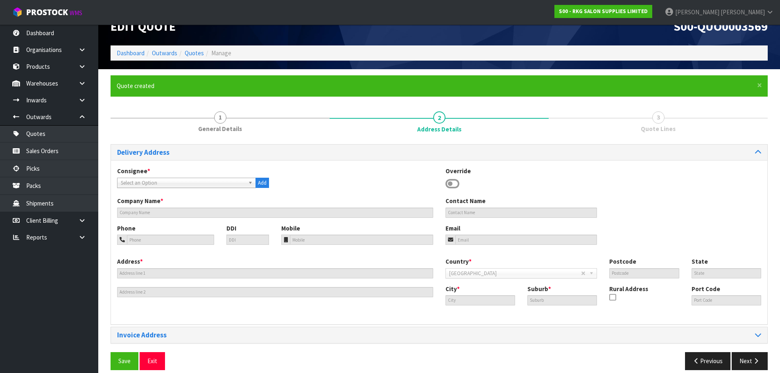
scroll to position [27, 0]
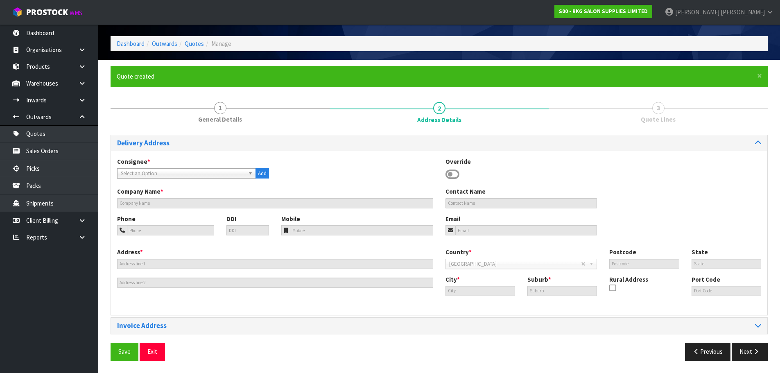
click at [454, 175] on icon at bounding box center [453, 174] width 14 height 12
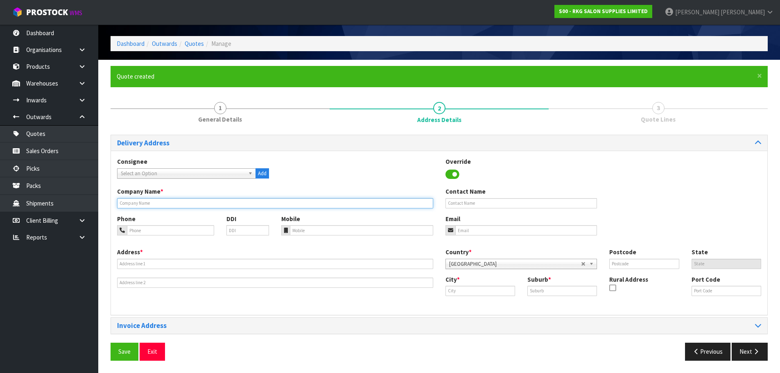
click at [147, 205] on input "text" at bounding box center [275, 203] width 316 height 10
paste input "KAIZOHAIR@OUTLOOK.COM"
type input "KAIZOHAIR@OUTLOOK.COM"
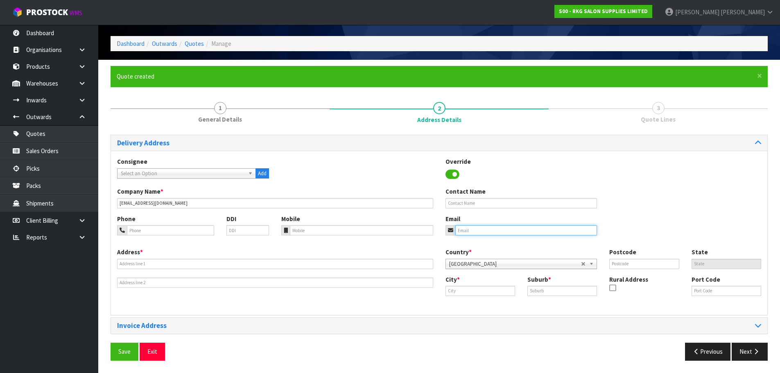
drag, startPoint x: 481, startPoint y: 230, endPoint x: 472, endPoint y: 232, distance: 9.2
click at [481, 230] on input "email" at bounding box center [526, 230] width 142 height 10
paste input "kaizohair@outlook.com"
type input "kaizohair@outlook.com"
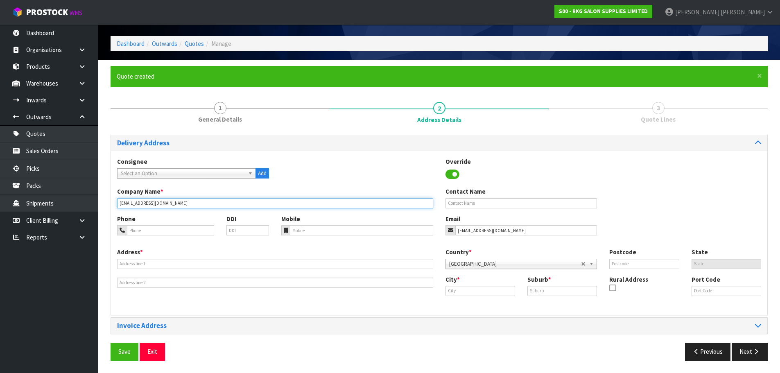
drag, startPoint x: 179, startPoint y: 204, endPoint x: 140, endPoint y: 209, distance: 38.9
click at [140, 209] on div "Company Name * KAIZOHAIR@OUTLOOK.COM Contact Name" at bounding box center [439, 200] width 656 height 27
type input "KAIZO HAIR"
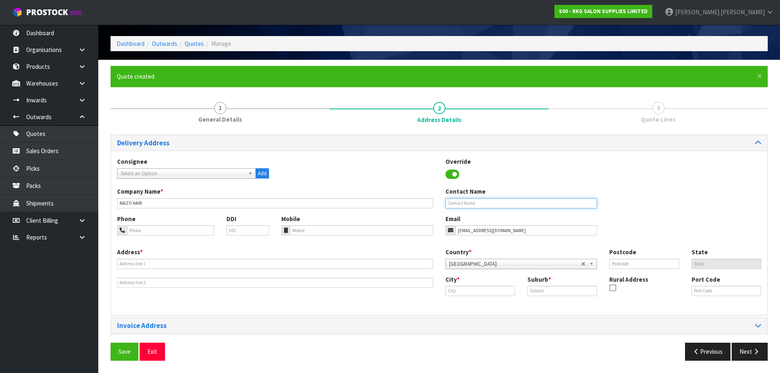
click at [464, 202] on input "text" at bounding box center [522, 203] width 152 height 10
type input "[PERSON_NAME]"
click at [179, 231] on input "tel" at bounding box center [170, 230] width 87 height 10
type input "027-225-9314"
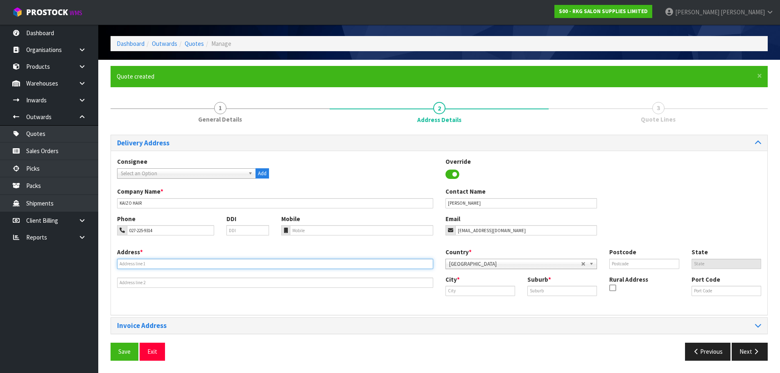
click at [194, 265] on input "text" at bounding box center [275, 264] width 316 height 10
type input "137 MAIN ST"
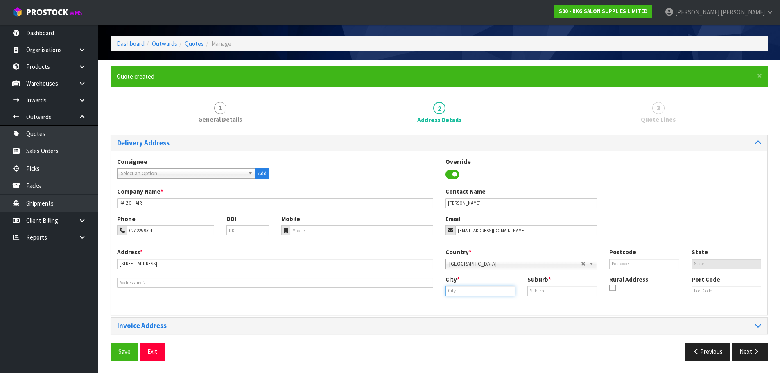
click at [449, 290] on input "text" at bounding box center [481, 291] width 70 height 10
click at [467, 306] on strong "Huntly" at bounding box center [463, 305] width 19 height 8
type input "Huntly"
click at [537, 291] on input "text" at bounding box center [562, 291] width 70 height 10
type input "HUNTLY"
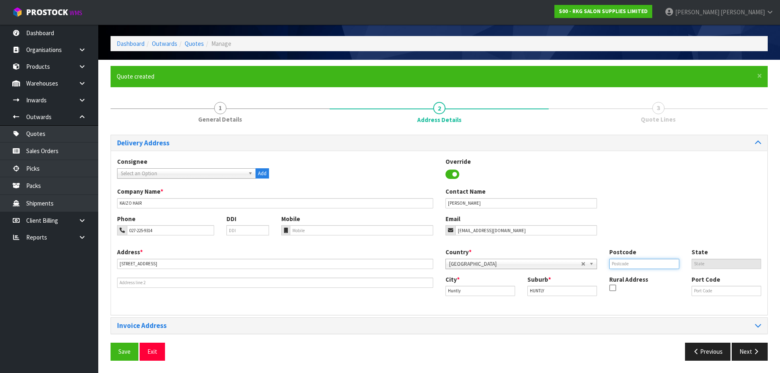
click at [624, 265] on input "text" at bounding box center [644, 264] width 70 height 10
type input "3700"
click at [632, 228] on div "Phone 027-225-9314 DDI Mobile Email kaizohair@outlook.com" at bounding box center [439, 231] width 656 height 33
click at [124, 349] on button "Save" at bounding box center [125, 352] width 28 height 18
click at [124, 350] on button "Save" at bounding box center [125, 352] width 28 height 18
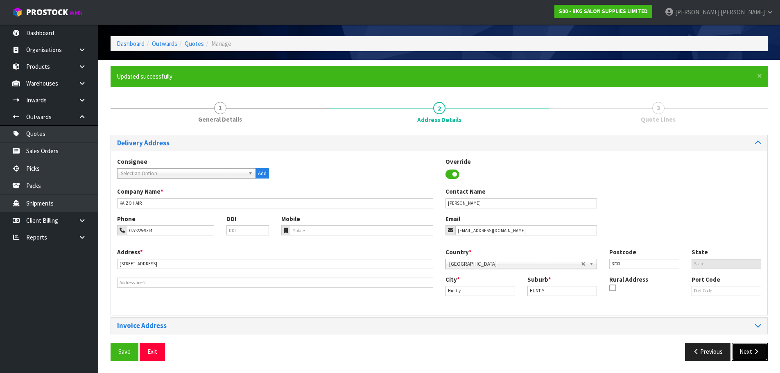
click at [743, 348] on button "Next" at bounding box center [750, 352] width 36 height 18
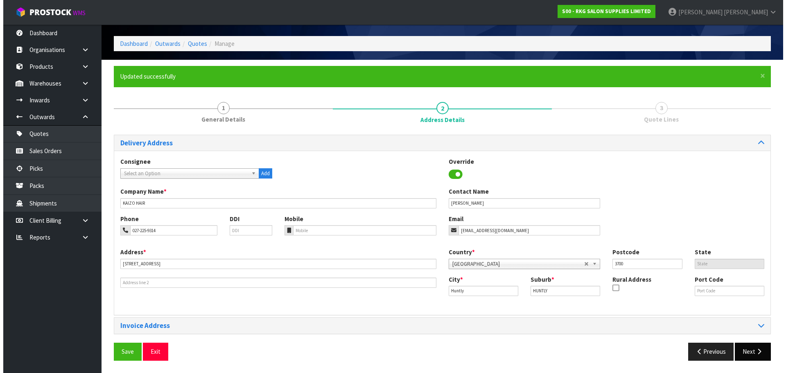
scroll to position [0, 0]
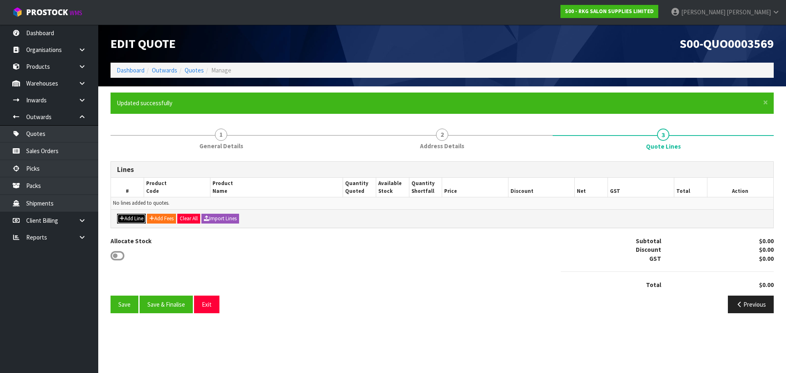
click at [129, 217] on button "Add Line" at bounding box center [131, 219] width 29 height 10
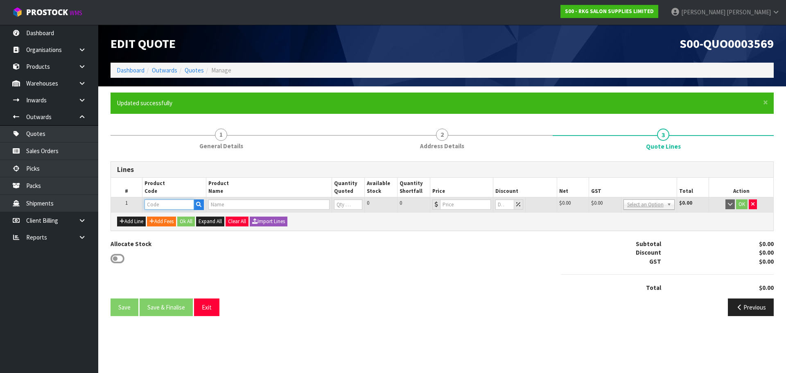
click at [161, 205] on input "text" at bounding box center [169, 204] width 49 height 10
click at [154, 206] on input "text" at bounding box center [169, 204] width 49 height 10
type input "031501"
click at [170, 218] on strong "031501" at bounding box center [163, 219] width 20 height 8
type input "03150101E"
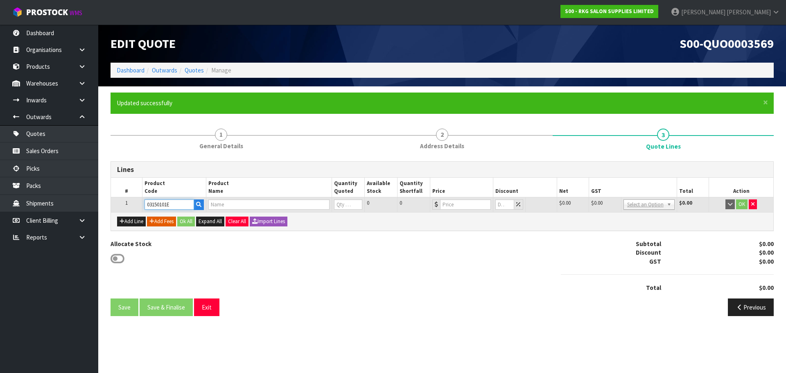
type input "CLUNES PREMIUM ELECTRIC SHAMPOO LOUNGE"
type input "0"
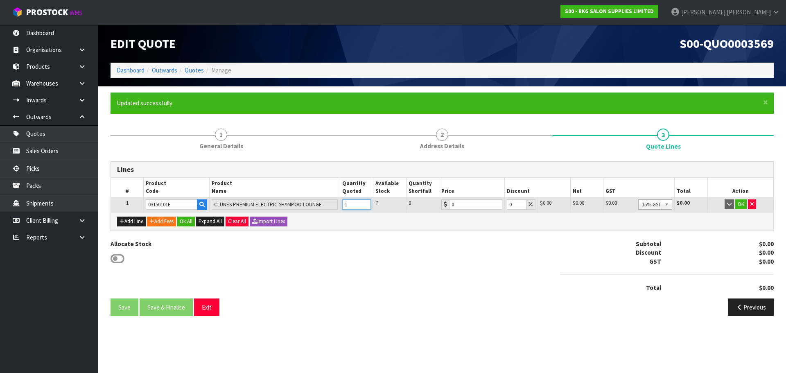
click at [365, 201] on input "1" at bounding box center [356, 204] width 29 height 10
type input "2"
click at [366, 201] on input "2" at bounding box center [356, 204] width 29 height 10
click at [750, 204] on button "button" at bounding box center [752, 204] width 8 height 10
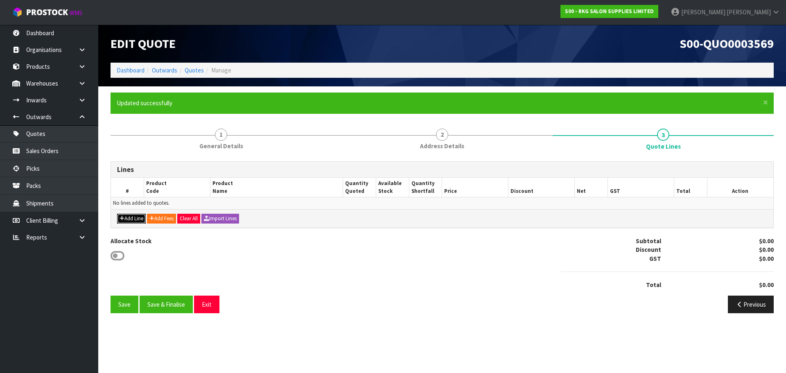
click at [135, 214] on button "Add Line" at bounding box center [131, 219] width 29 height 10
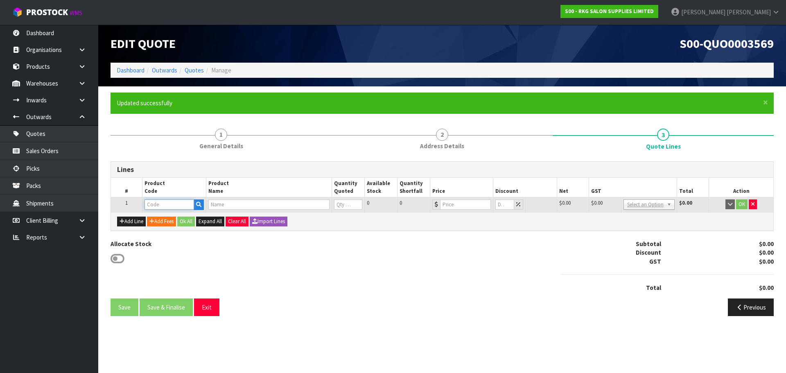
click at [153, 207] on input "text" at bounding box center [169, 204] width 49 height 10
type input "03150101"
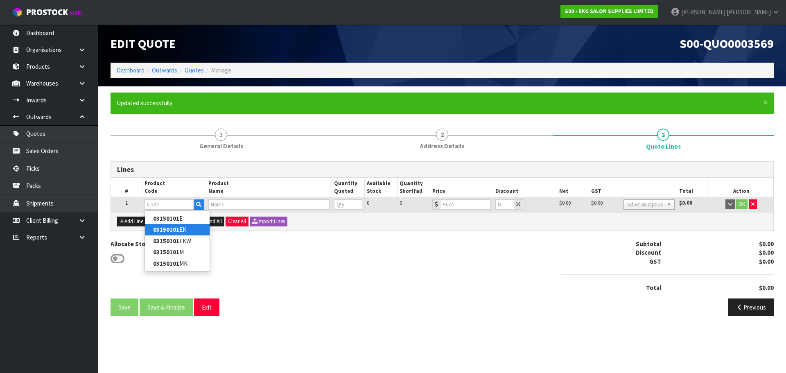
click at [163, 227] on strong "03150101" at bounding box center [166, 230] width 26 height 8
type input "03150101EK"
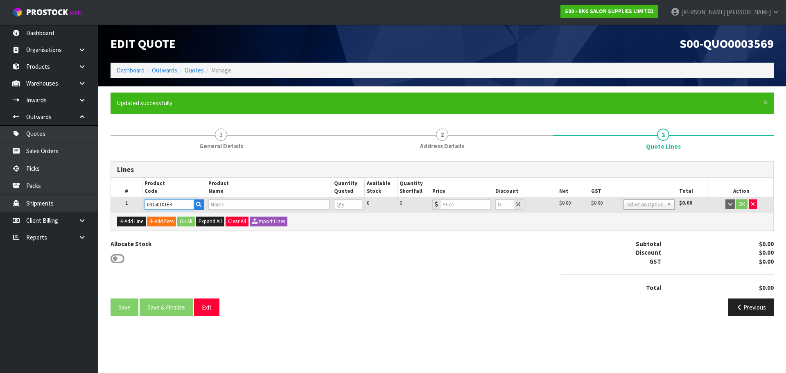
type input "CLUNES PREMIUM ELECTRIC SHAMPOO LOUNGE - BLACK"
type input "0"
type input "1495"
type input "0"
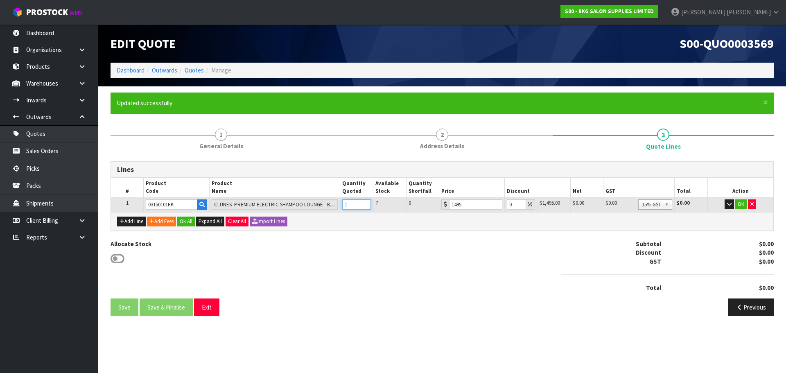
click at [364, 202] on input "1" at bounding box center [356, 204] width 29 height 10
type input "2"
click at [364, 202] on input "2" at bounding box center [356, 204] width 29 height 10
drag, startPoint x: 514, startPoint y: 204, endPoint x: 507, endPoint y: 203, distance: 6.7
click at [507, 203] on input "0" at bounding box center [516, 204] width 19 height 10
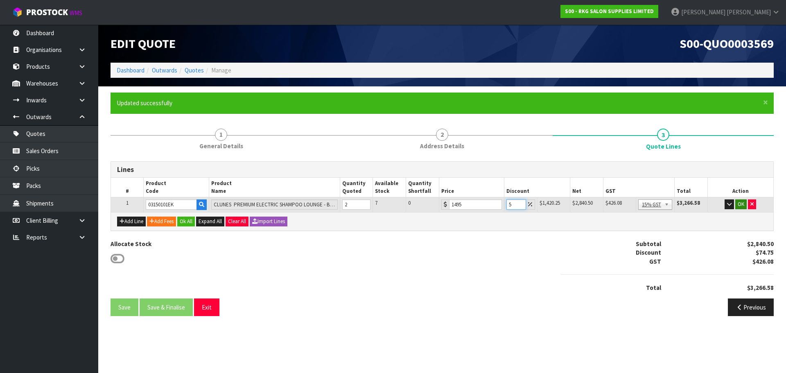
type input "5"
click at [739, 205] on button "OK" at bounding box center [740, 204] width 11 height 10
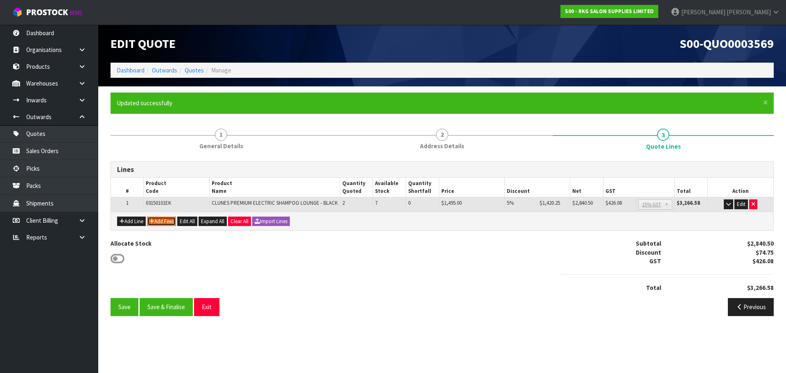
click at [157, 221] on button "Add Fees" at bounding box center [161, 222] width 29 height 10
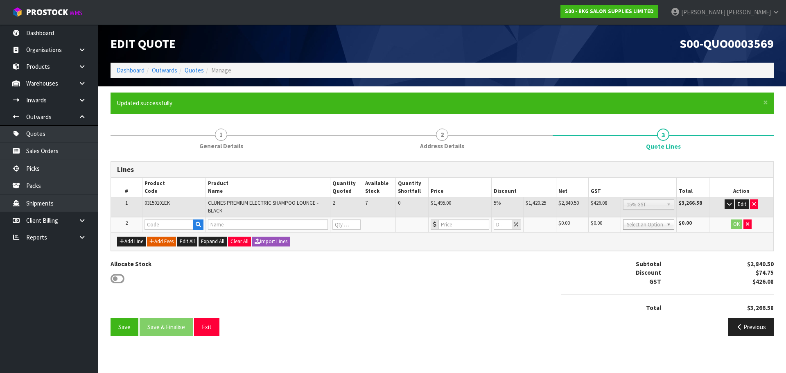
click at [160, 219] on td at bounding box center [173, 224] width 63 height 15
click at [159, 221] on input "text" at bounding box center [169, 224] width 49 height 10
type input "FRE"
click at [163, 239] on strong "FRE" at bounding box center [158, 239] width 10 height 8
type input "FREIGHT"
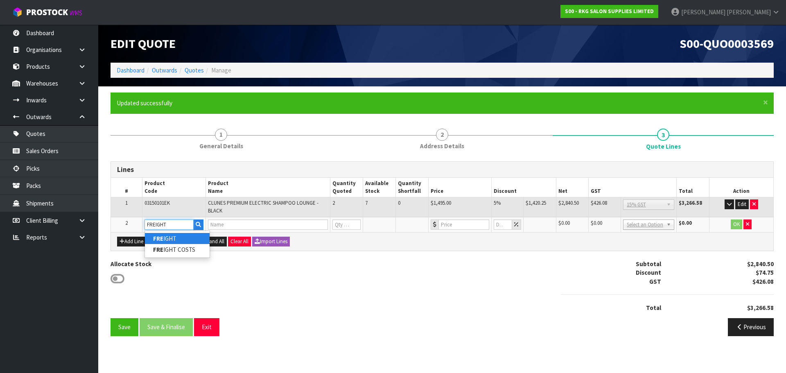
type input "FREIGHT FEE"
type input "1"
type input "0"
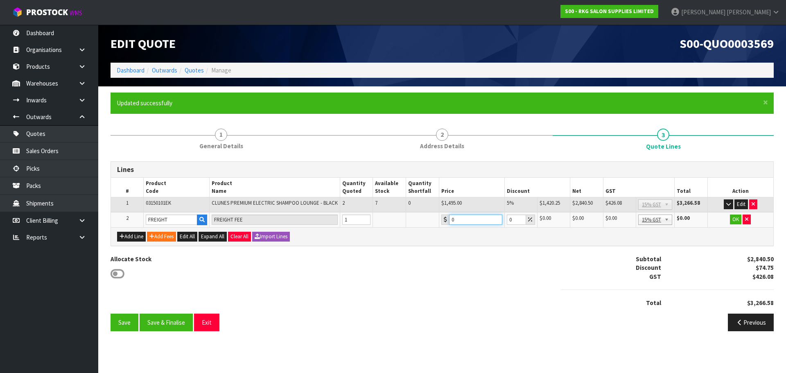
drag, startPoint x: 457, startPoint y: 221, endPoint x: 446, endPoint y: 221, distance: 11.1
click at [446, 221] on div "0" at bounding box center [471, 220] width 61 height 10
drag, startPoint x: 457, startPoint y: 220, endPoint x: 474, endPoint y: 220, distance: 16.8
click at [474, 220] on input "342.5" at bounding box center [475, 220] width 53 height 10
type input "342.5"
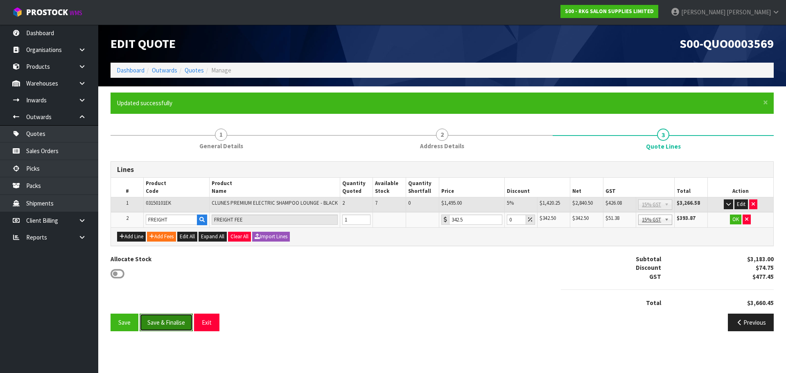
click at [170, 322] on button "Save & Finalise" at bounding box center [166, 323] width 53 height 18
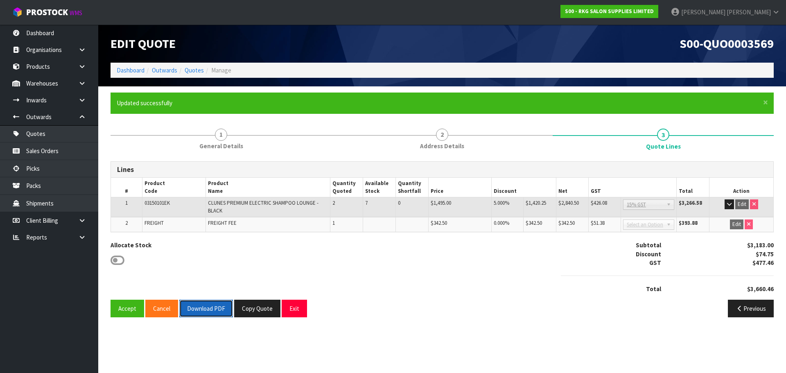
click at [202, 310] on button "Download PDF" at bounding box center [206, 309] width 54 height 18
click at [258, 310] on button "Copy Quote" at bounding box center [257, 309] width 46 height 18
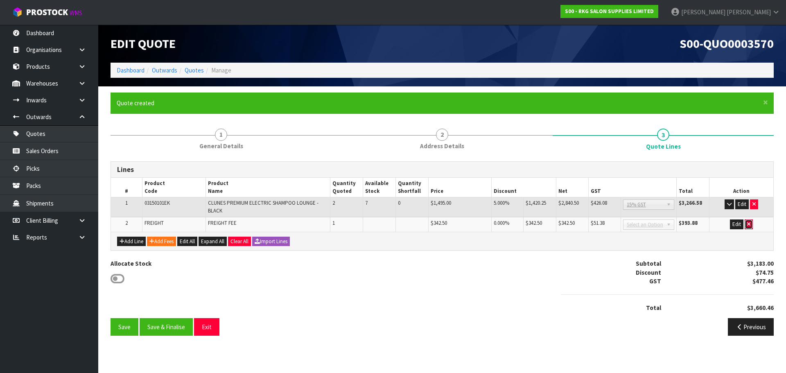
click at [751, 225] on button "button" at bounding box center [749, 224] width 8 height 10
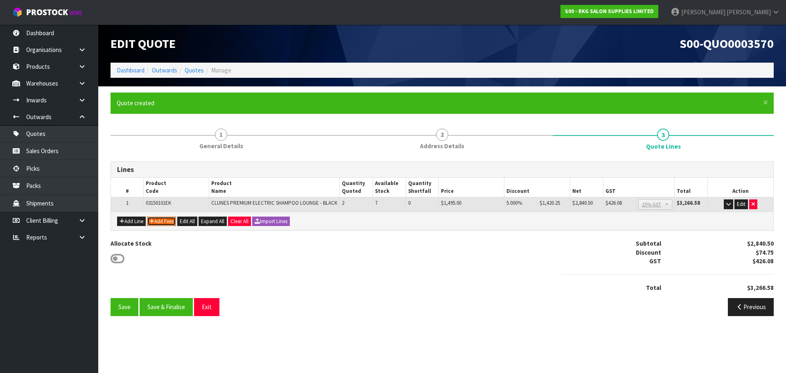
click at [166, 223] on button "Add Fees" at bounding box center [161, 222] width 29 height 10
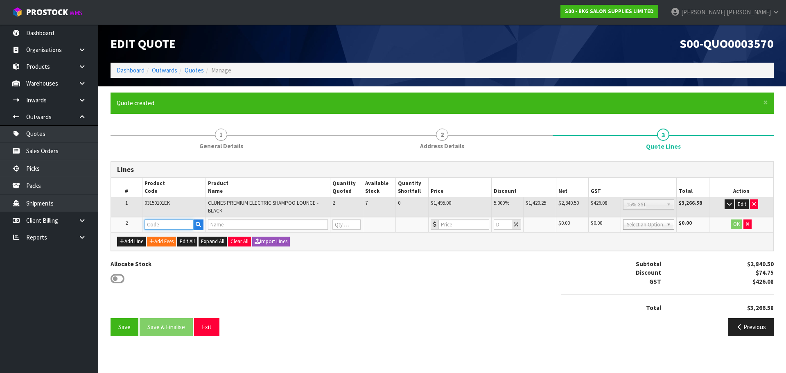
click at [167, 221] on input "text" at bounding box center [169, 224] width 49 height 10
type input "FRE"
click at [186, 237] on link "FRE IGHT" at bounding box center [177, 238] width 65 height 11
type input "FREIGHT"
type input "FREIGHT FEE"
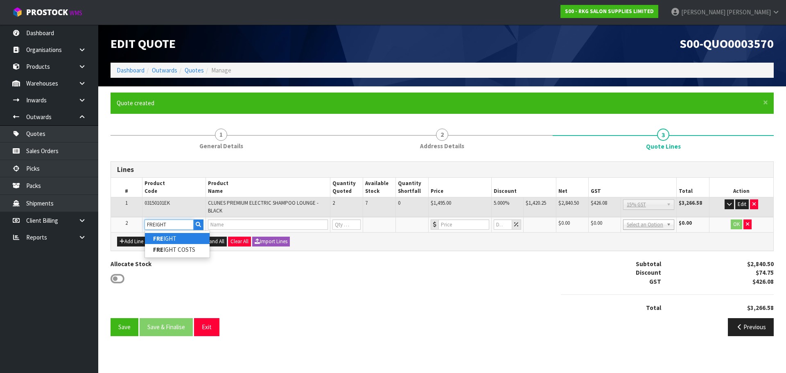
type input "1"
type input "0"
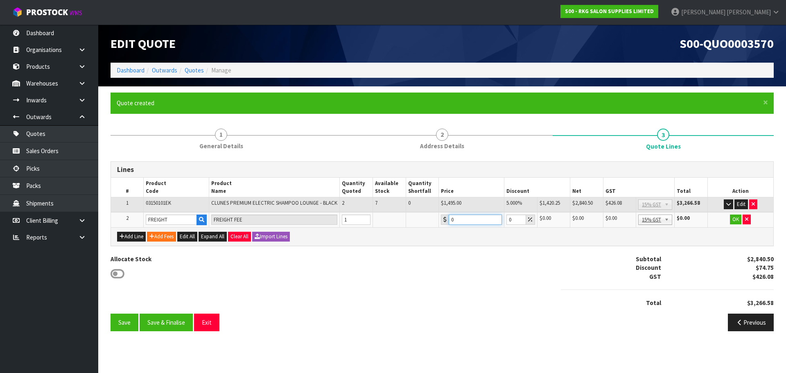
drag, startPoint x: 455, startPoint y: 220, endPoint x: 451, endPoint y: 220, distance: 4.5
click at [451, 220] on input "0" at bounding box center [475, 220] width 53 height 10
click at [470, 221] on input "265.40" at bounding box center [475, 220] width 53 height 10
drag, startPoint x: 457, startPoint y: 220, endPoint x: 473, endPoint y: 221, distance: 16.8
click at [473, 221] on input "265.40" at bounding box center [475, 220] width 53 height 10
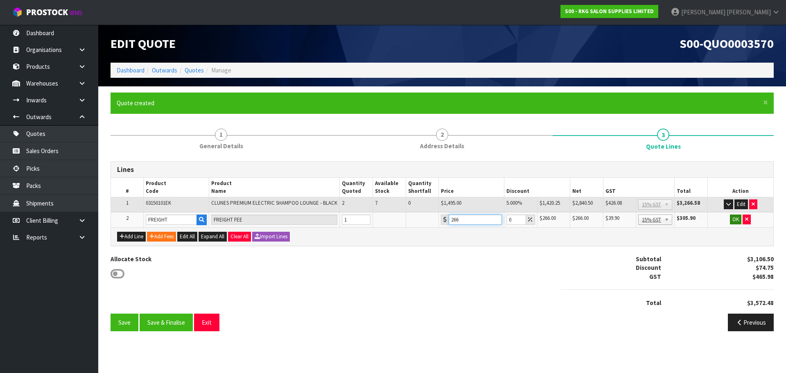
type input "266"
click at [736, 220] on button "OK" at bounding box center [735, 220] width 11 height 10
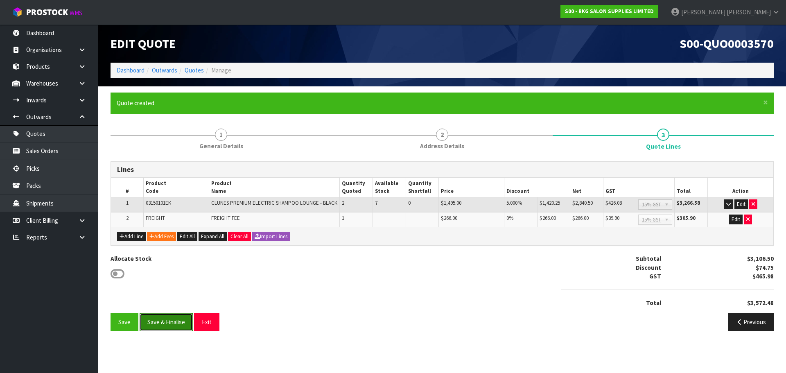
click at [160, 322] on button "Save & Finalise" at bounding box center [166, 322] width 53 height 18
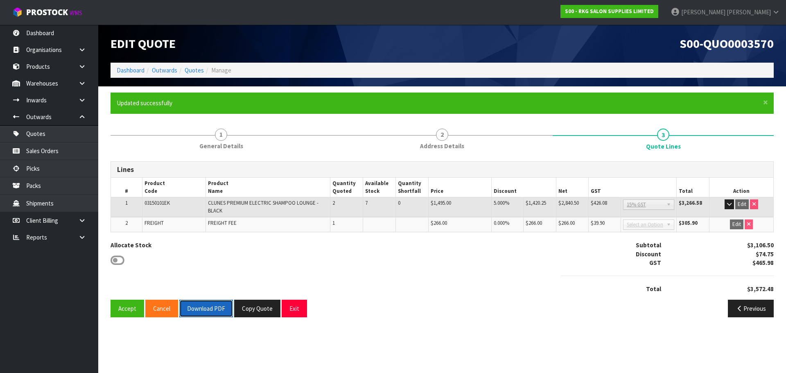
click at [198, 307] on button "Download PDF" at bounding box center [206, 309] width 54 height 18
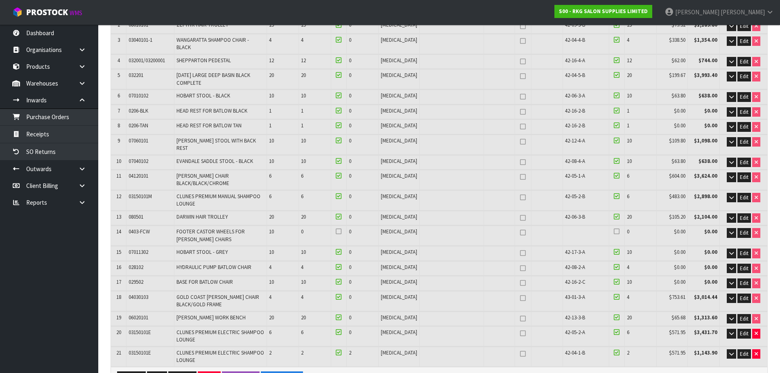
scroll to position [164, 0]
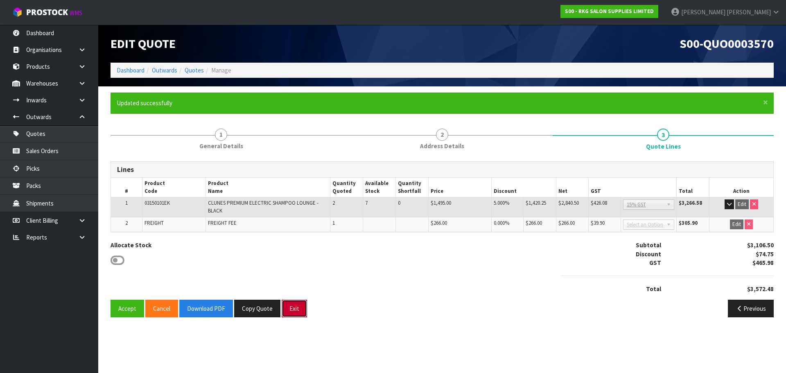
click at [290, 311] on button "Exit" at bounding box center [294, 309] width 25 height 18
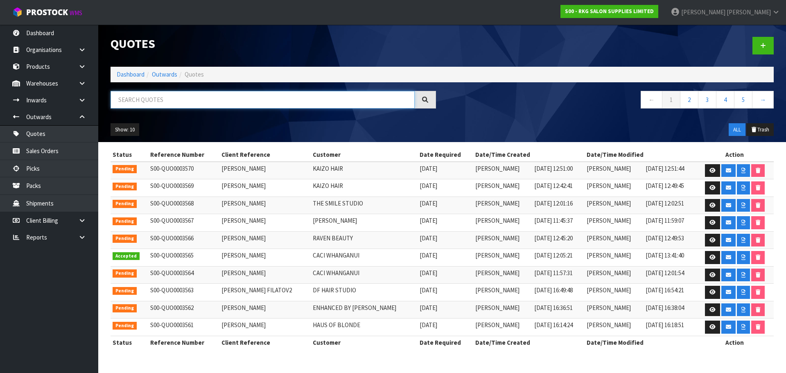
click at [144, 97] on input "text" at bounding box center [263, 100] width 304 height 18
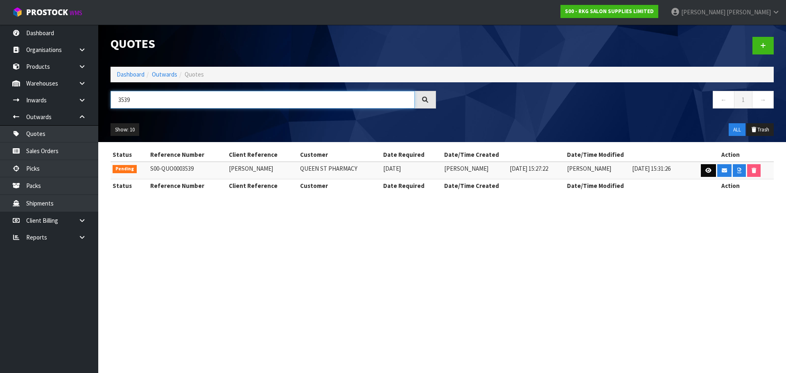
type input "3539"
drag, startPoint x: 710, startPoint y: 170, endPoint x: 703, endPoint y: 171, distance: 7.8
click at [710, 170] on icon at bounding box center [709, 170] width 6 height 5
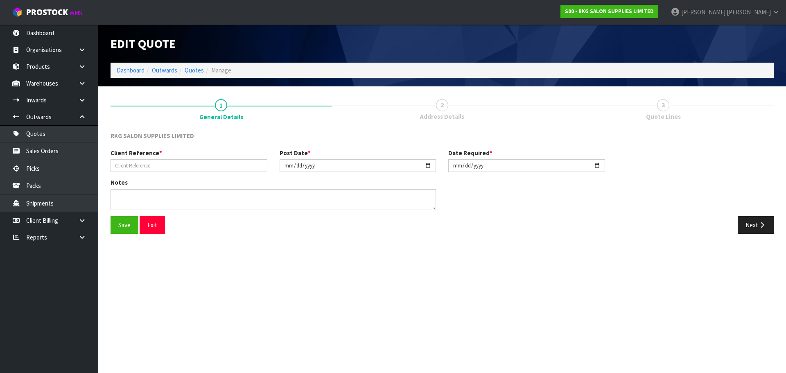
type input "[PERSON_NAME]"
type input "2025-08-28"
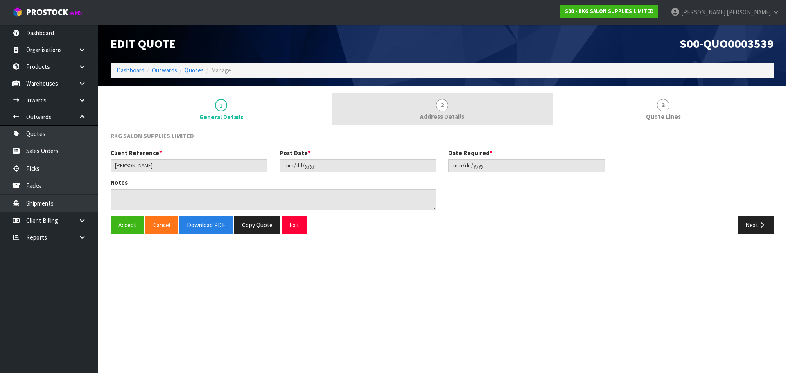
click at [446, 106] on span "2" at bounding box center [442, 105] width 12 height 12
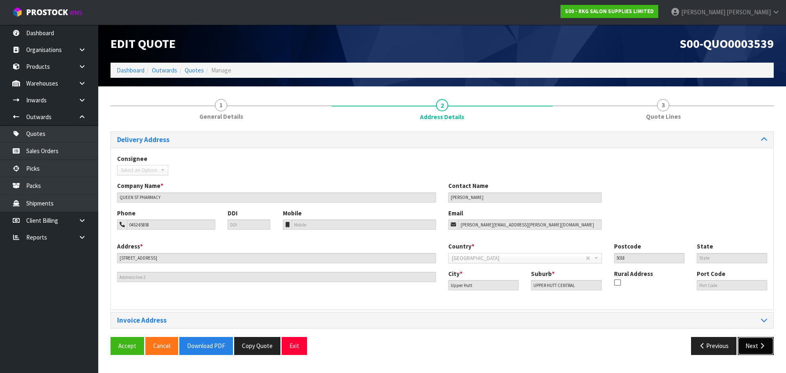
drag, startPoint x: 750, startPoint y: 346, endPoint x: 623, endPoint y: 303, distance: 133.8
click at [751, 346] on button "Next" at bounding box center [756, 346] width 36 height 18
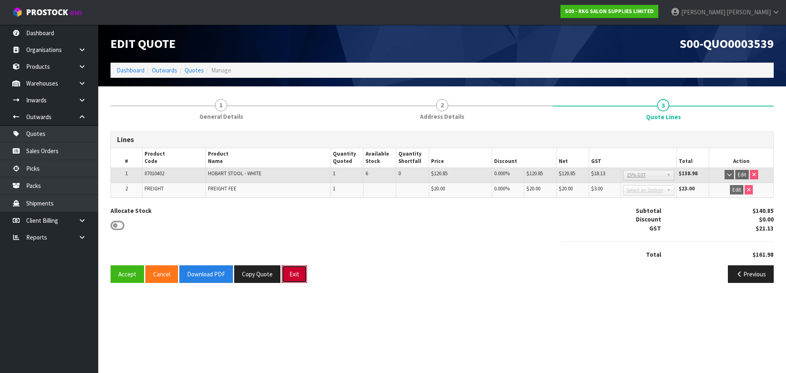
click at [292, 274] on button "Exit" at bounding box center [294, 274] width 25 height 18
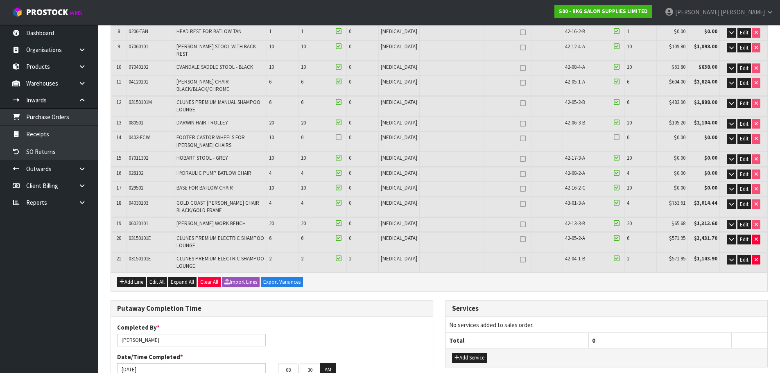
scroll to position [328, 0]
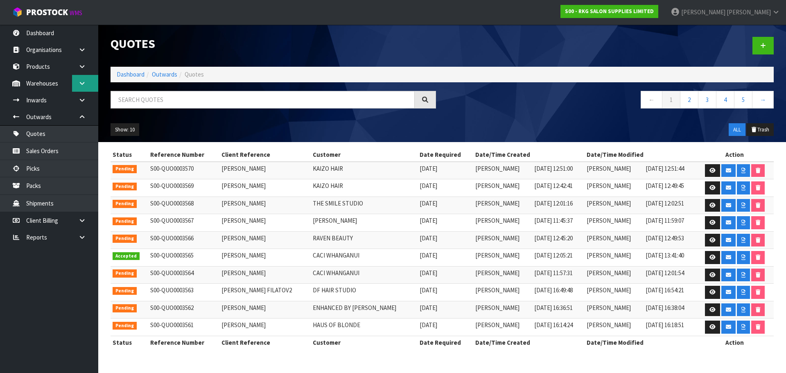
click at [79, 86] on icon at bounding box center [82, 83] width 8 height 6
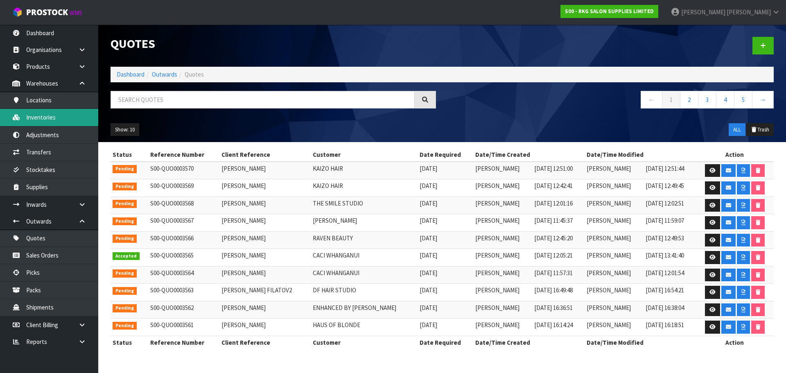
click at [38, 118] on link "Inventories" at bounding box center [49, 117] width 98 height 17
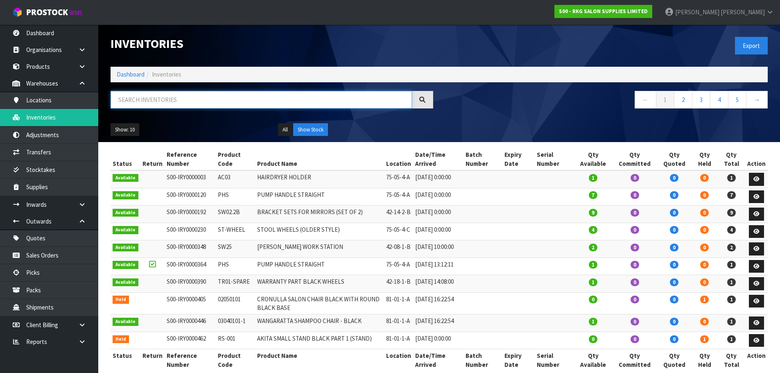
click at [129, 100] on input "text" at bounding box center [261, 100] width 301 height 18
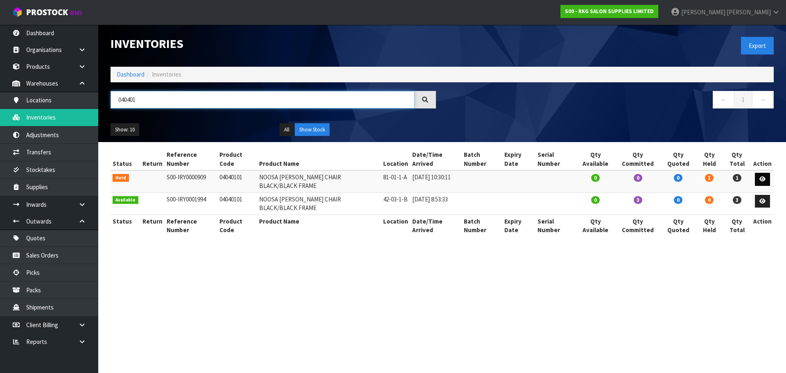
type input "040401"
click at [764, 179] on icon at bounding box center [763, 178] width 6 height 5
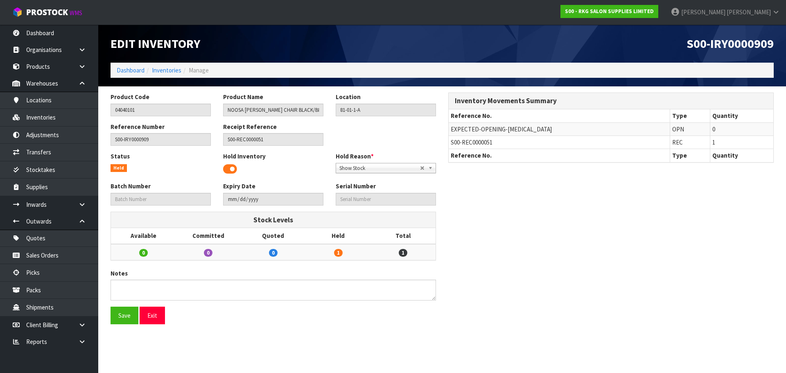
click at [358, 167] on span "Show Stock" at bounding box center [379, 168] width 81 height 10
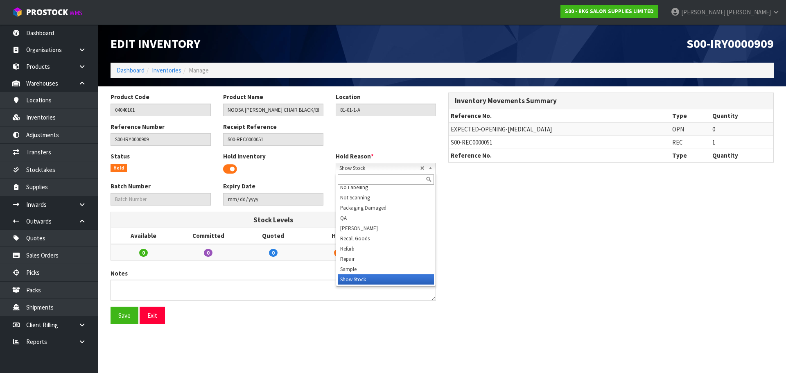
click at [503, 220] on div "Product Code 04040101 Product Name NOOSA [PERSON_NAME] CHAIR BLACK/BLACK FRAME …" at bounding box center [442, 212] width 676 height 238
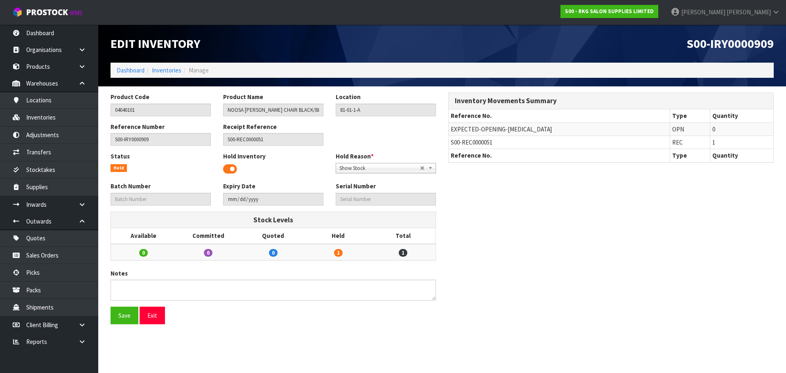
click at [233, 167] on span at bounding box center [230, 169] width 14 height 12
click at [124, 315] on button "Save" at bounding box center [125, 316] width 28 height 18
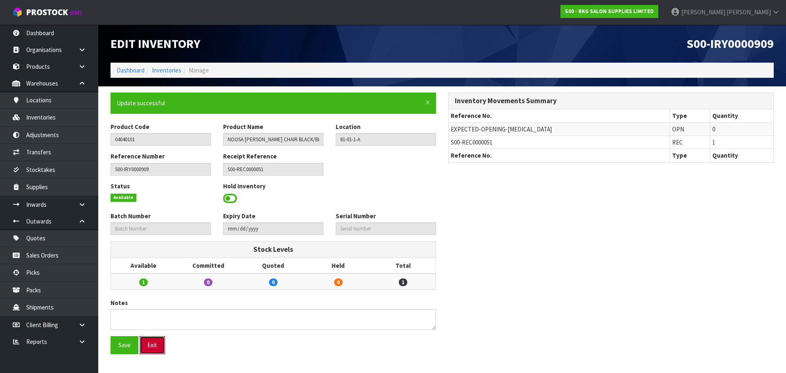
click at [154, 347] on button "Exit" at bounding box center [152, 345] width 25 height 18
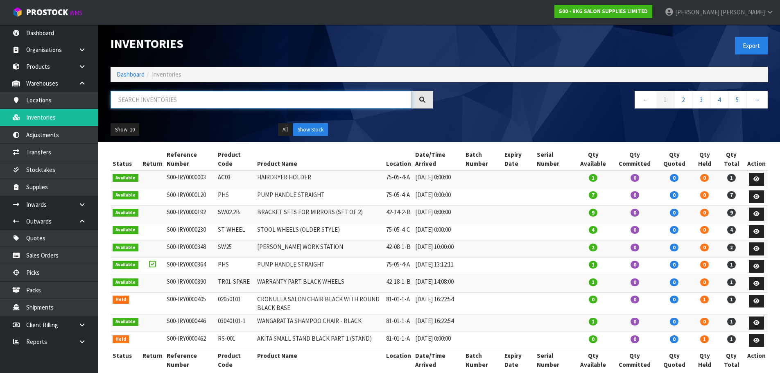
click at [179, 103] on input "text" at bounding box center [261, 100] width 301 height 18
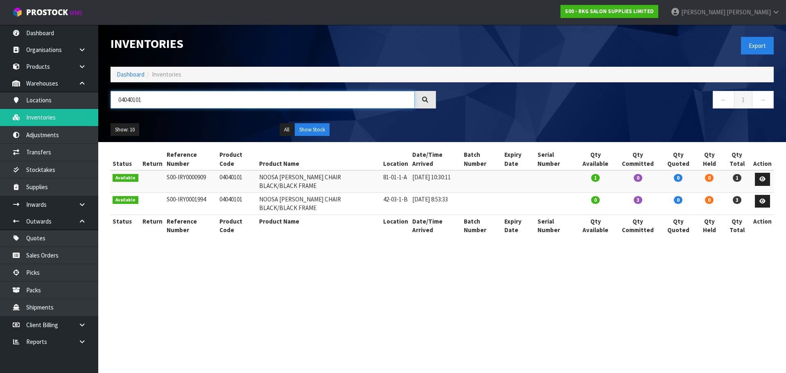
type input "04040101"
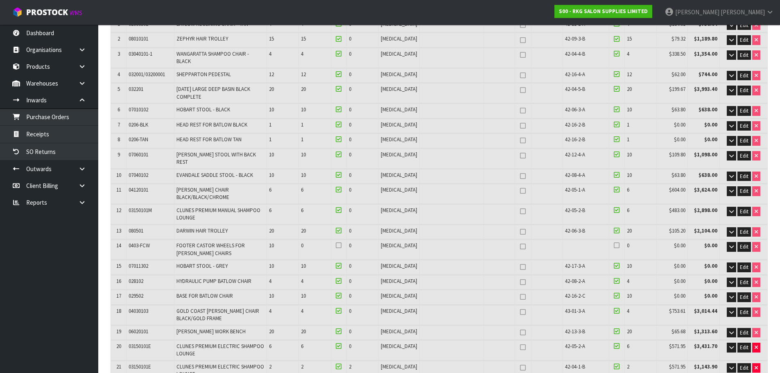
scroll to position [164, 0]
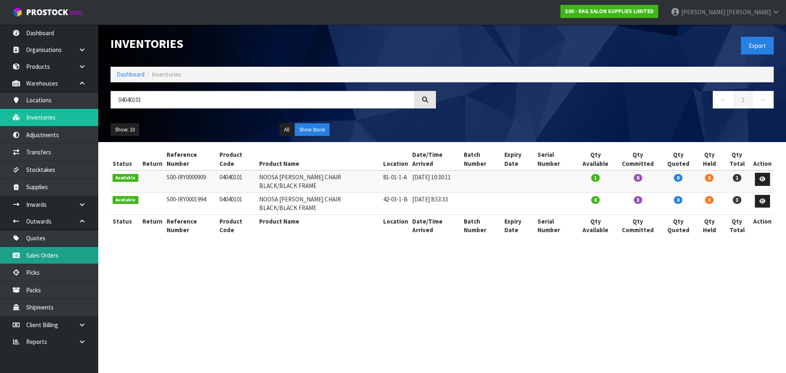
click at [36, 256] on link "Sales Orders" at bounding box center [49, 255] width 98 height 17
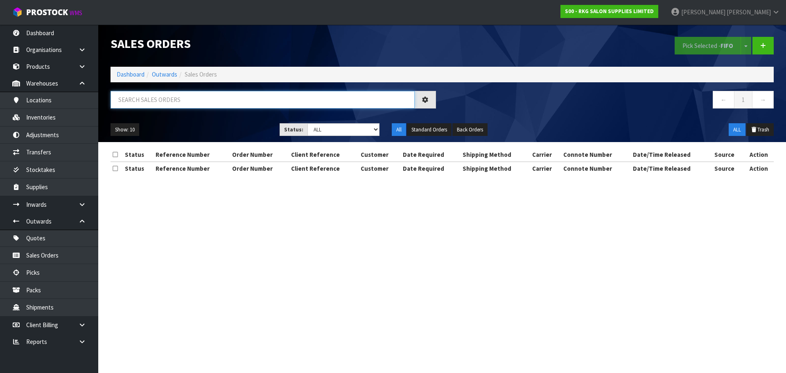
click at [144, 104] on input "text" at bounding box center [263, 100] width 304 height 18
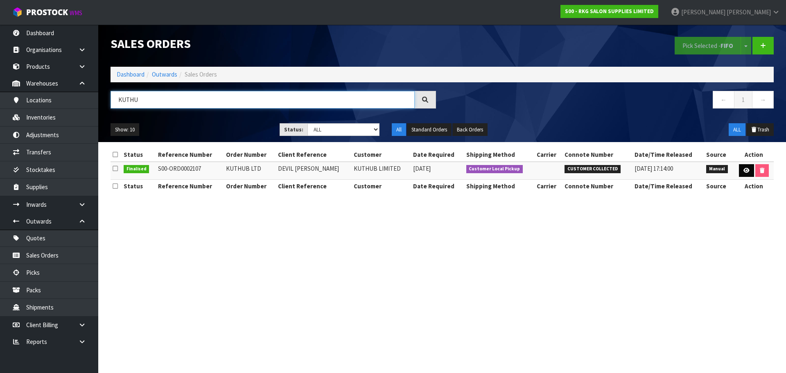
type input "KUTHU"
click at [744, 171] on icon at bounding box center [747, 170] width 6 height 5
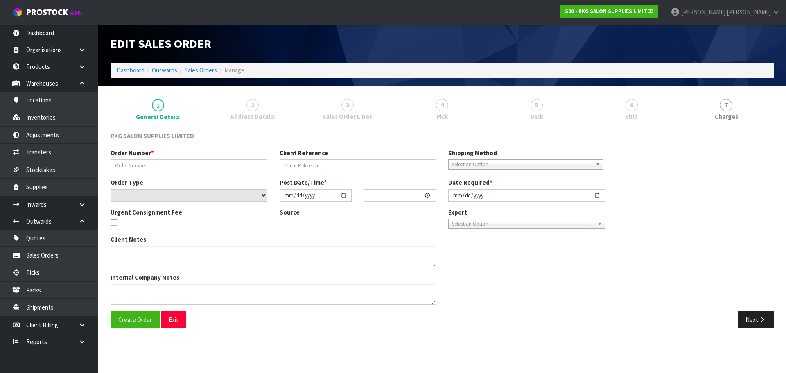
type input "KUTHUB LTD"
type input "DEVIL [PERSON_NAME]"
select select "number:0"
type input "[DATE]"
type input "09:30:00.000"
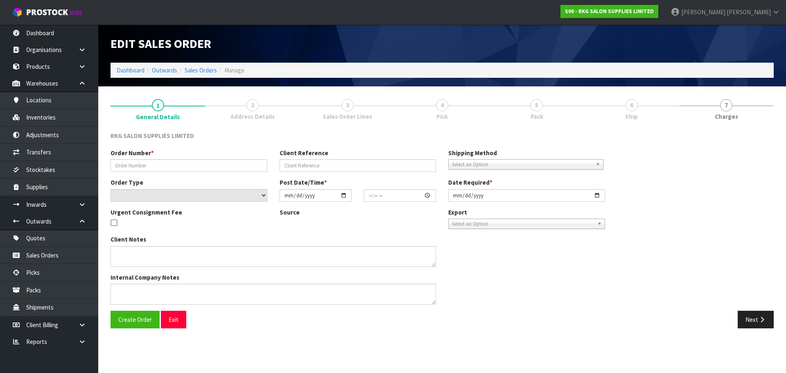
type input "[DATE]"
type textarea "WILL COLLECT - NO WARRANTY ON SHAMPOO UNIT"
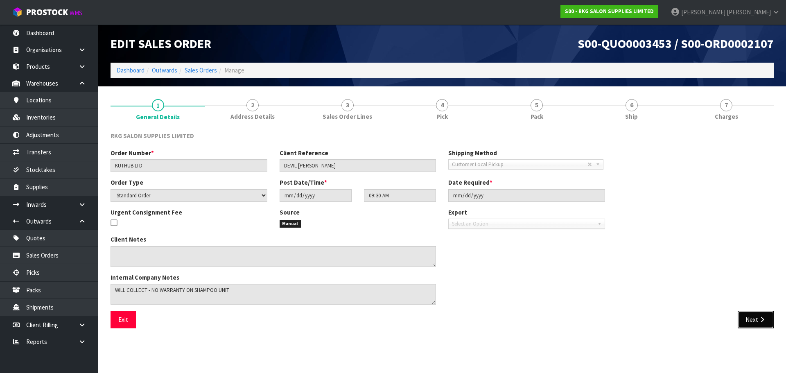
click at [756, 323] on button "Next" at bounding box center [756, 320] width 36 height 18
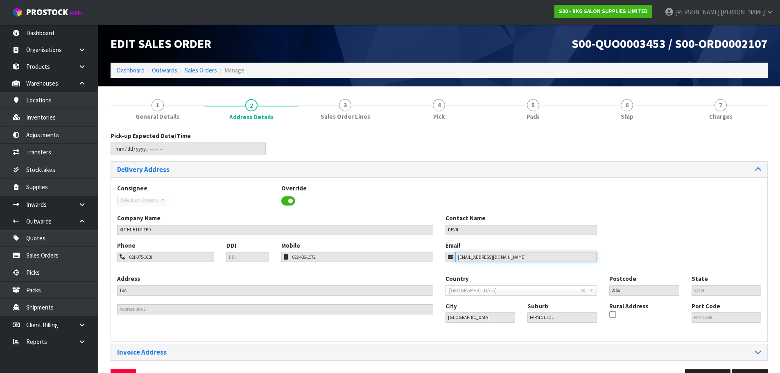
drag, startPoint x: 519, startPoint y: 258, endPoint x: 447, endPoint y: 258, distance: 72.5
click at [447, 258] on div "[EMAIL_ADDRESS][DOMAIN_NAME]" at bounding box center [522, 257] width 152 height 10
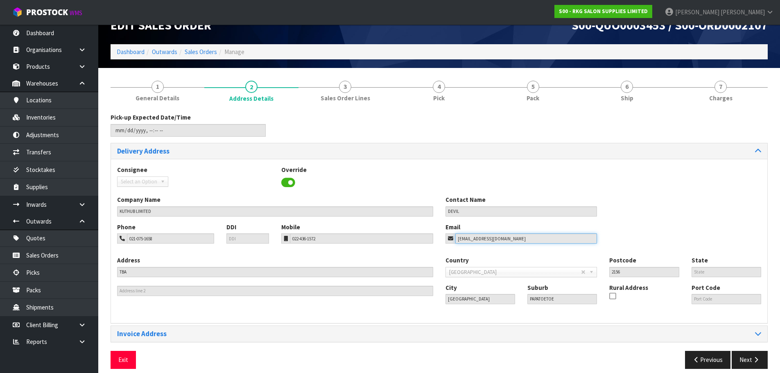
scroll to position [27, 0]
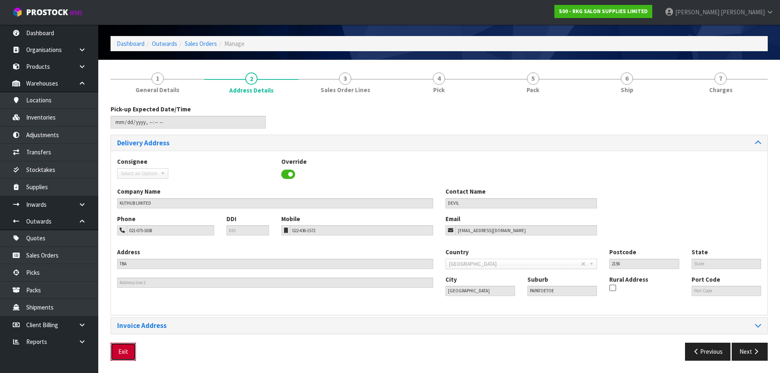
click at [123, 353] on button "Exit" at bounding box center [123, 352] width 25 height 18
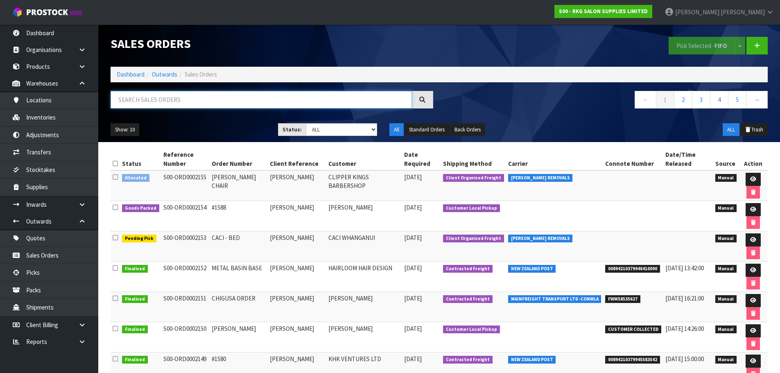
click at [181, 99] on input "text" at bounding box center [261, 100] width 301 height 18
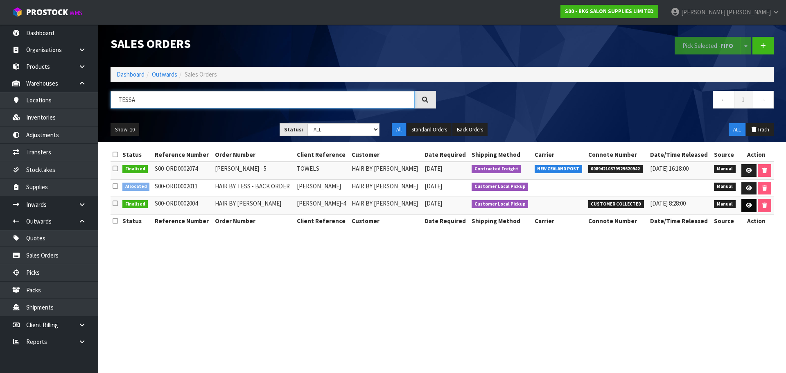
type input "TESSA"
click at [746, 204] on icon at bounding box center [749, 205] width 6 height 5
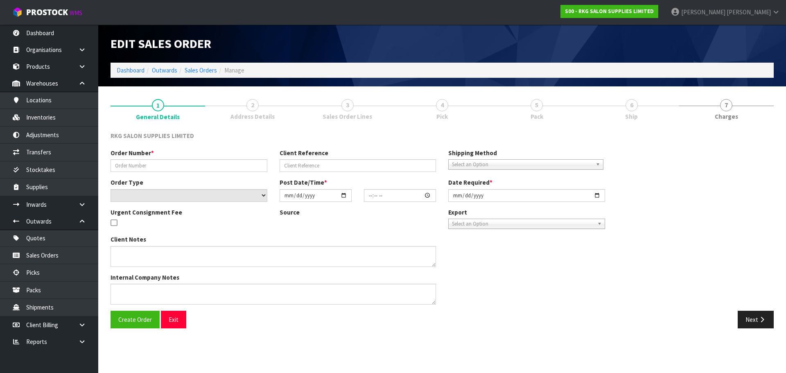
type input "HAIR BY [PERSON_NAME]"
type input "[PERSON_NAME]-4"
select select "number:0"
type input "[DATE]"
type input "09:00:00.000"
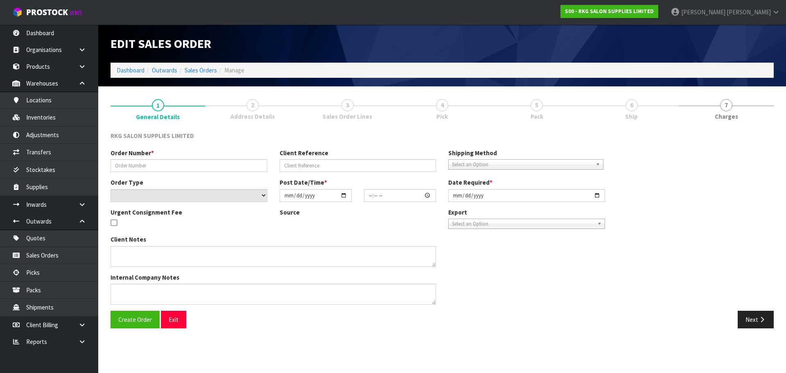
type input "[DATE]"
type textarea "PICK UP HALF [DATE] 23RD 7.30AM, BALANCE [DATE] 24TH - 7.30AM"
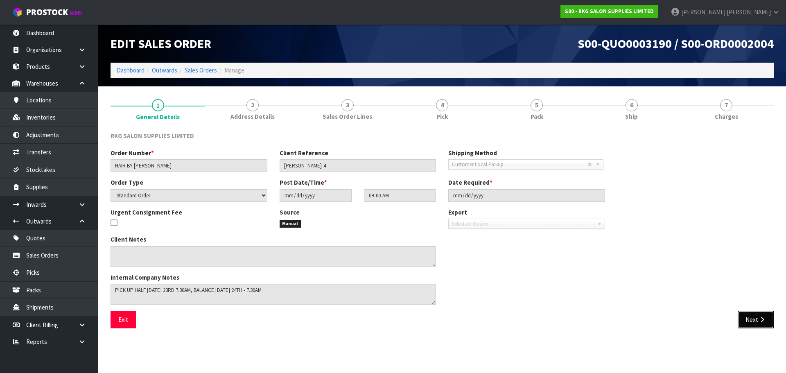
click at [747, 319] on button "Next" at bounding box center [756, 320] width 36 height 18
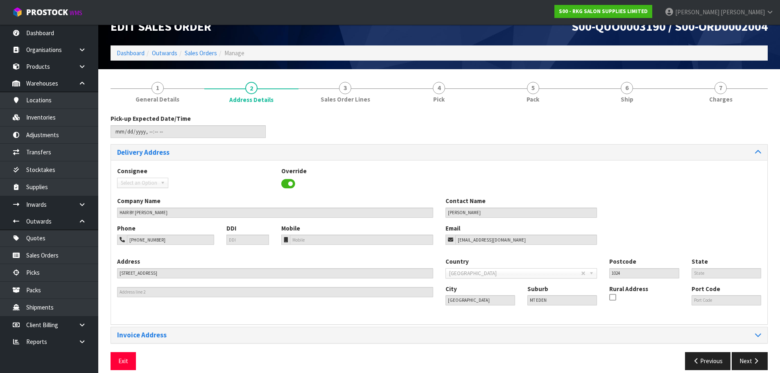
scroll to position [27, 0]
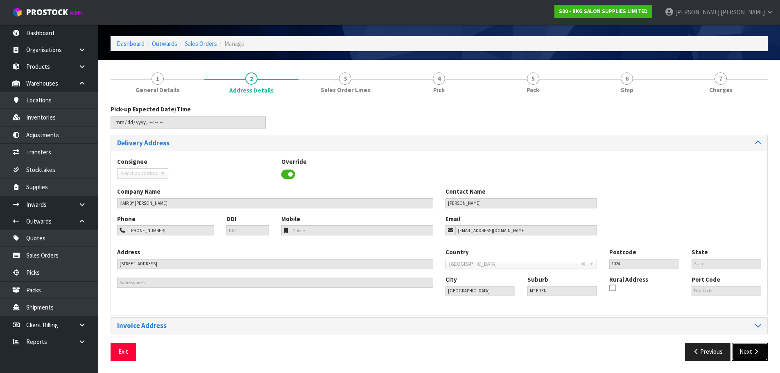
click at [740, 350] on button "Next" at bounding box center [750, 352] width 36 height 18
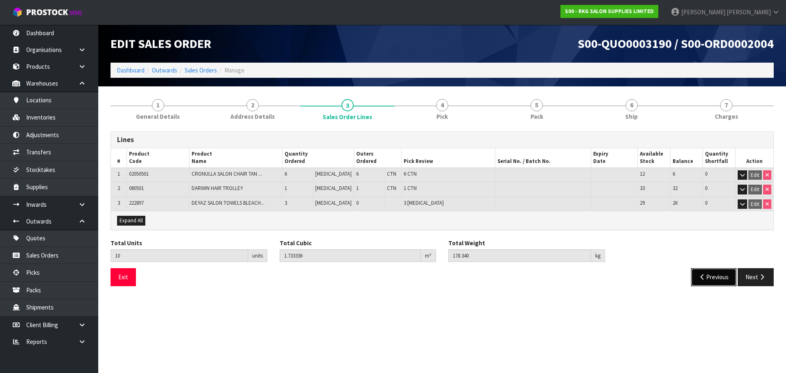
click at [693, 274] on button "Previous" at bounding box center [714, 277] width 46 height 18
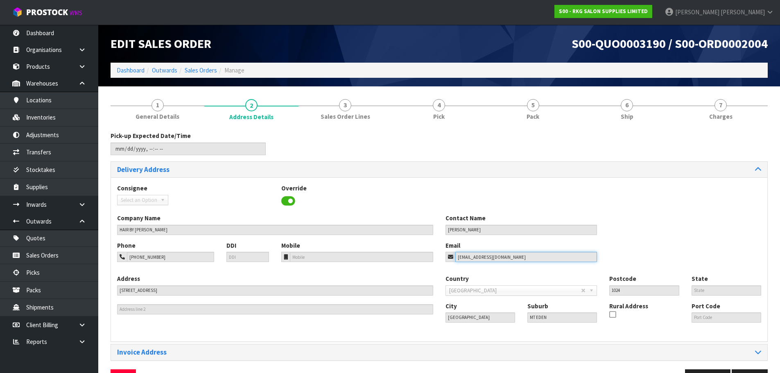
drag, startPoint x: 512, startPoint y: 258, endPoint x: 441, endPoint y: 251, distance: 71.5
click at [441, 251] on div "Email [EMAIL_ADDRESS][DOMAIN_NAME]" at bounding box center [521, 251] width 164 height 21
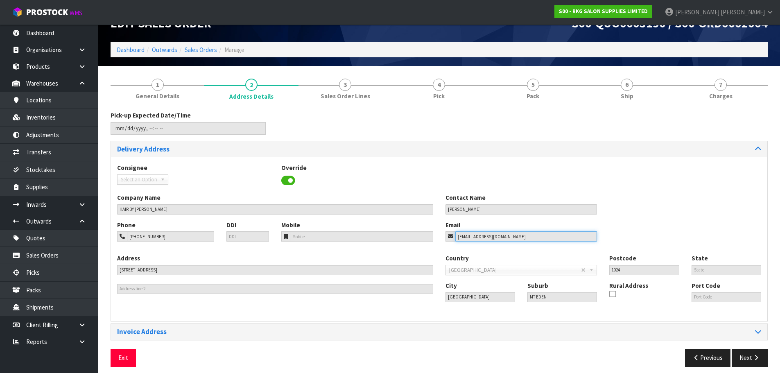
scroll to position [27, 0]
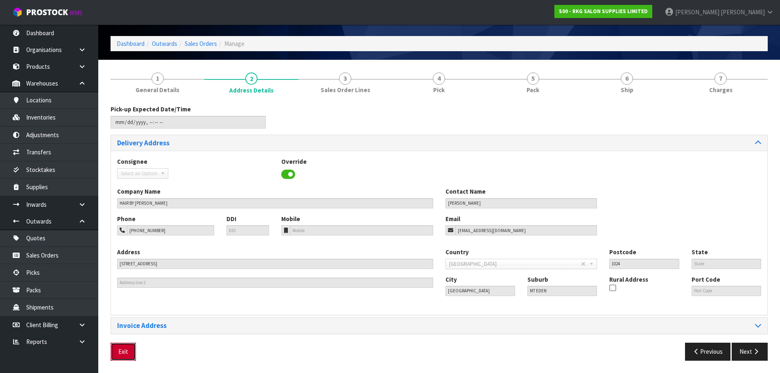
click at [128, 353] on button "Exit" at bounding box center [123, 352] width 25 height 18
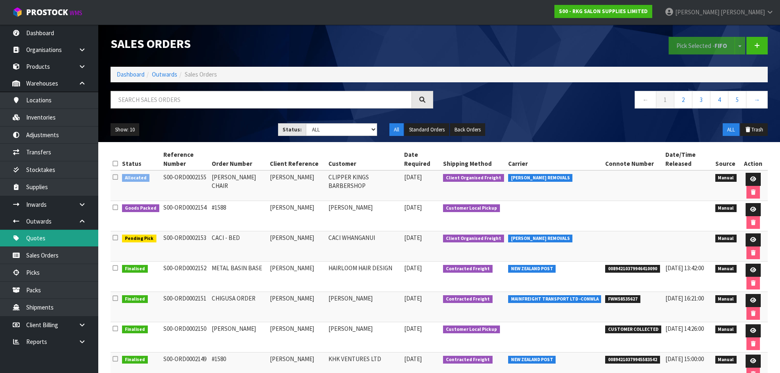
click at [52, 238] on link "Quotes" at bounding box center [49, 238] width 98 height 17
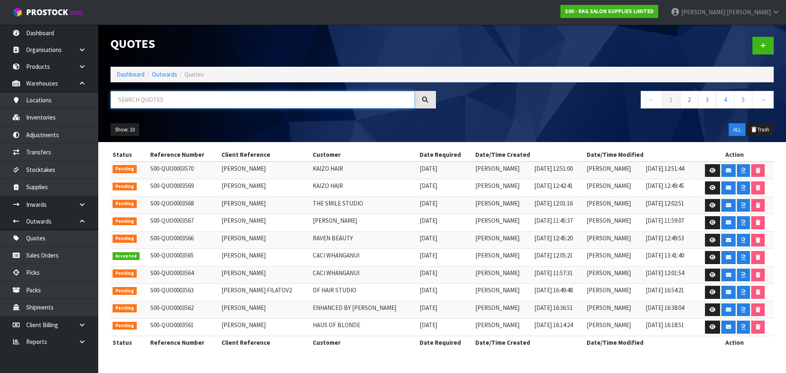
click at [163, 99] on input "text" at bounding box center [263, 100] width 304 height 18
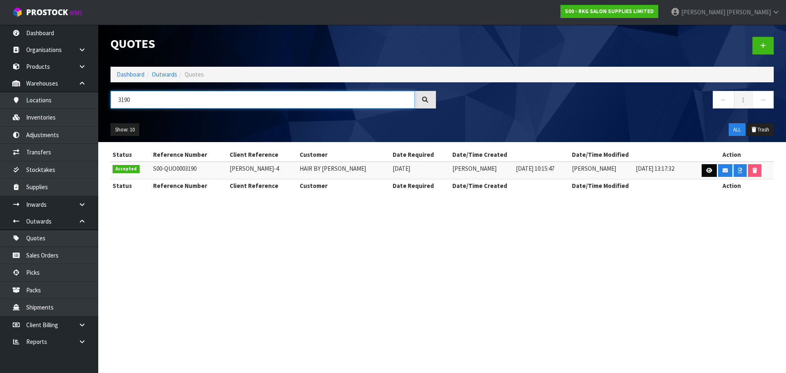
type input "3190"
click at [707, 171] on icon at bounding box center [709, 170] width 6 height 5
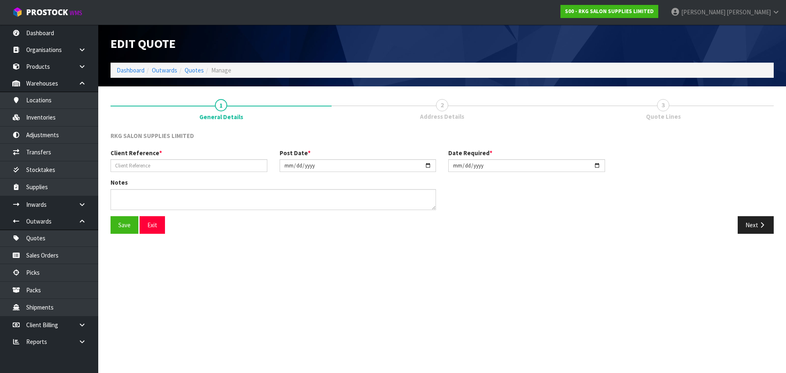
type input "[PERSON_NAME]-4"
type input "[DATE]"
type textarea "PICK UP"
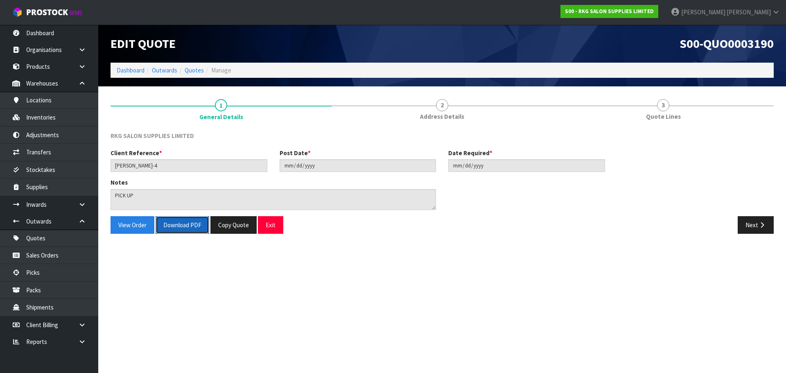
click at [181, 226] on button "Download PDF" at bounding box center [183, 225] width 54 height 18
